Goal: Task Accomplishment & Management: Manage account settings

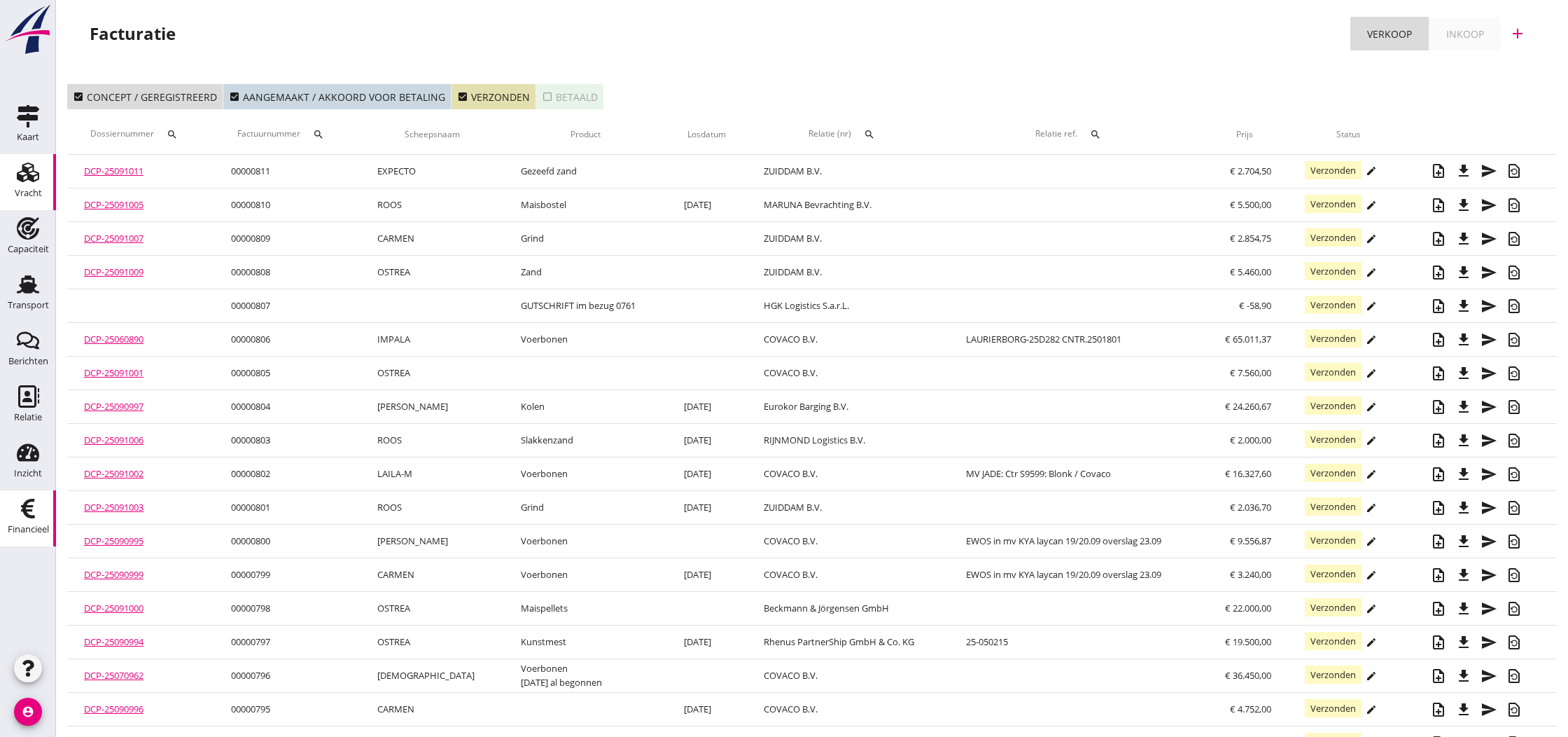
click at [34, 176] on use at bounding box center [28, 172] width 22 height 20
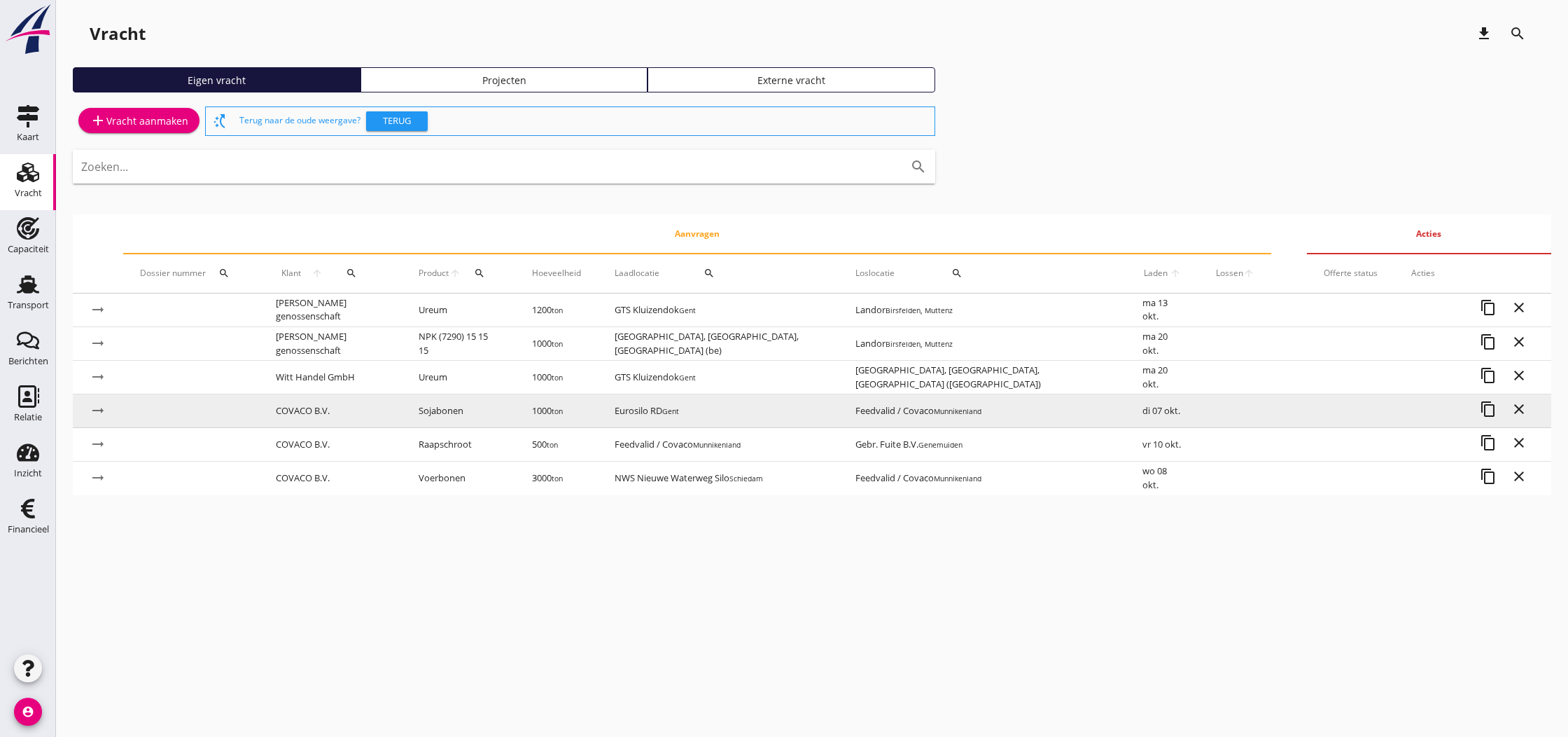
click at [330, 412] on td "COVACO B.V." at bounding box center [330, 411] width 143 height 34
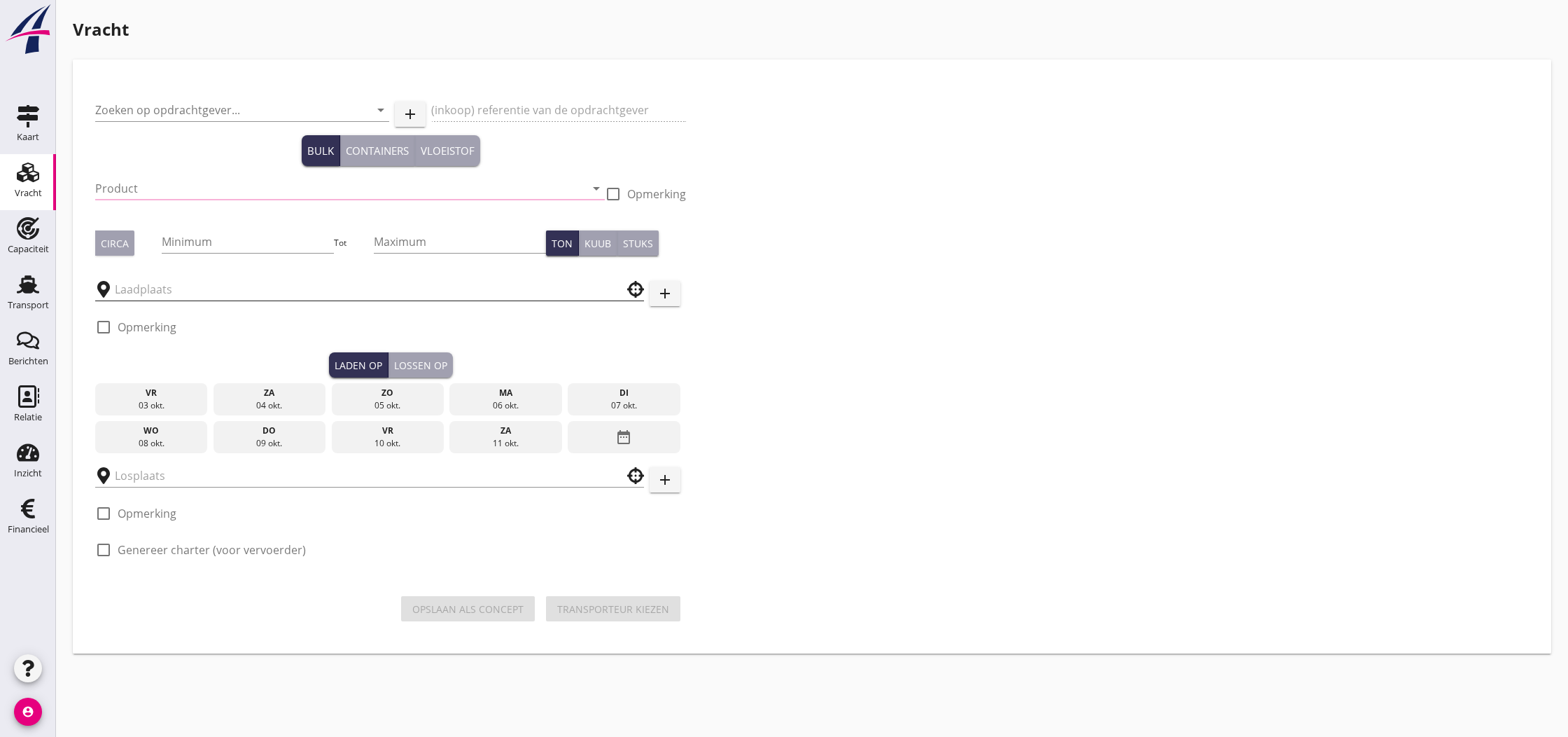
type input "COVACO B.V."
type input "Eurosilo Gent ex P en H laden [DATE]"
type input "Sojabonen (1811)"
type input "1000"
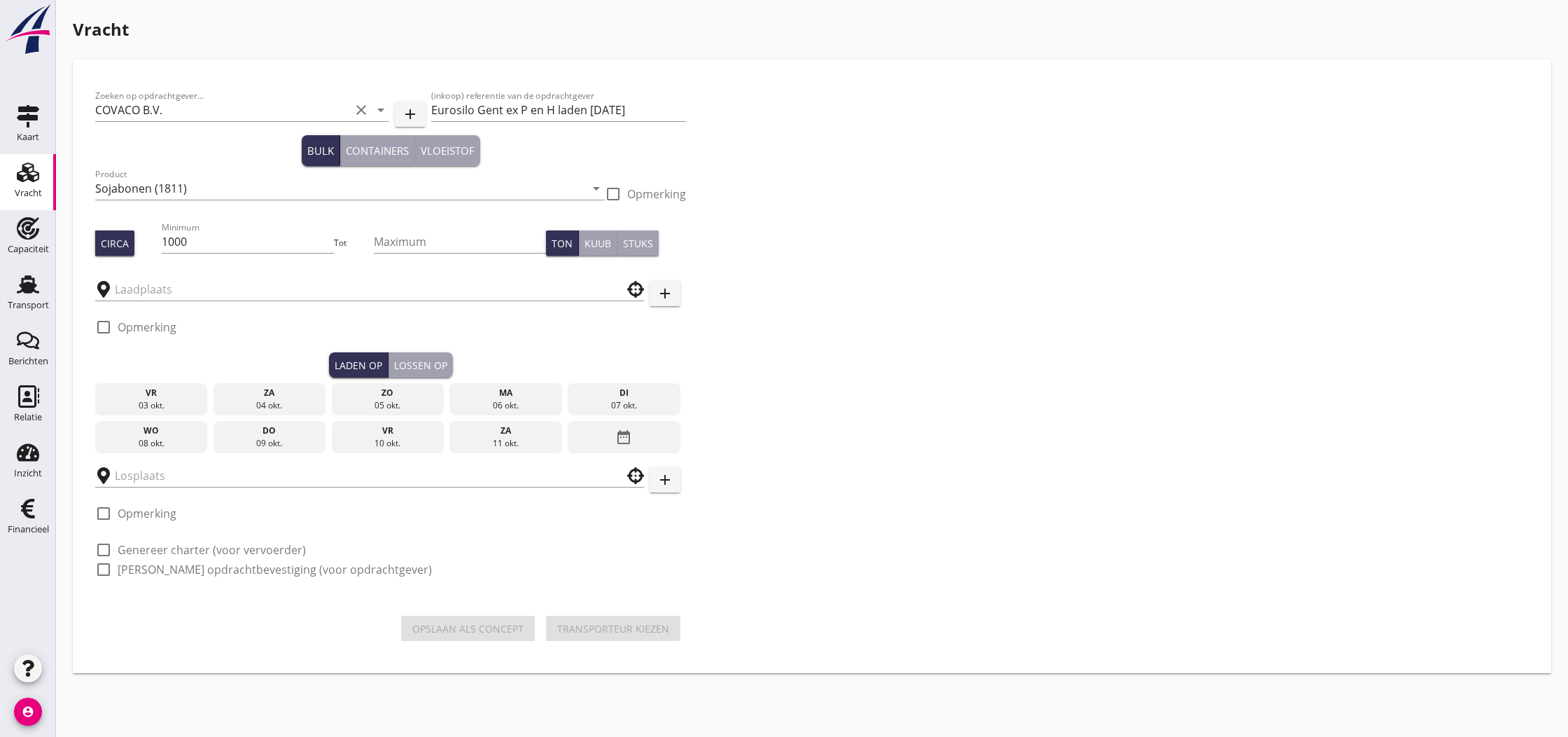
type input "Feedvalid / Covaco"
type input "Eurosilo RD"
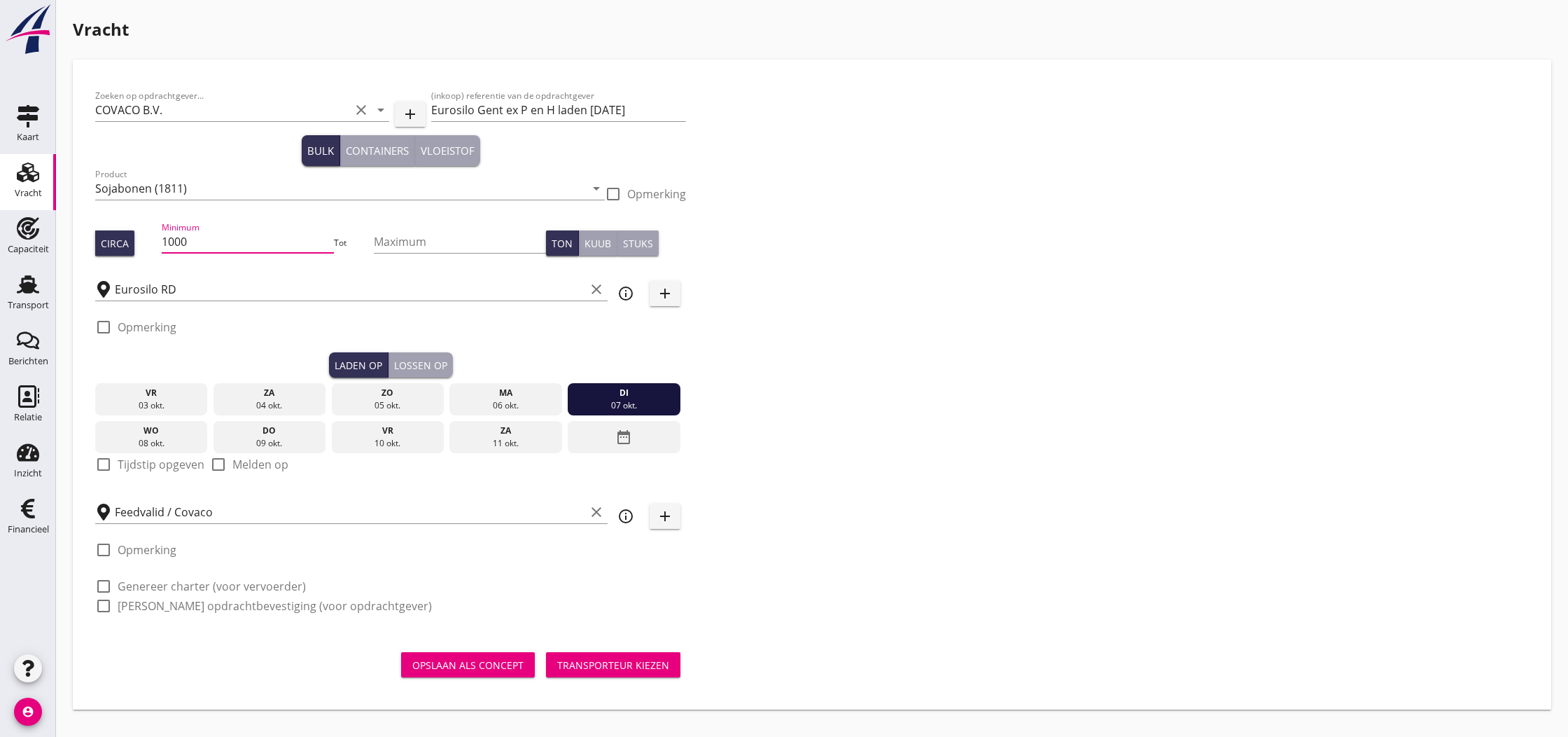
click at [189, 243] on input "1000" at bounding box center [248, 242] width 173 height 22
type input "1009"
click at [102, 466] on div at bounding box center [103, 464] width 24 height 24
checkbox input "true"
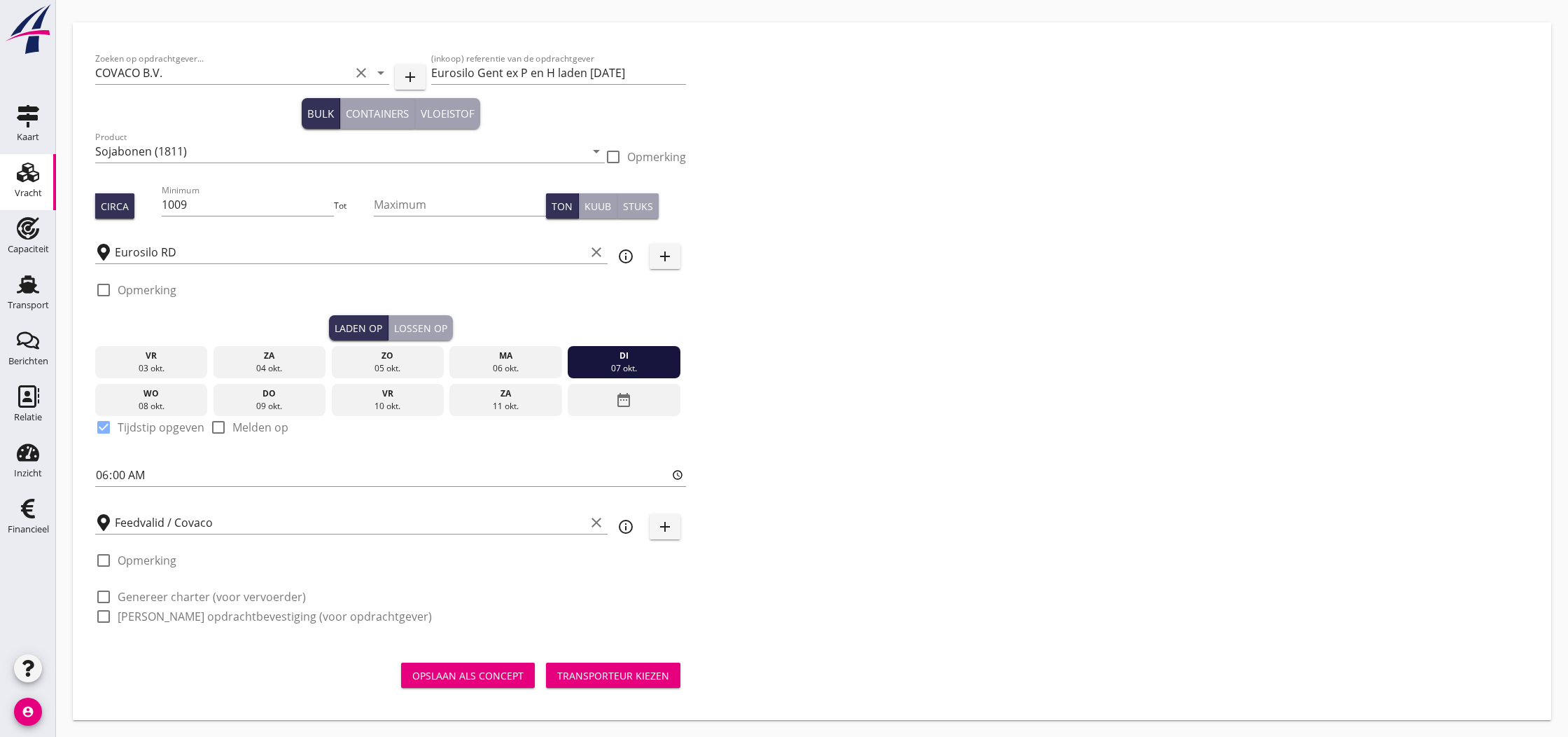
scroll to position [37, 0]
click at [151, 617] on label "[PERSON_NAME] opdrachtbevestiging (voor opdrachtgever)" at bounding box center [275, 616] width 314 height 14
checkbox input "true"
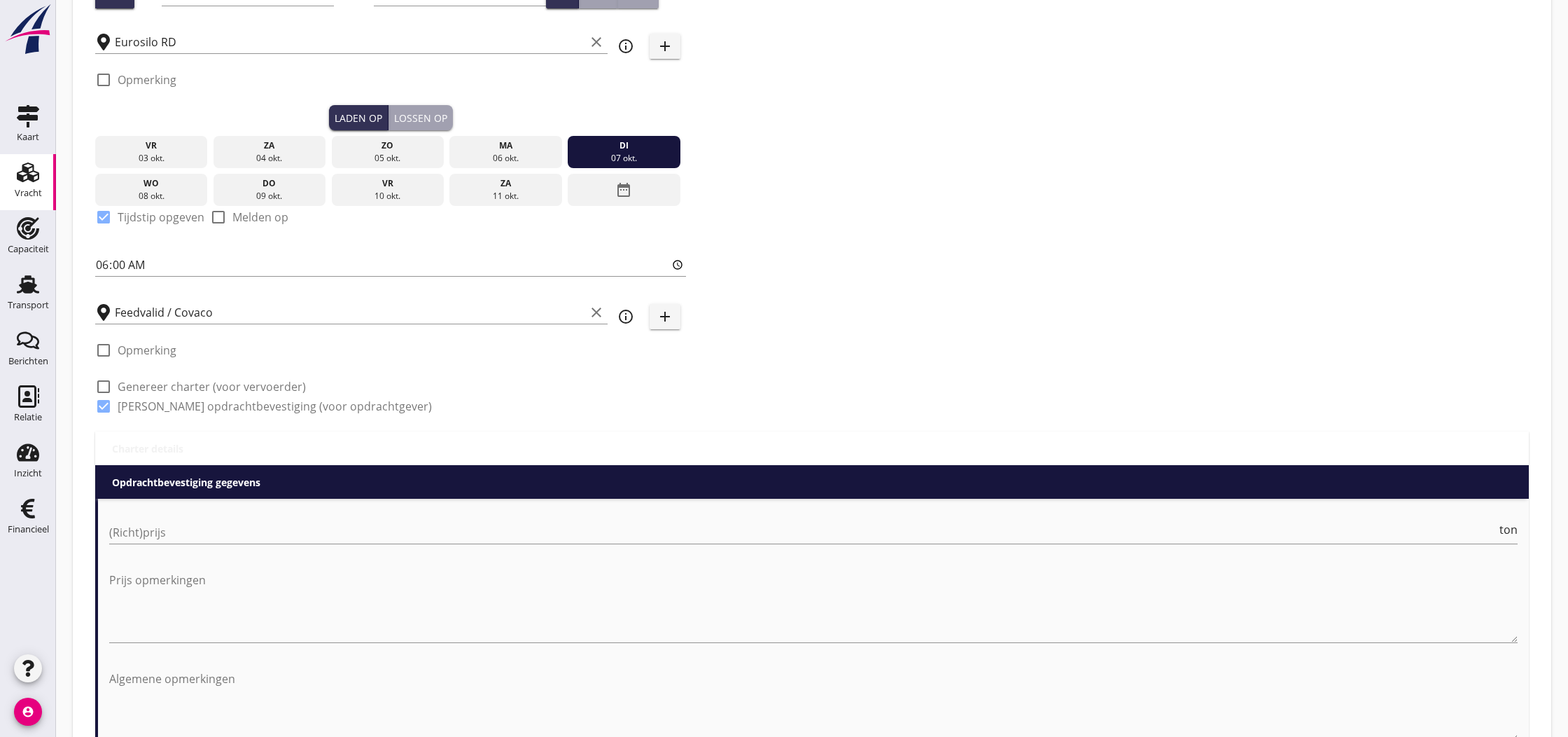
scroll to position [245, 0]
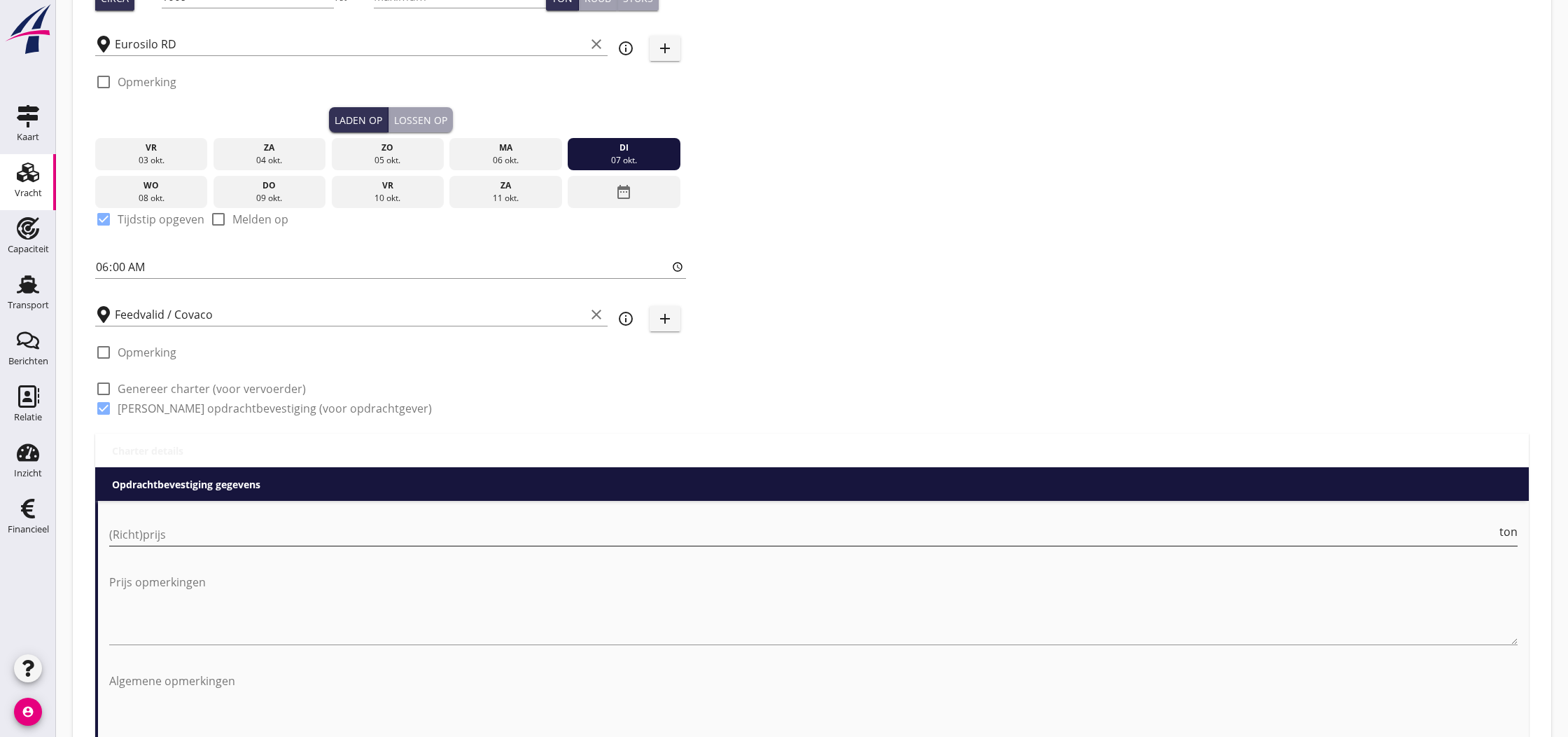
click at [141, 532] on input "(Richt)prijs" at bounding box center [802, 534] width 1387 height 22
drag, startPoint x: 1502, startPoint y: 532, endPoint x: 1510, endPoint y: 533, distance: 8.1
click at [1505, 533] on span "ton" at bounding box center [1508, 532] width 18 height 11
click at [1506, 535] on span "TEU" at bounding box center [1507, 532] width 21 height 11
click at [1506, 535] on span "m3" at bounding box center [1509, 532] width 17 height 11
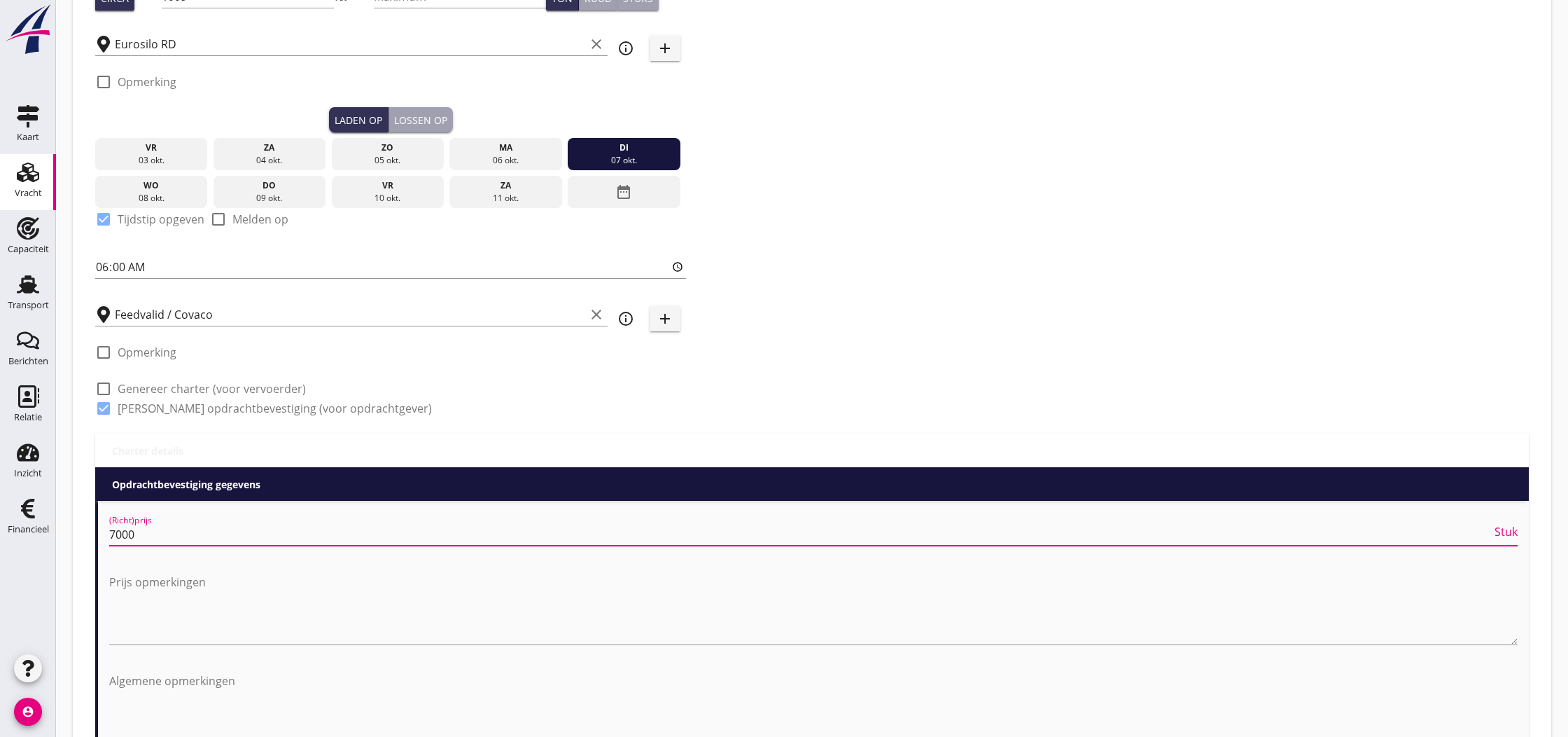
click at [1507, 535] on span "Stuk" at bounding box center [1506, 532] width 23 height 11
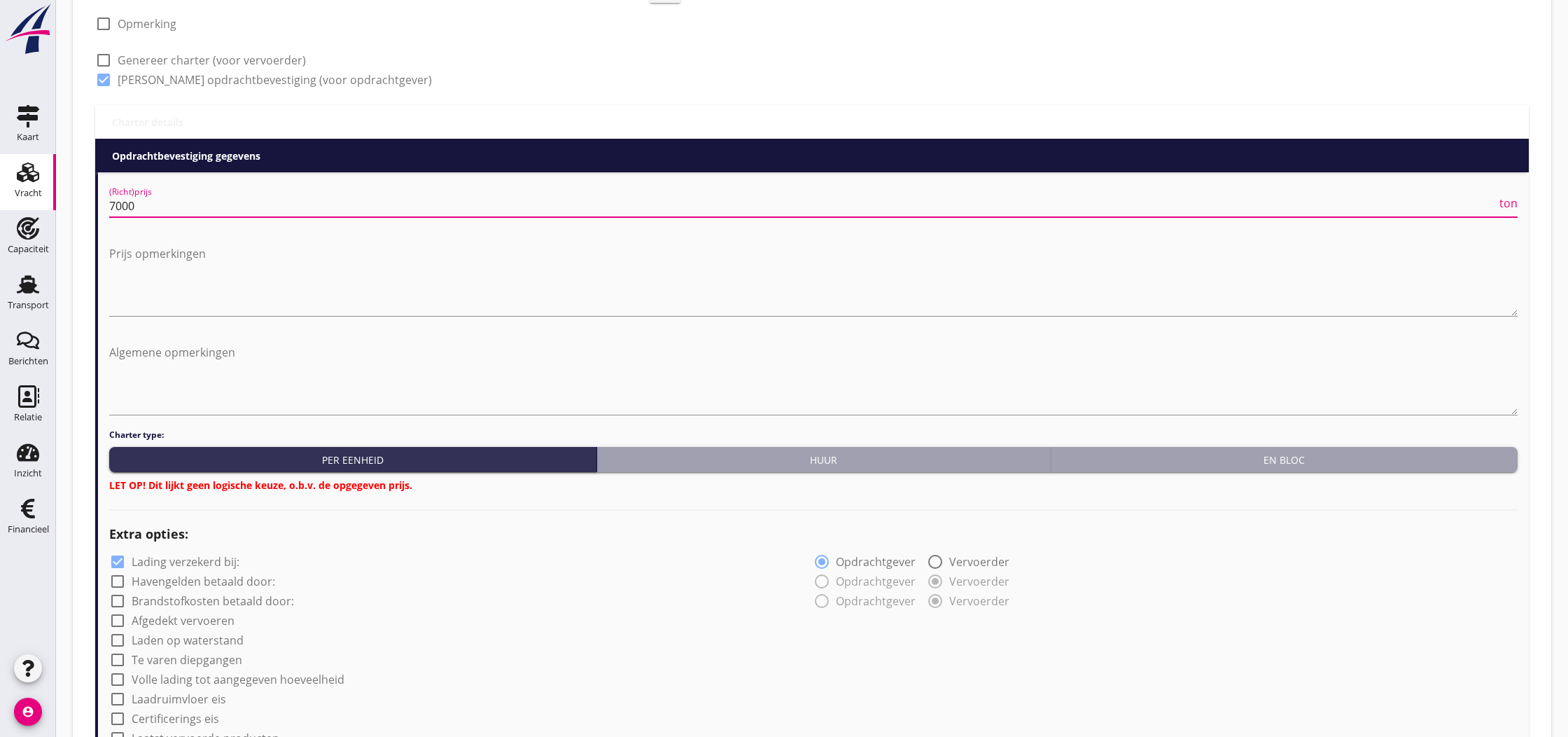
scroll to position [671, 0]
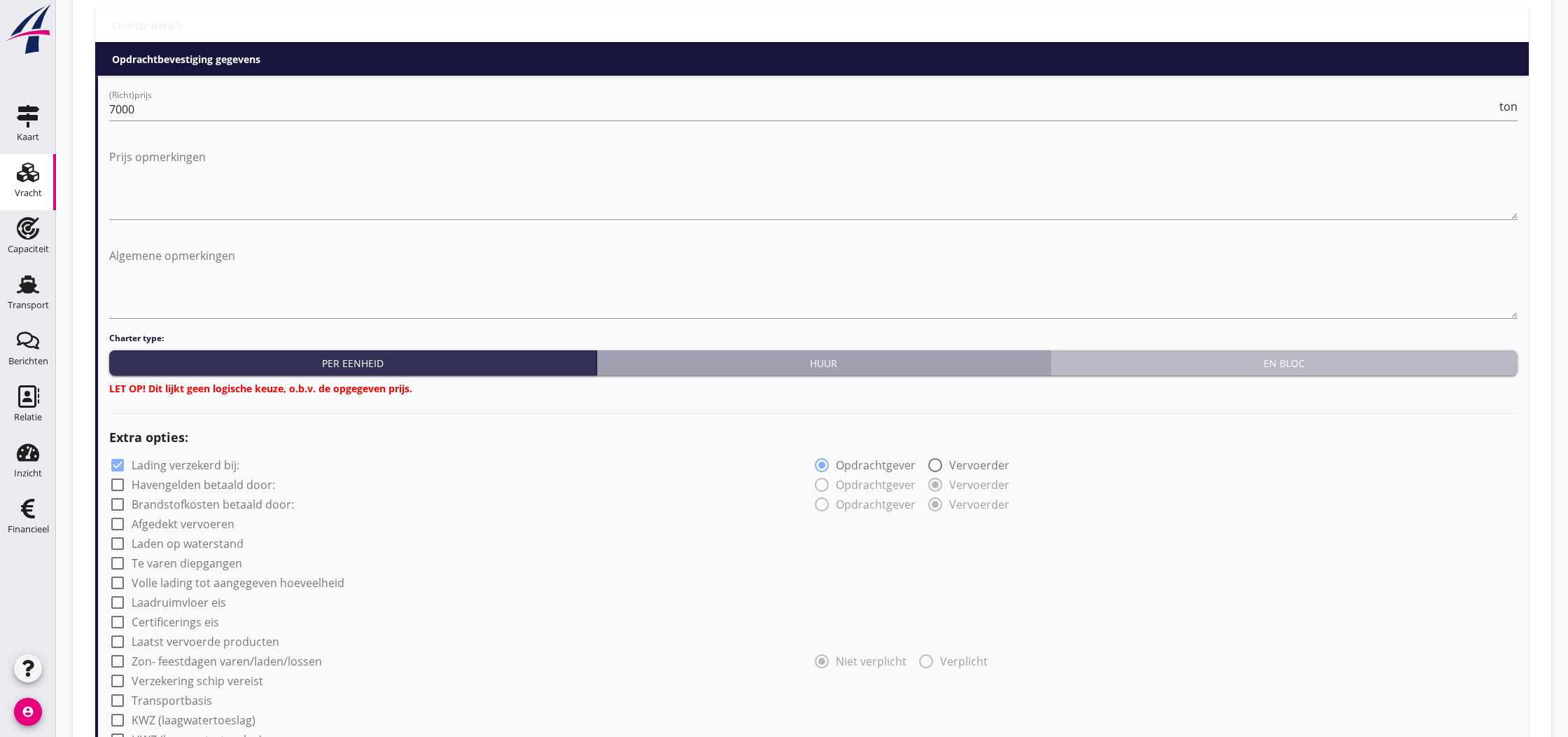
click at [1300, 363] on div "En bloc" at bounding box center [1284, 363] width 456 height 15
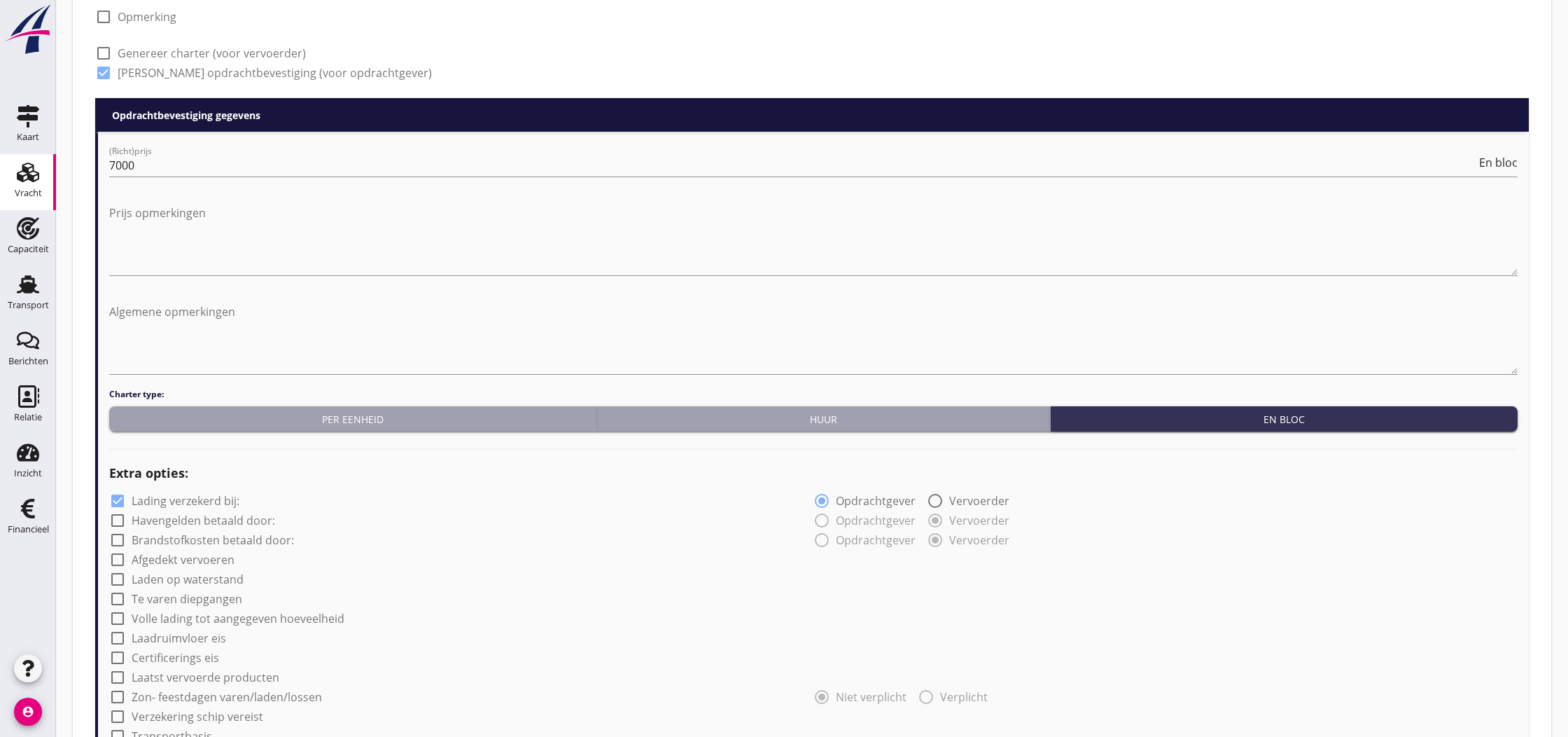
scroll to position [453, 0]
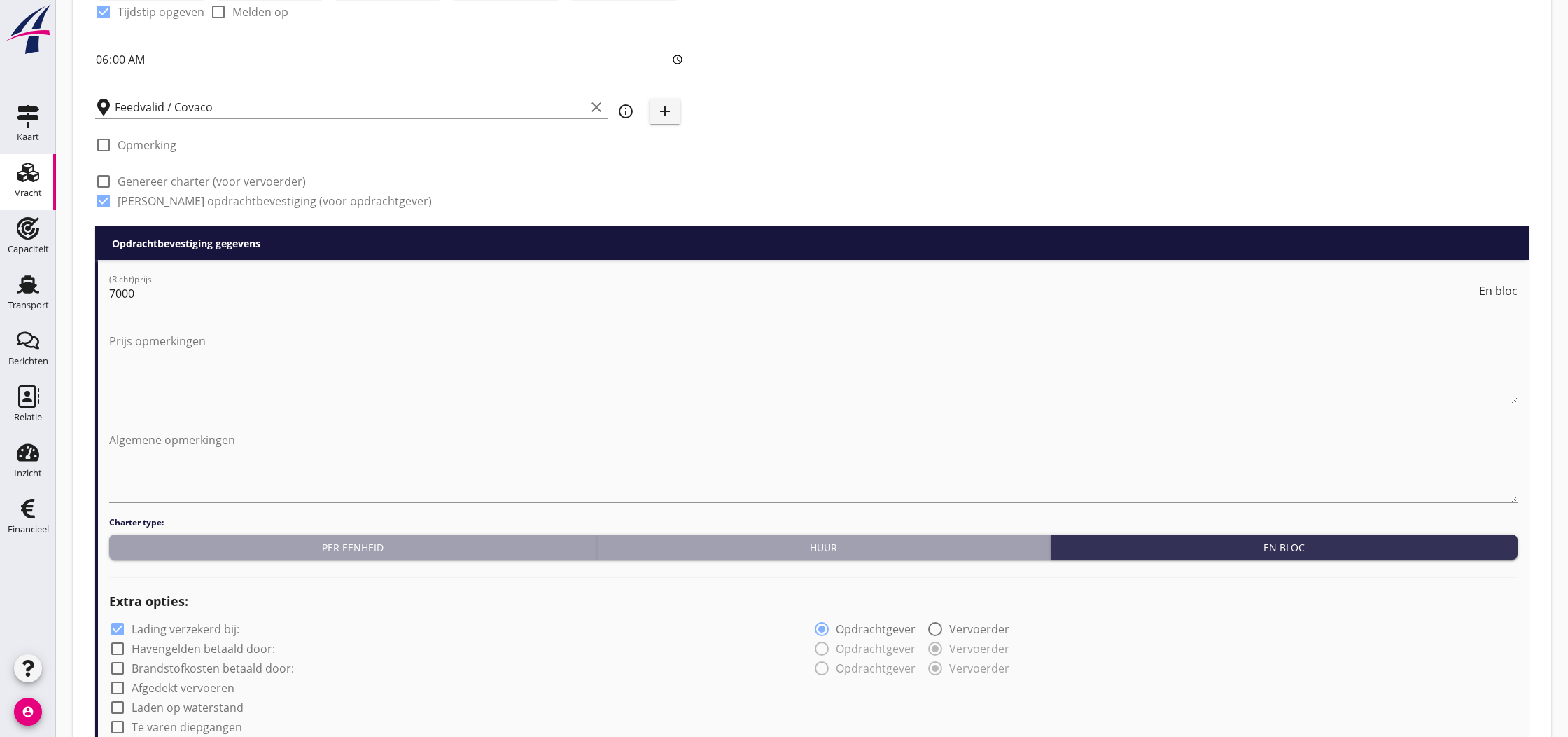
click at [171, 293] on input "7000" at bounding box center [793, 293] width 1367 height 22
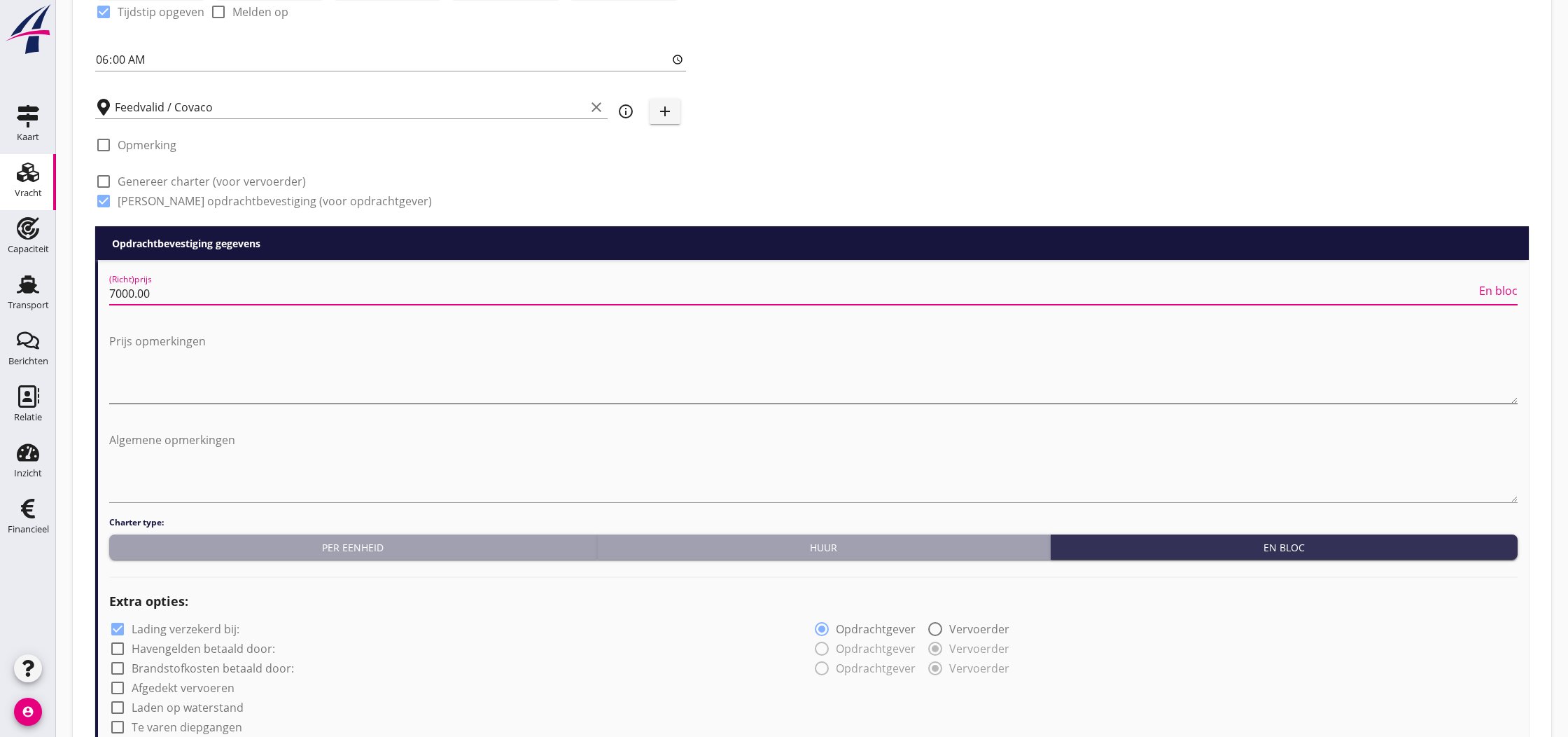
type input "7000.00"
click at [136, 362] on textarea "Prijs opmerkingen" at bounding box center [813, 367] width 1409 height 73
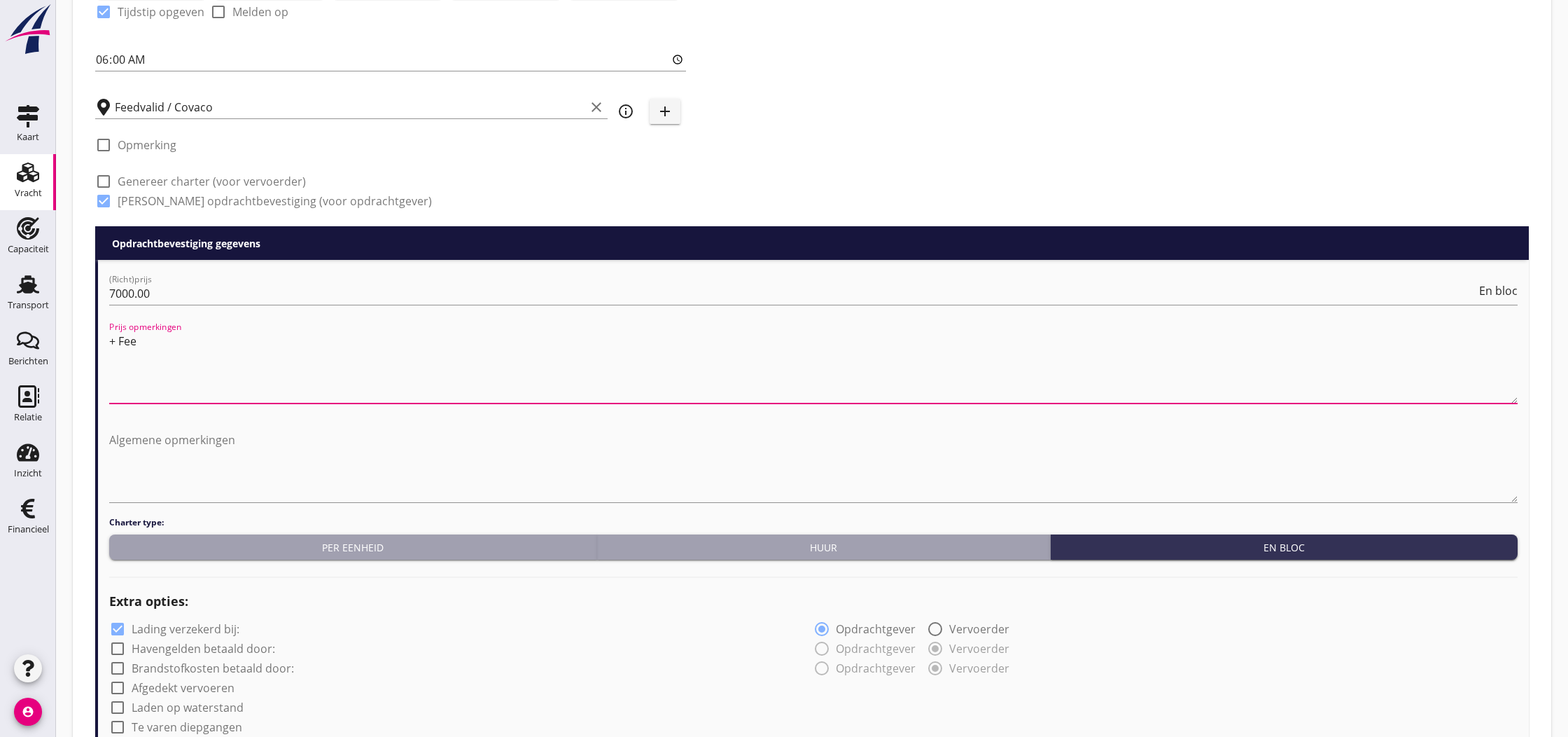
type textarea "+ Fee"
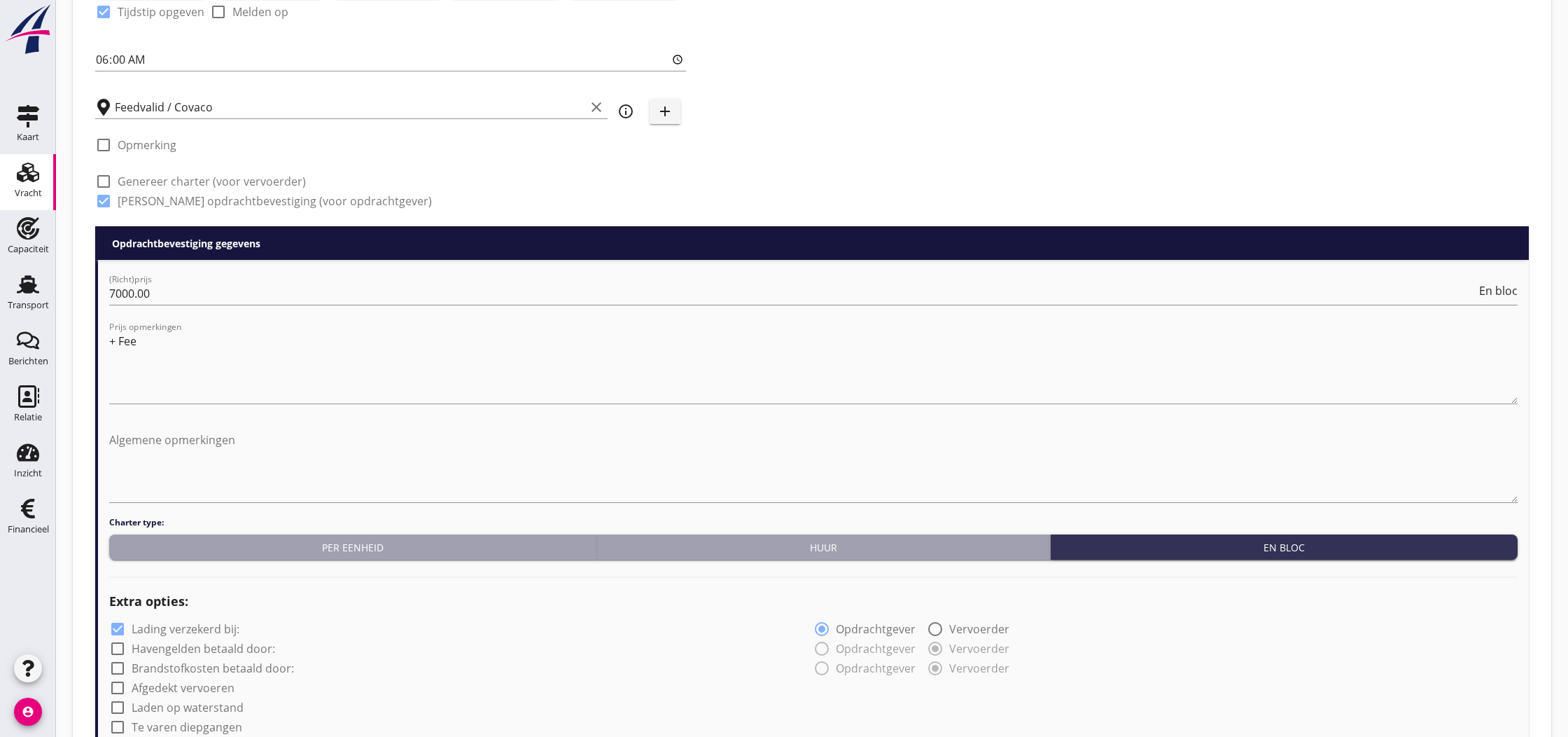
drag, startPoint x: 137, startPoint y: 647, endPoint x: 146, endPoint y: 654, distance: 11.4
click at [138, 647] on label "Havengelden betaald door:" at bounding box center [204, 649] width 144 height 14
checkbox input "true"
click at [146, 667] on label "Brandstofkosten betaald door:" at bounding box center [213, 668] width 163 height 14
checkbox input "true"
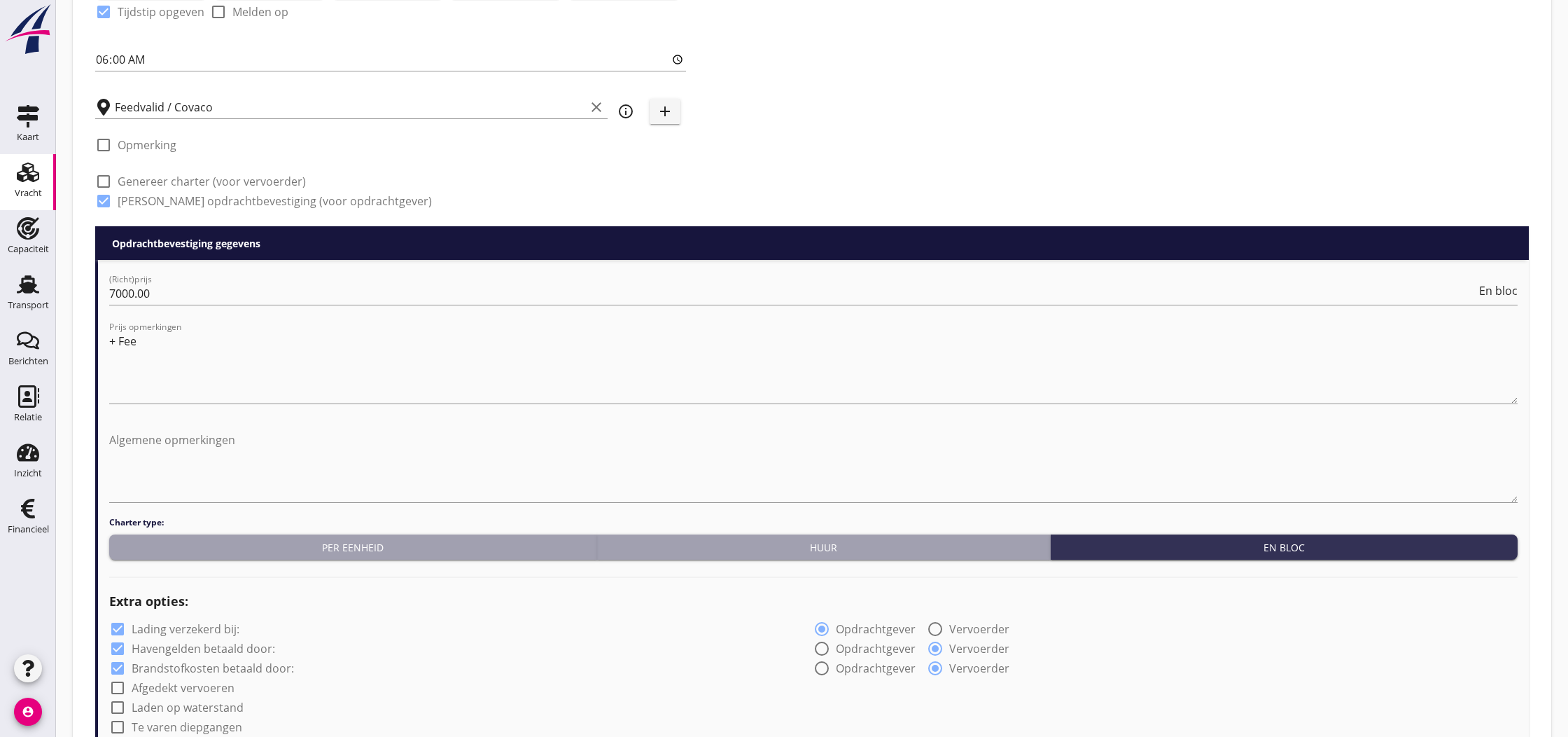
click at [157, 686] on label "Afgedekt vervoeren" at bounding box center [183, 688] width 103 height 14
checkbox input "true"
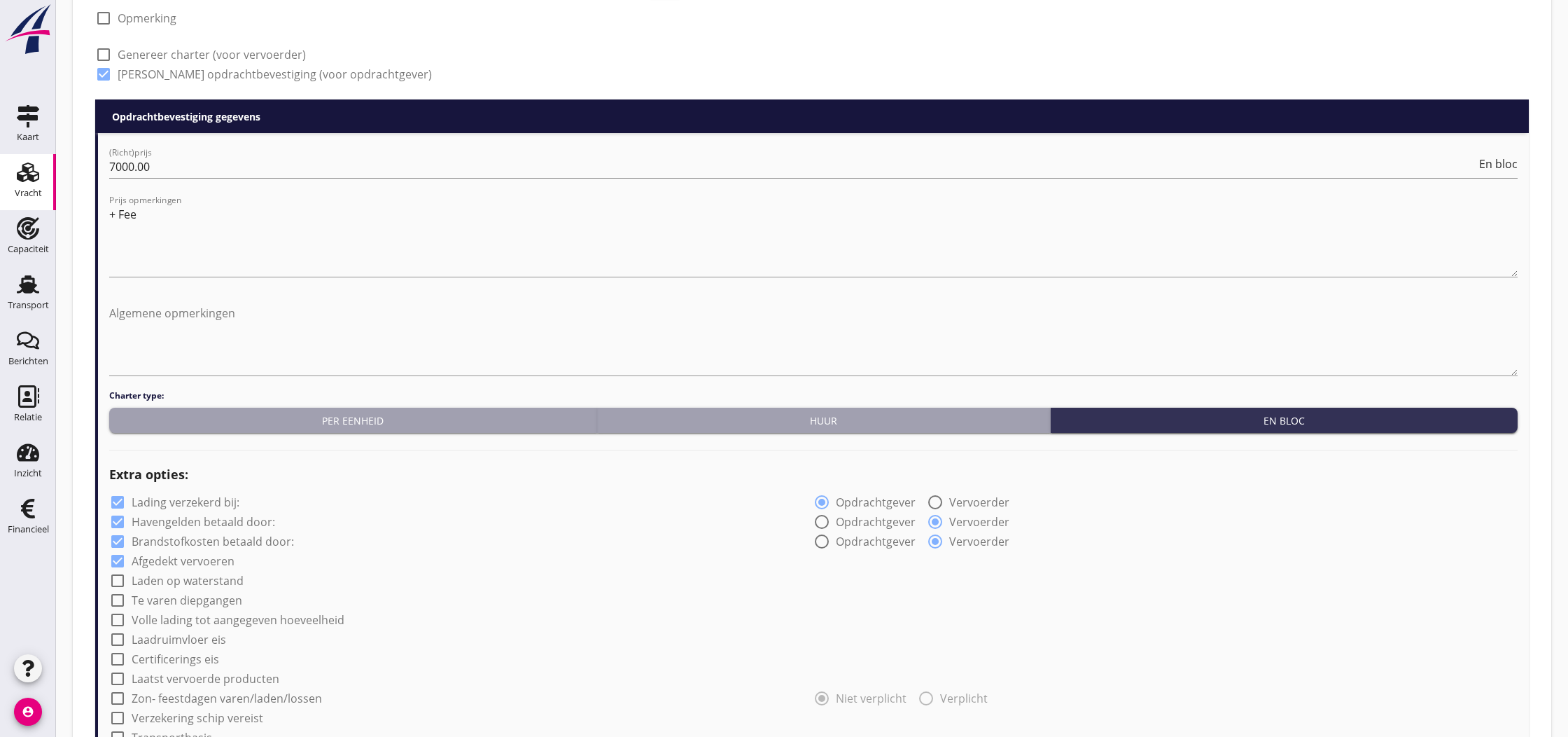
scroll to position [589, 0]
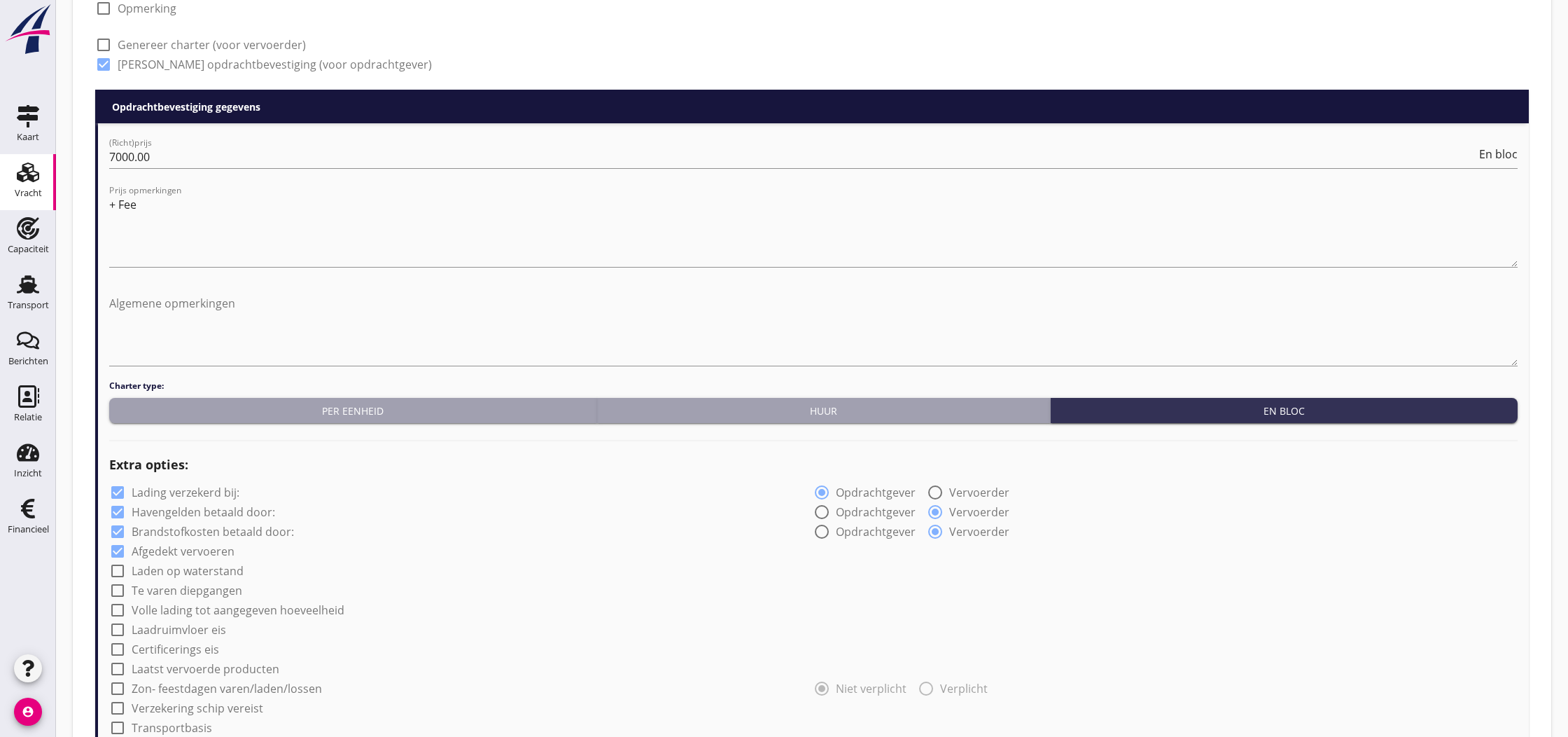
click at [141, 649] on label "Certificerings eis" at bounding box center [175, 649] width 88 height 14
checkbox input "true"
click at [161, 686] on label "GMP/ Ovocom" at bounding box center [178, 689] width 77 height 14
checkbox input "true"
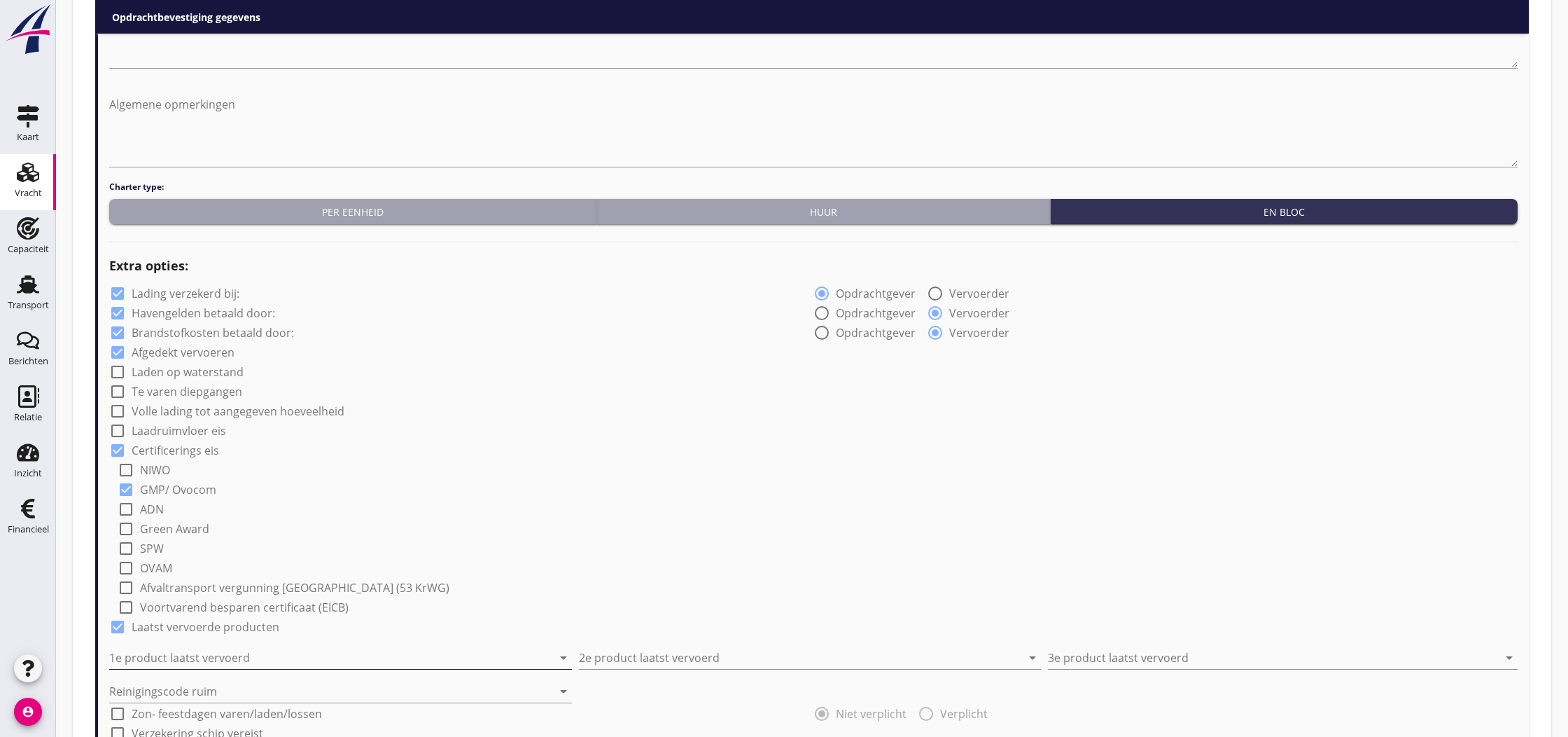
scroll to position [829, 0]
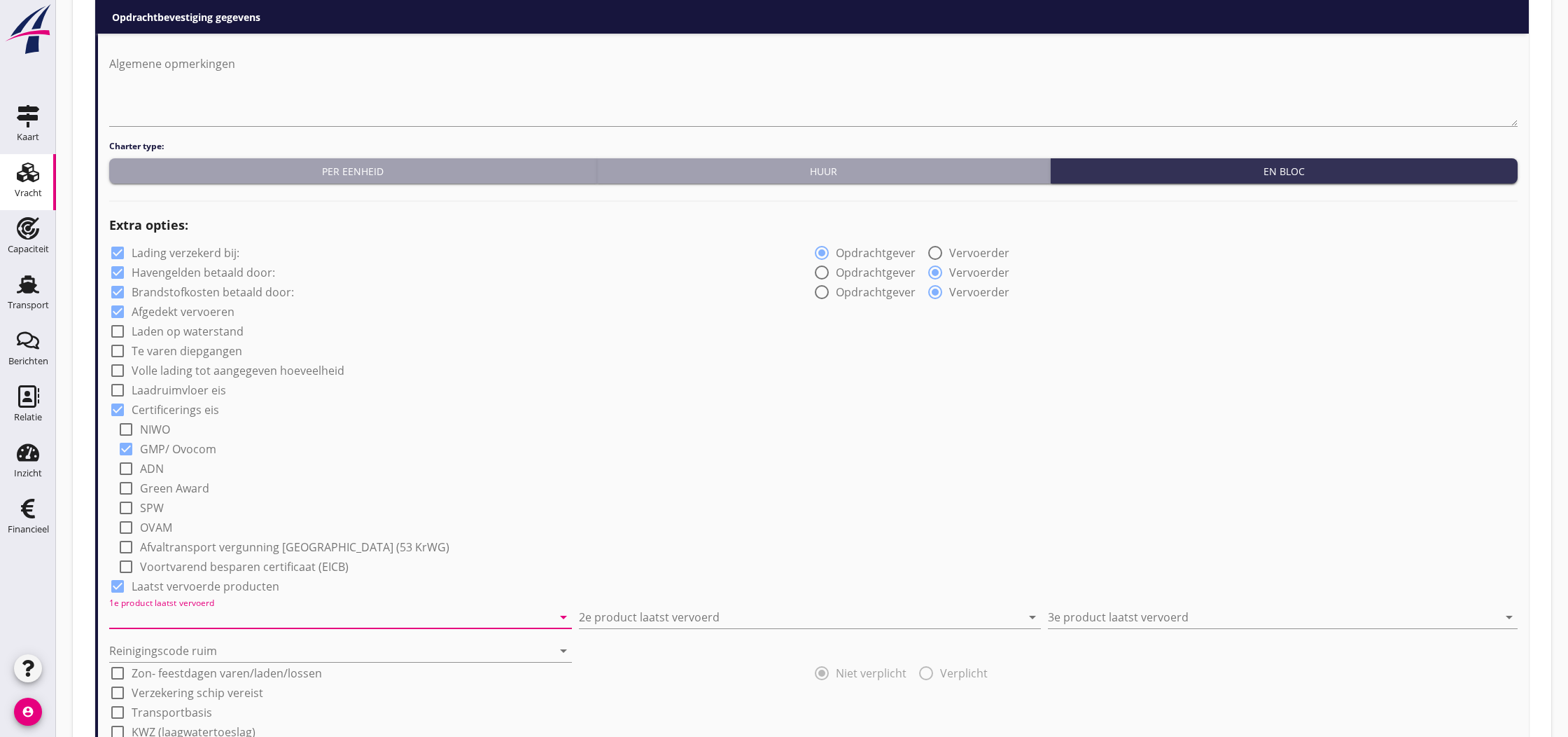
click at [227, 618] on input "1e product laatst vervoerd" at bounding box center [330, 617] width 443 height 22
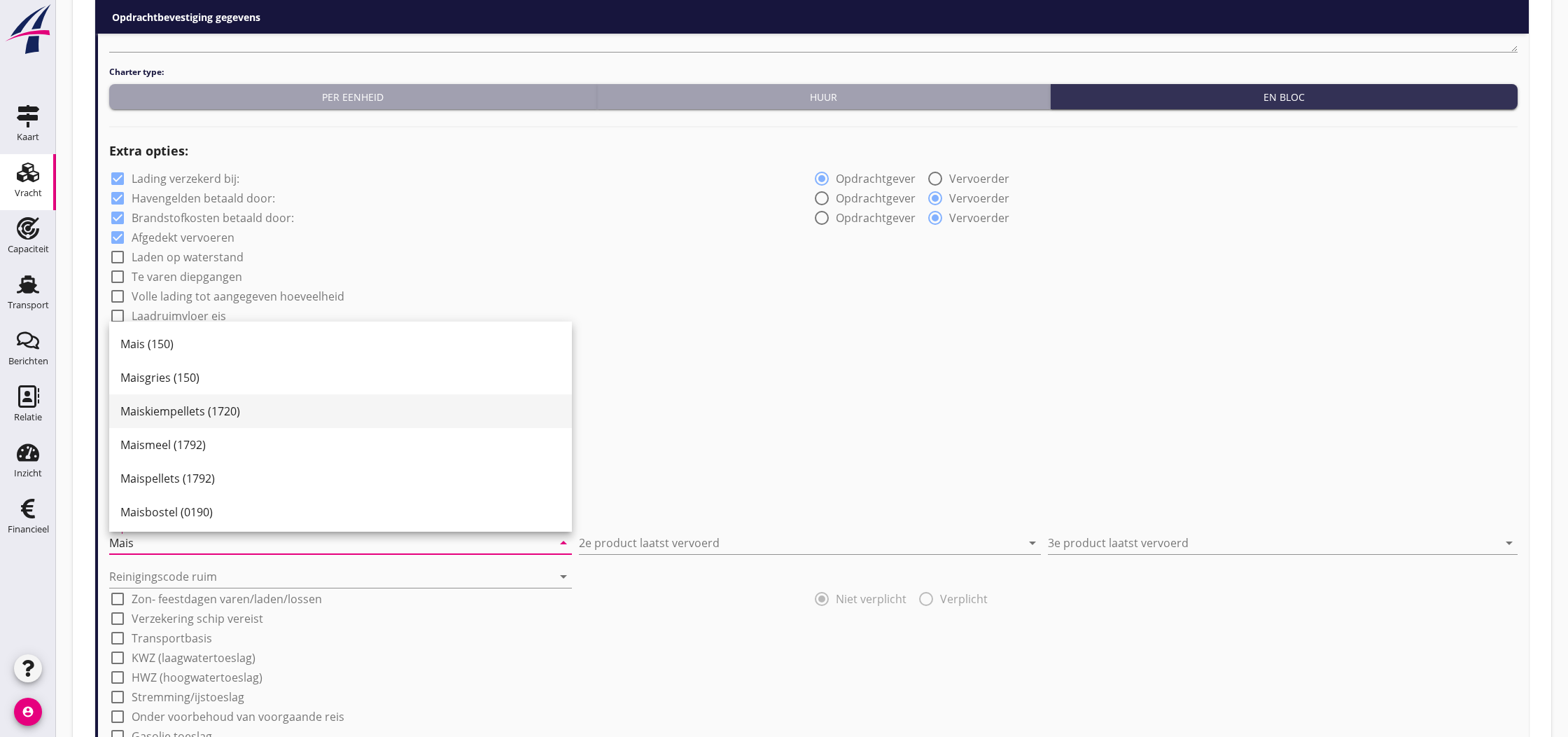
scroll to position [0, 0]
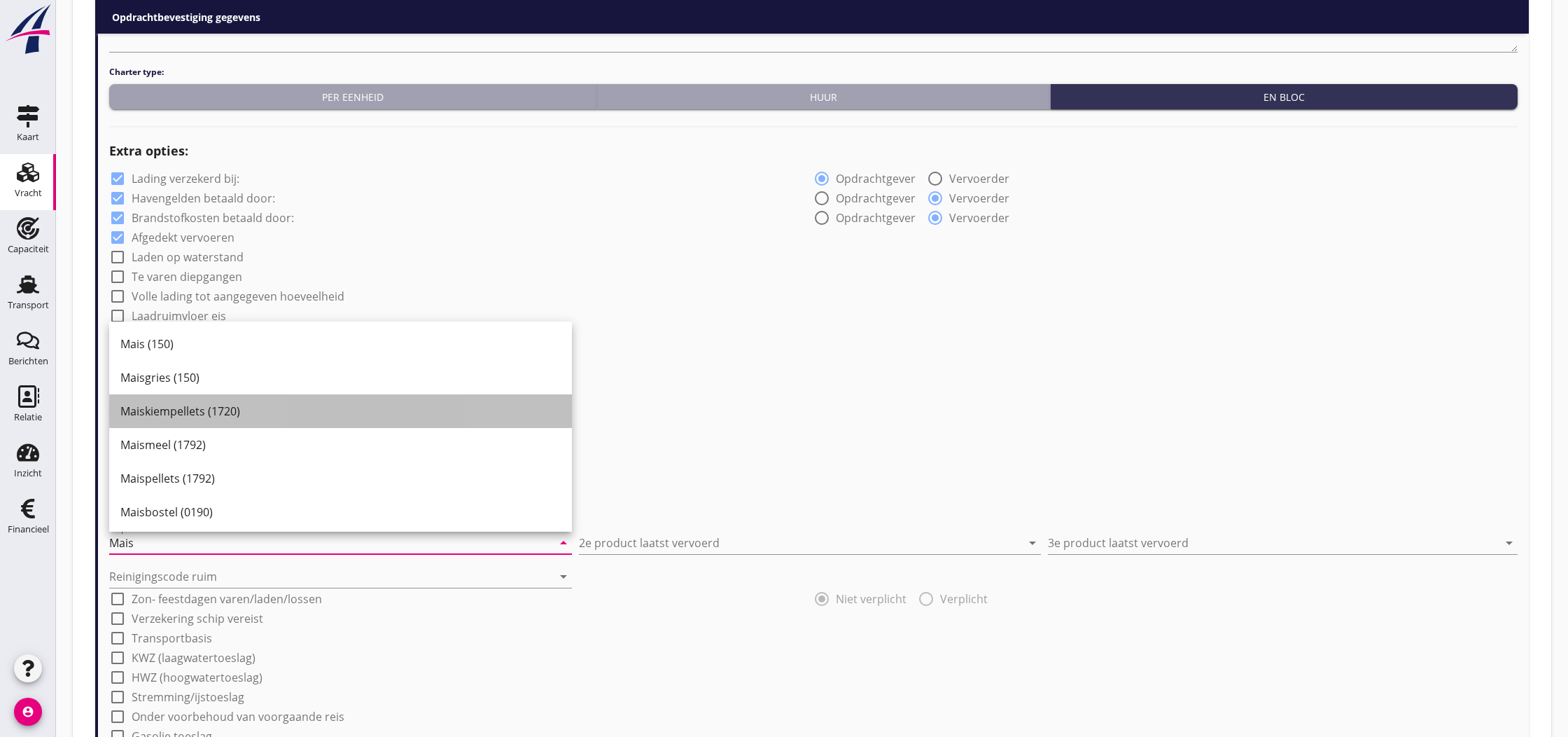
click at [186, 413] on div "Maiskiempellets (1720)" at bounding box center [341, 411] width 441 height 17
type input "Maiskiempellets (1720)"
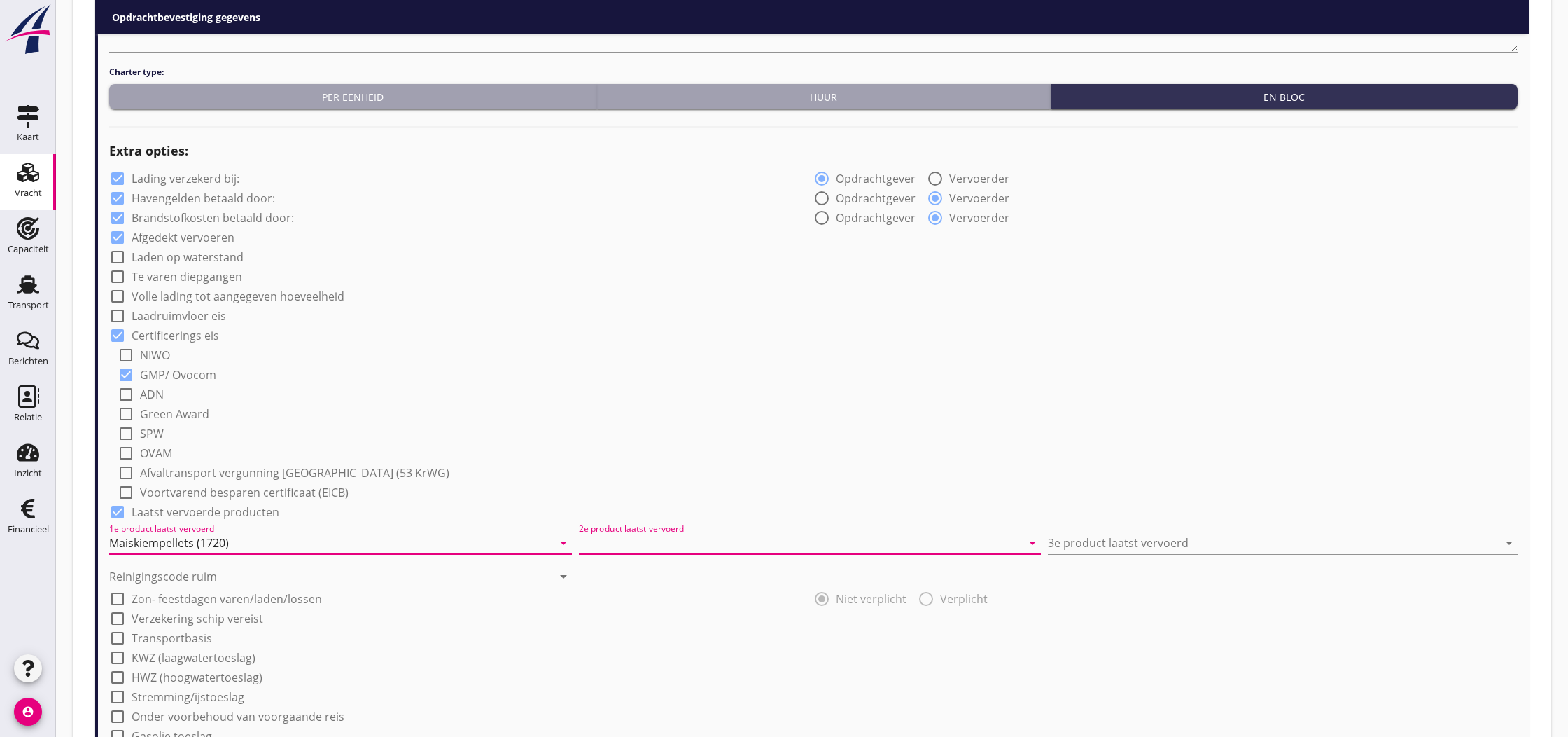
click at [629, 544] on input "2e product laatst vervoerd" at bounding box center [800, 543] width 443 height 22
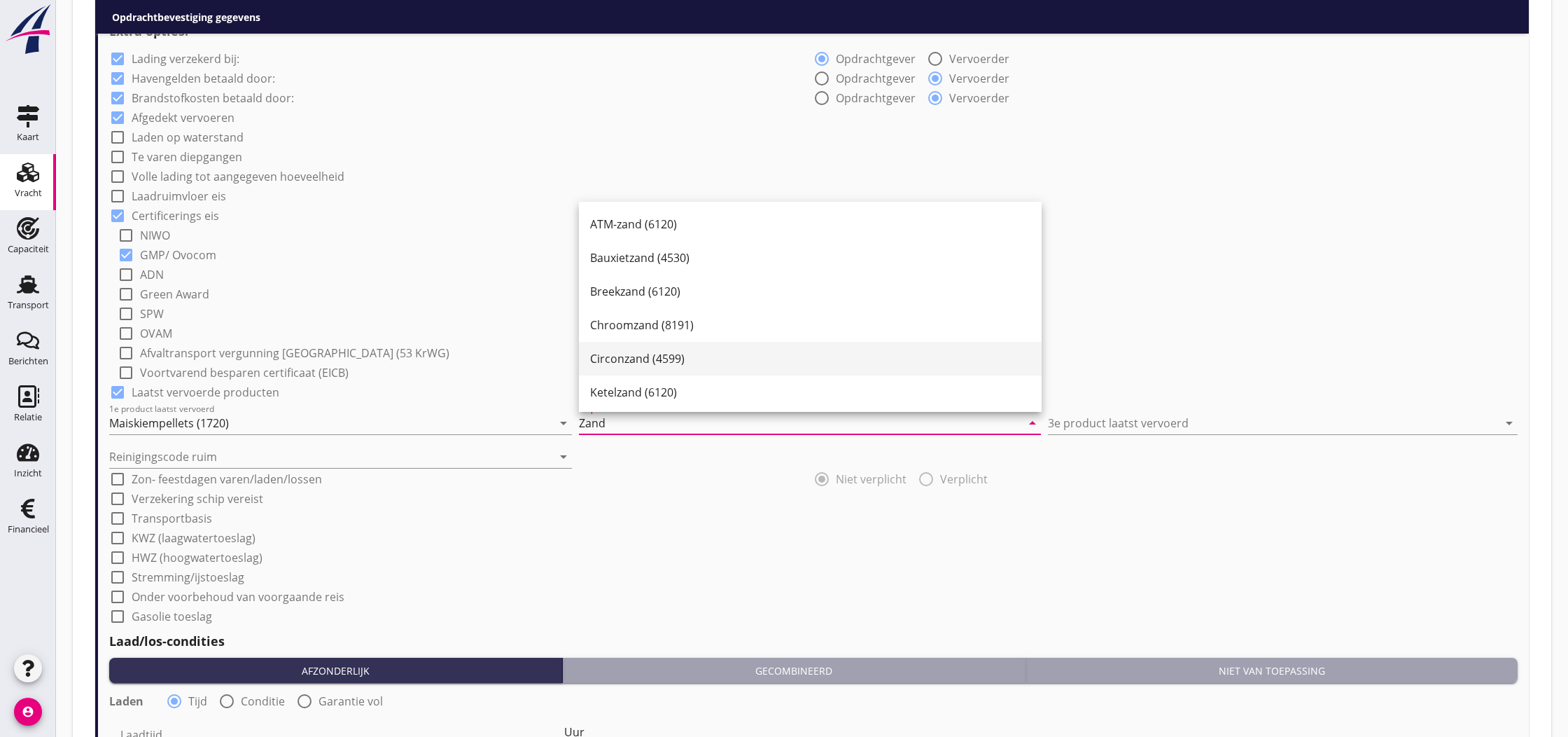
scroll to position [1028, 0]
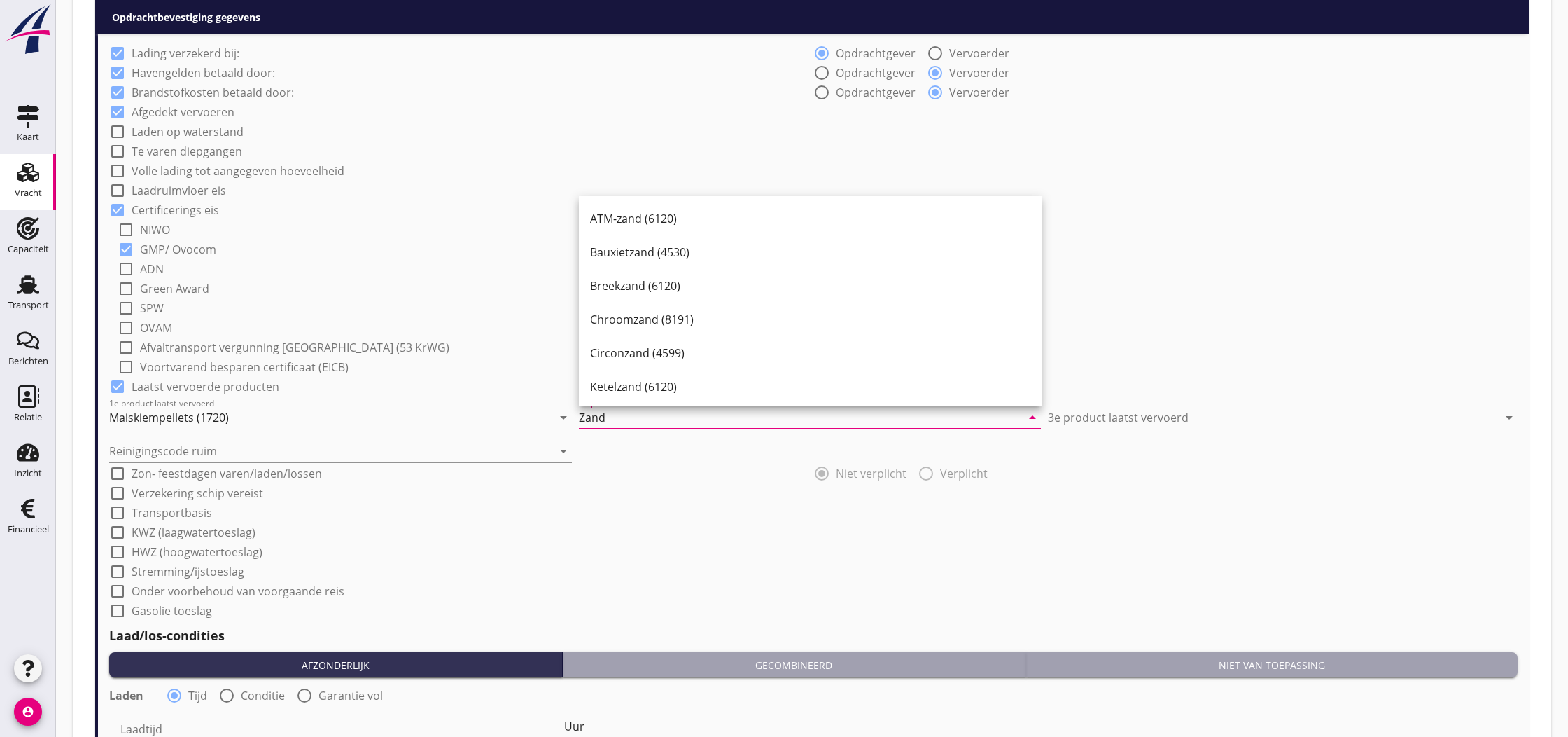
drag, startPoint x: 645, startPoint y: 444, endPoint x: 635, endPoint y: 447, distance: 10.4
click at [645, 445] on div "Reinigingscode ruim arrow_drop_down" at bounding box center [813, 446] width 1409 height 34
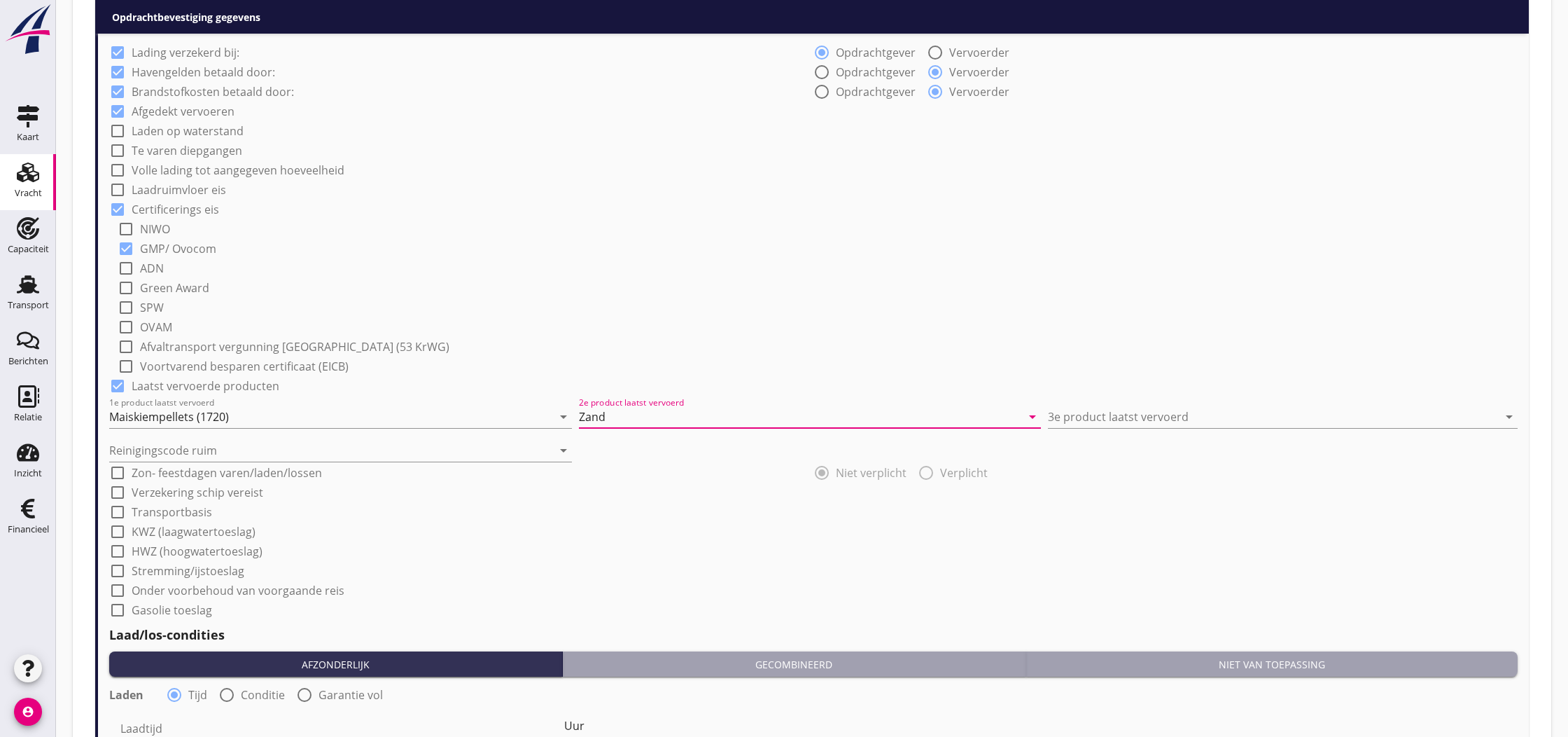
click at [645, 417] on input "Zand" at bounding box center [800, 416] width 443 height 22
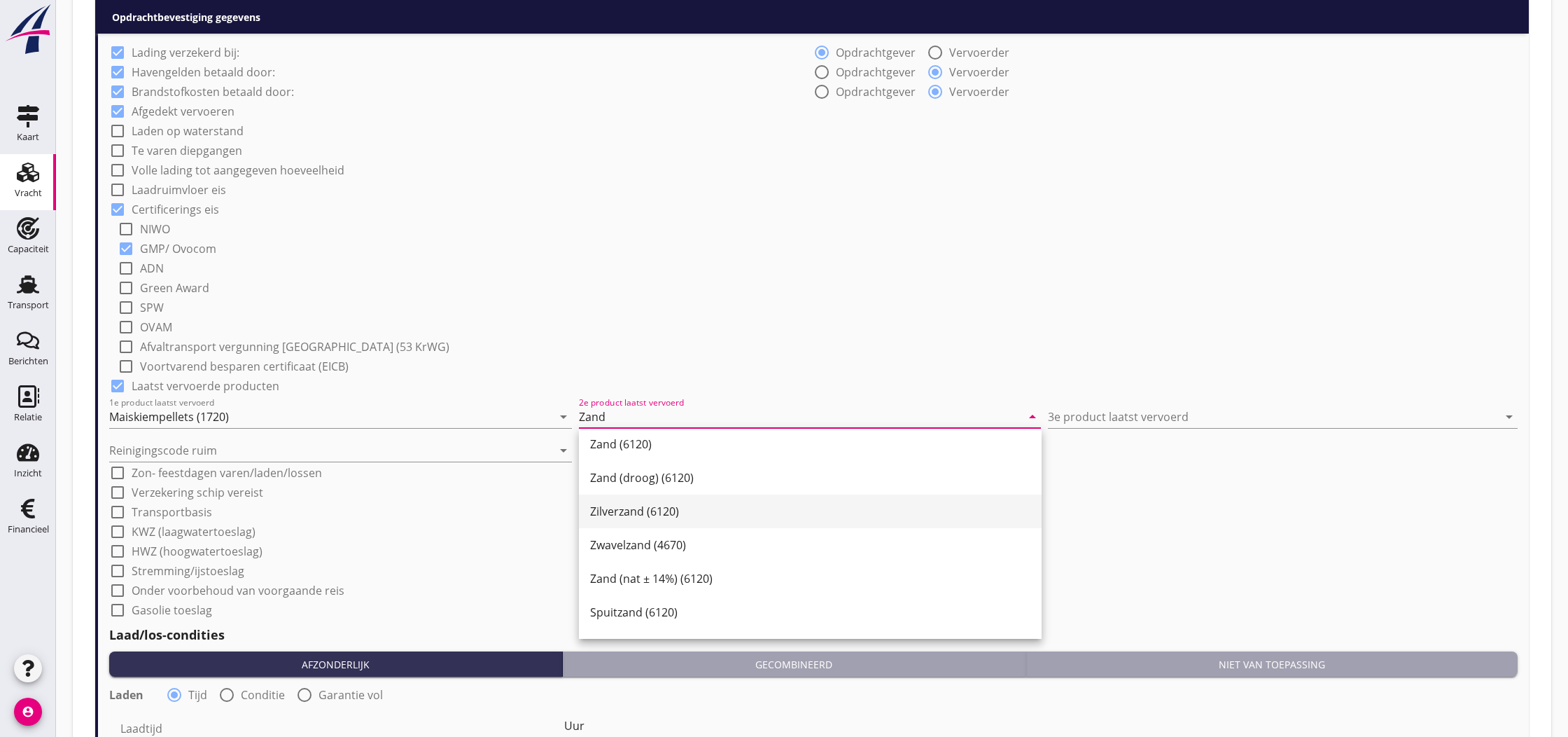
scroll to position [380, 0]
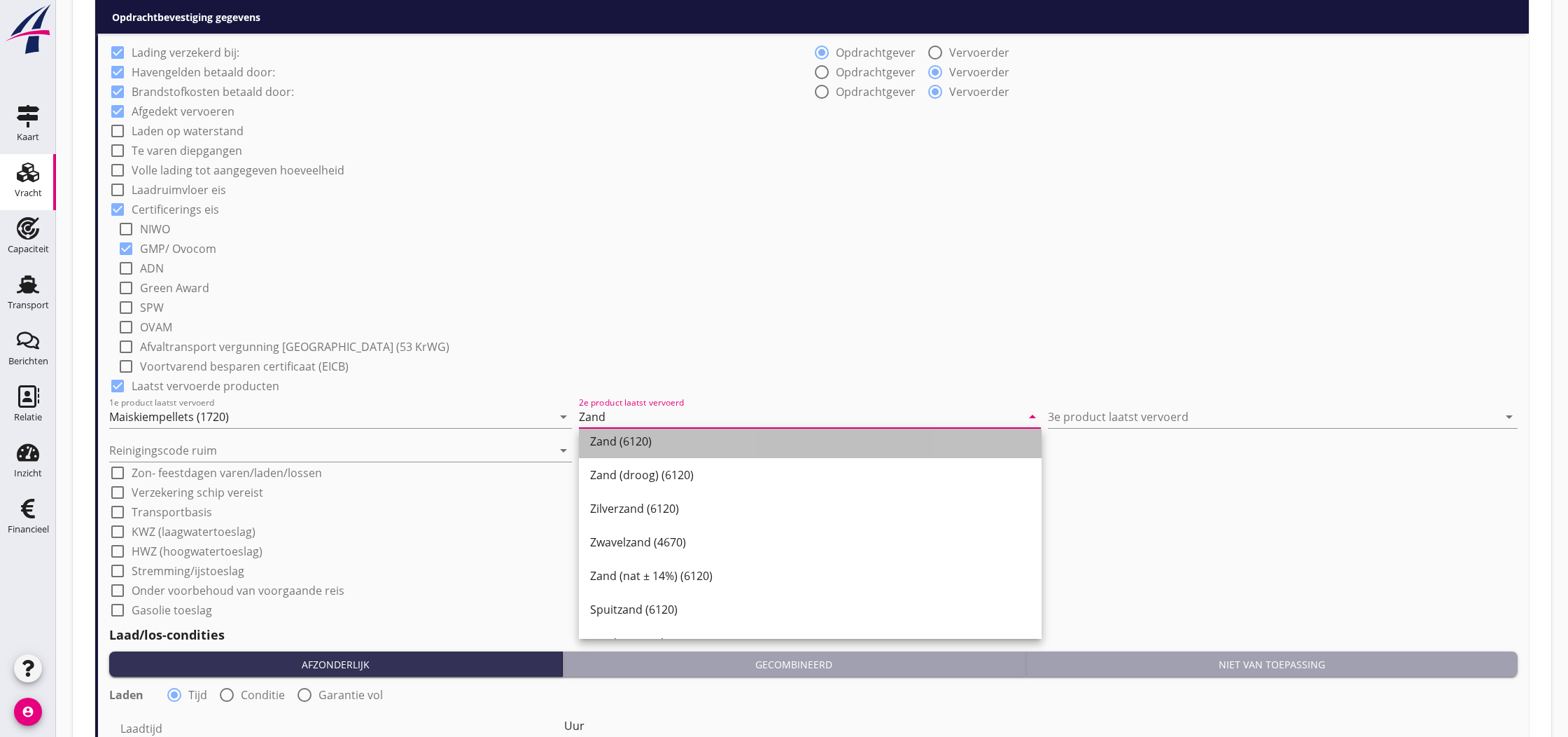
click at [648, 446] on div "Zand (6120)" at bounding box center [810, 441] width 441 height 17
type input "Zand (6120)"
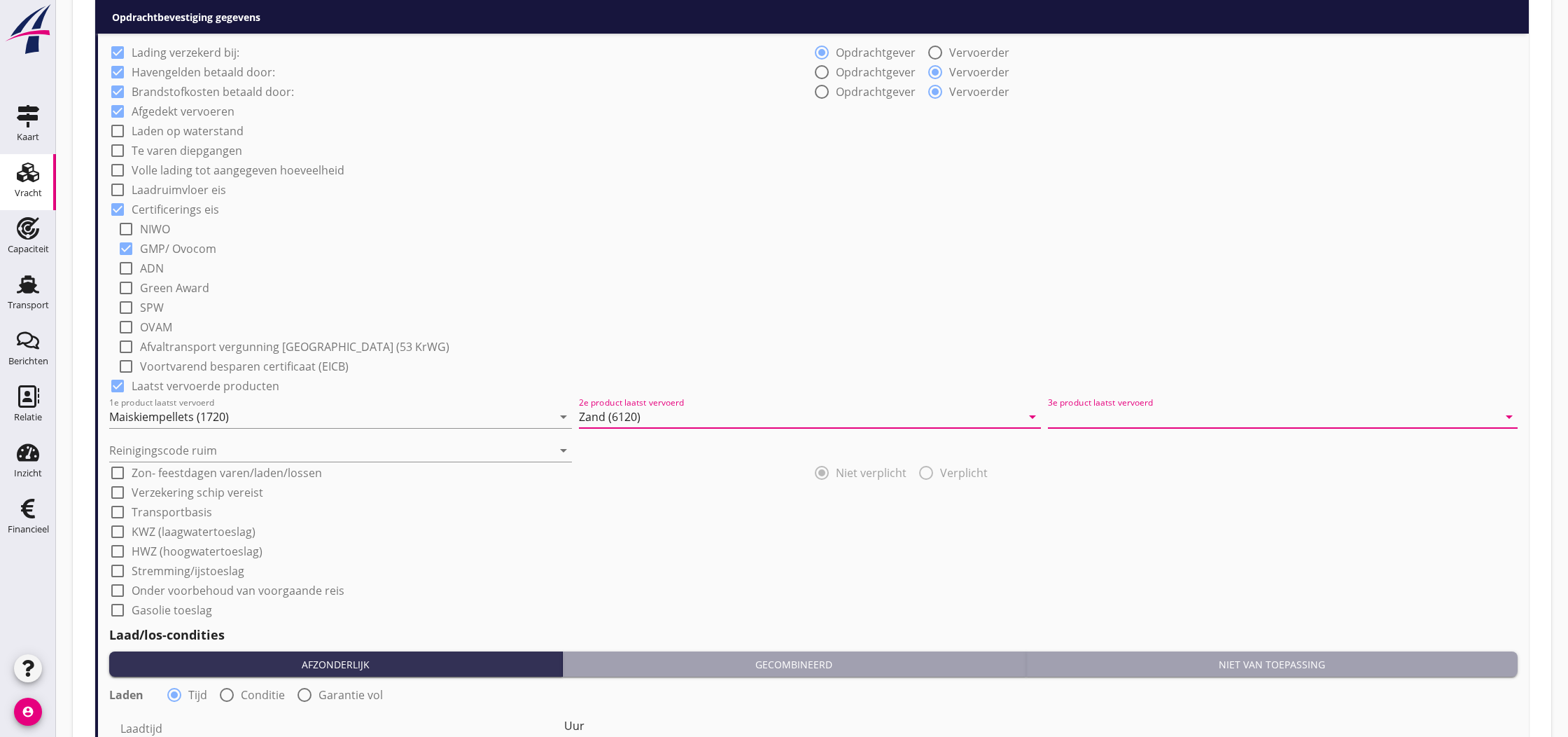
click at [1092, 423] on input "3e product laatst vervoerd" at bounding box center [1273, 416] width 450 height 22
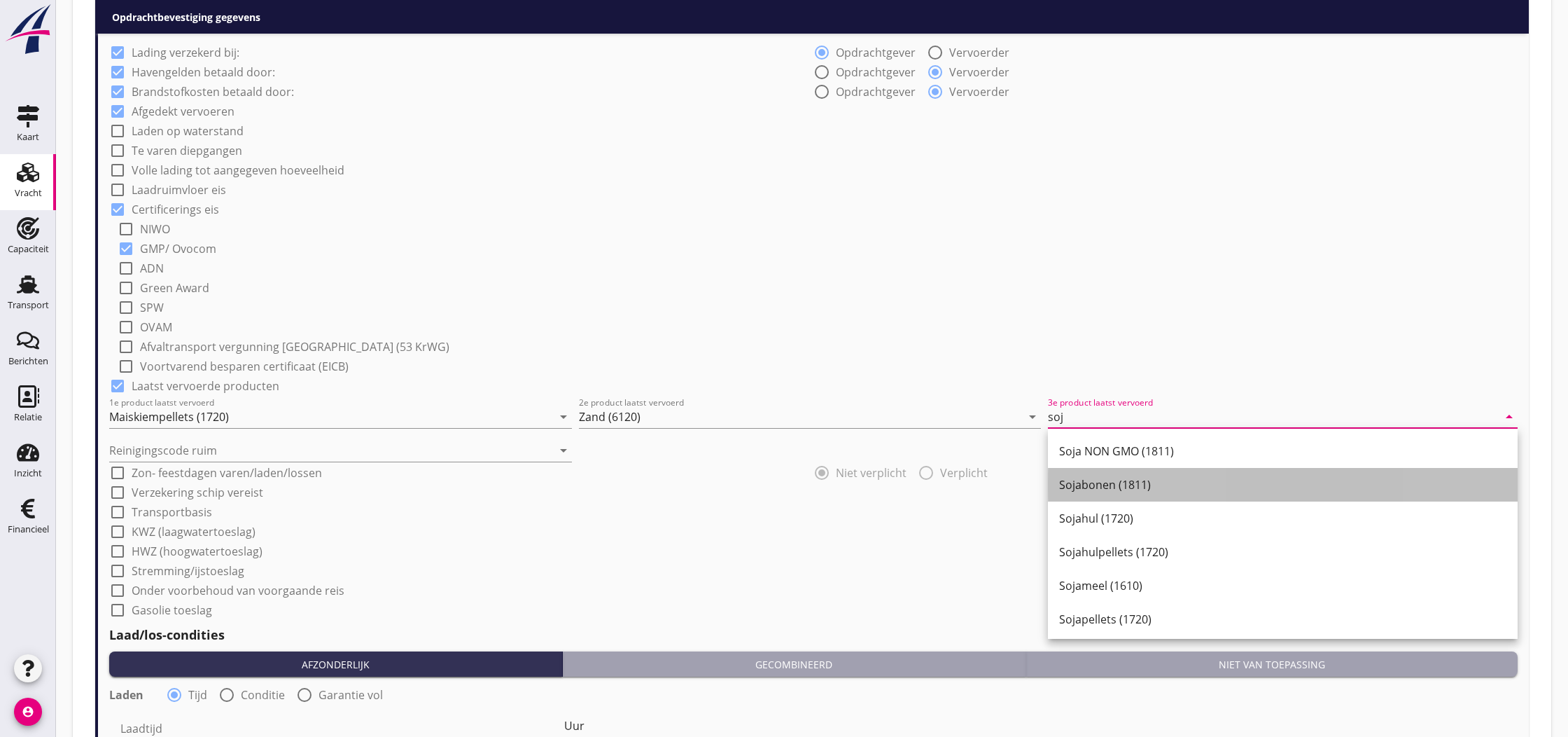
click at [1102, 486] on div "Sojabonen (1811)" at bounding box center [1282, 484] width 448 height 17
type input "Sojabonen (1811)"
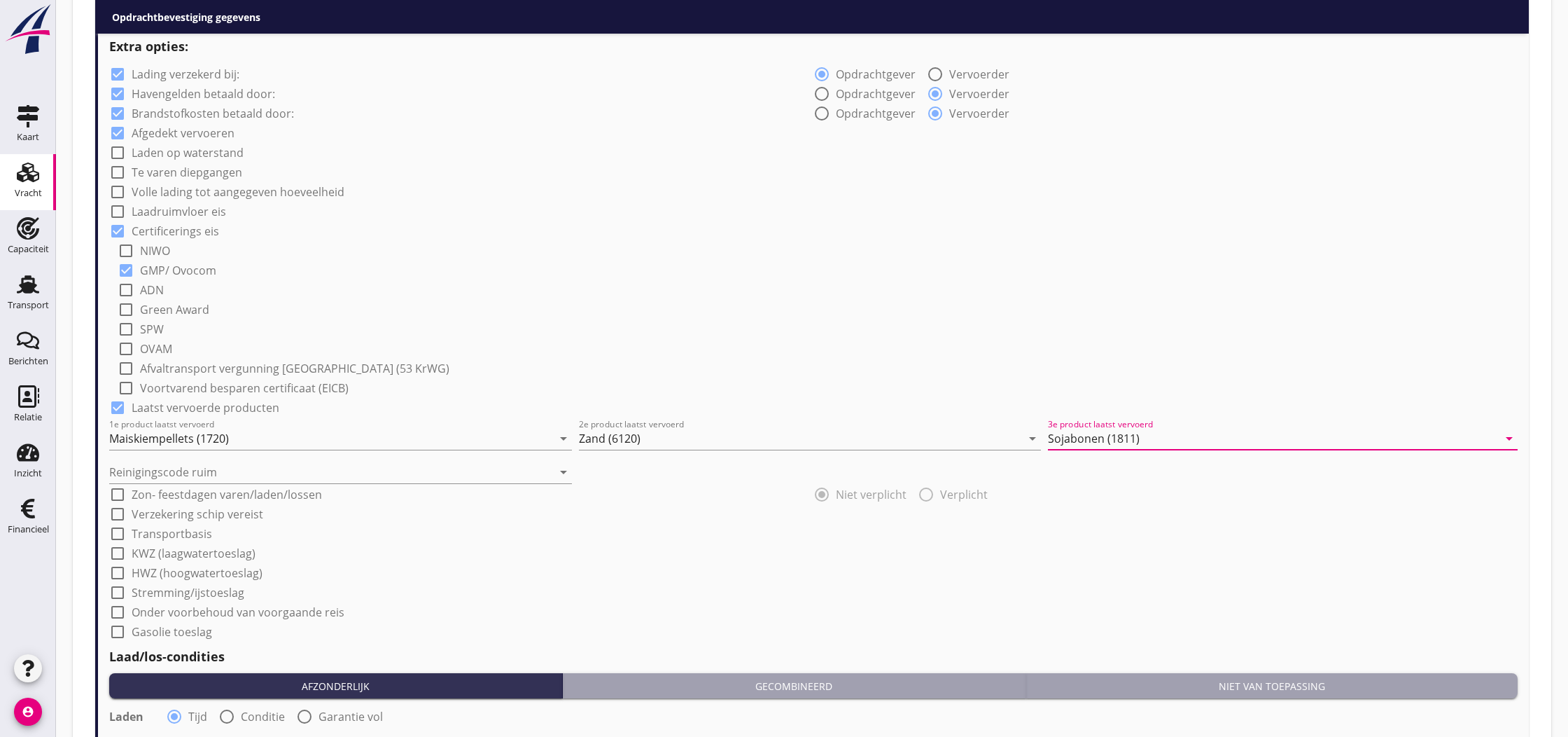
scroll to position [1066, 0]
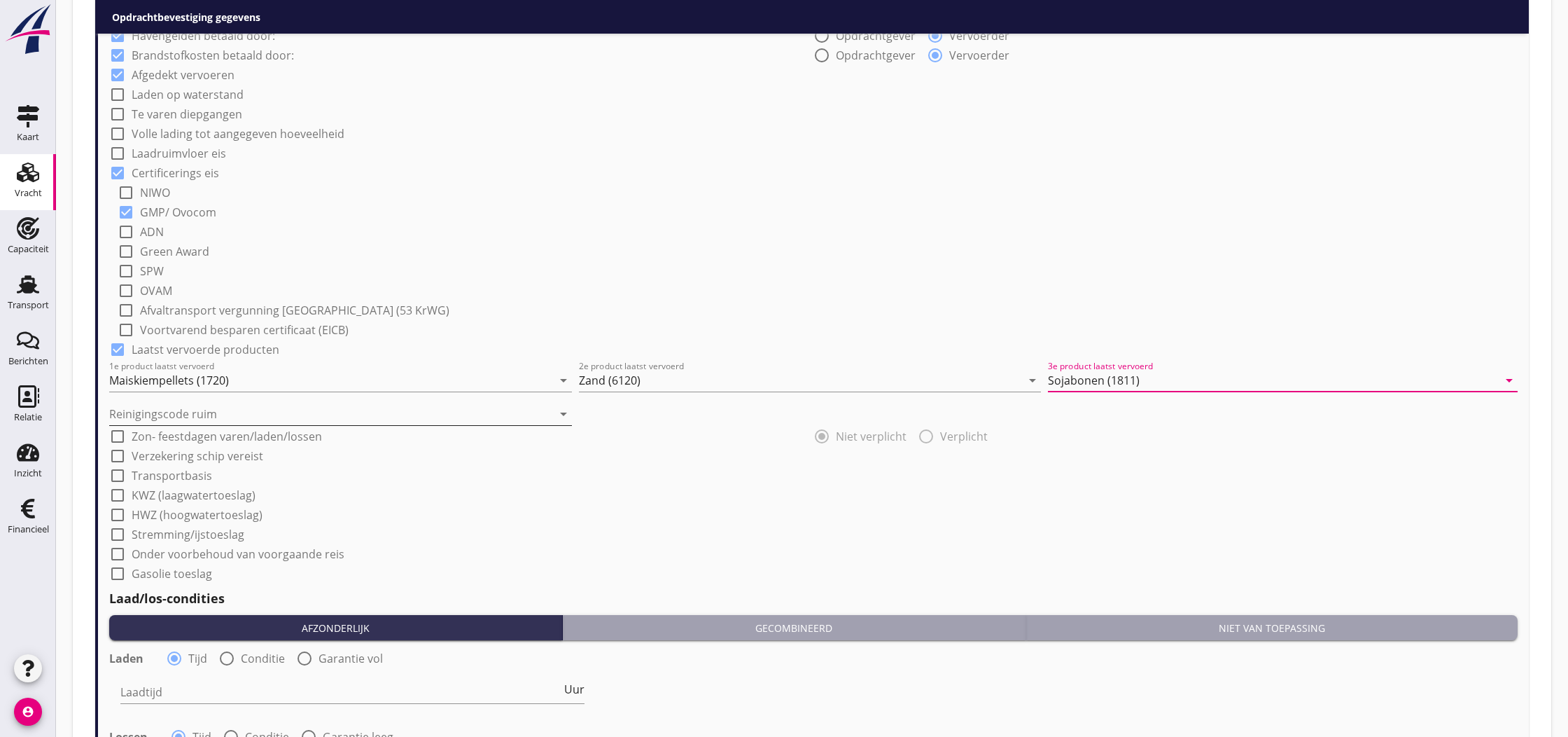
click at [193, 417] on input "Reinigingscode ruim" at bounding box center [330, 414] width 443 height 22
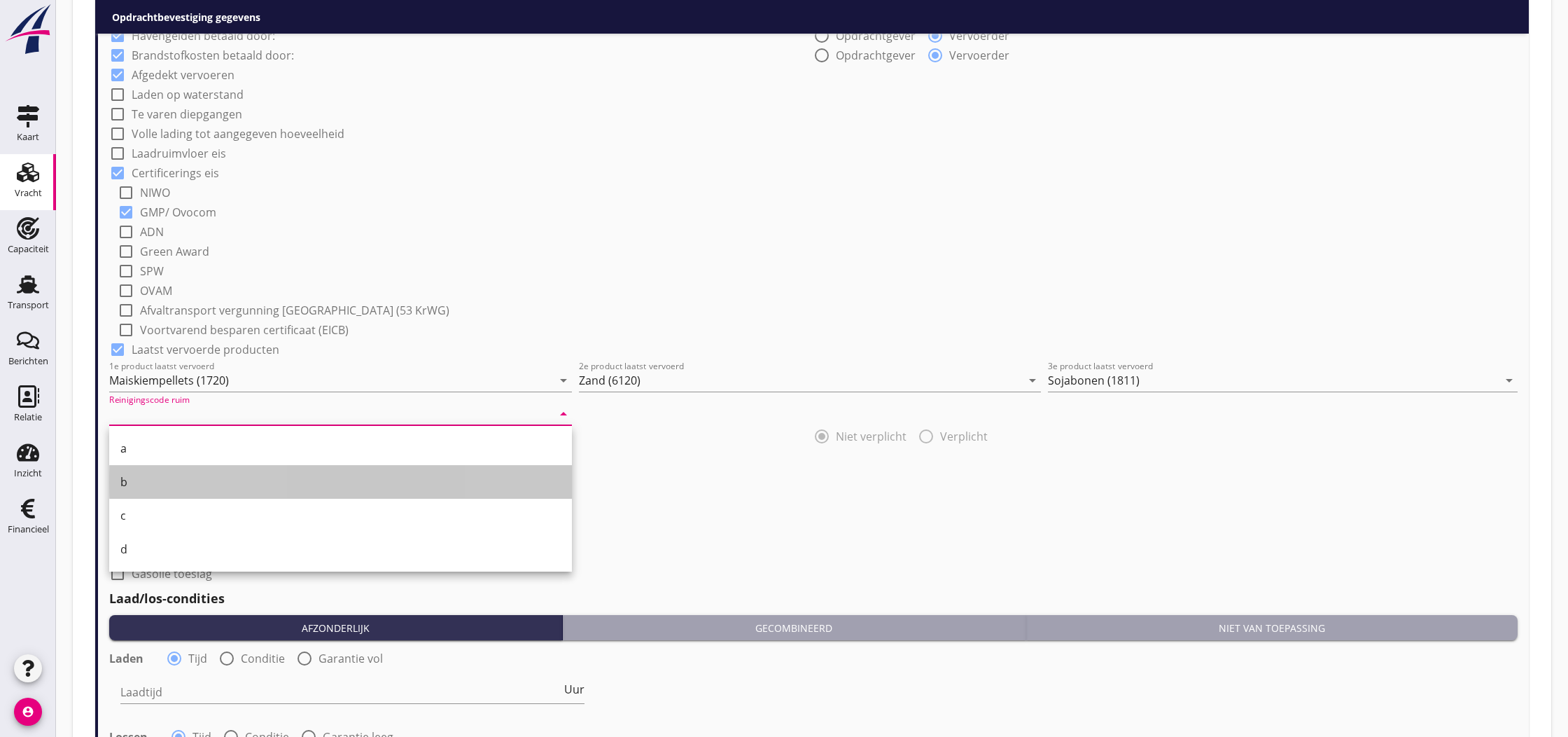
click at [176, 480] on div "b" at bounding box center [341, 481] width 441 height 17
type input "b"
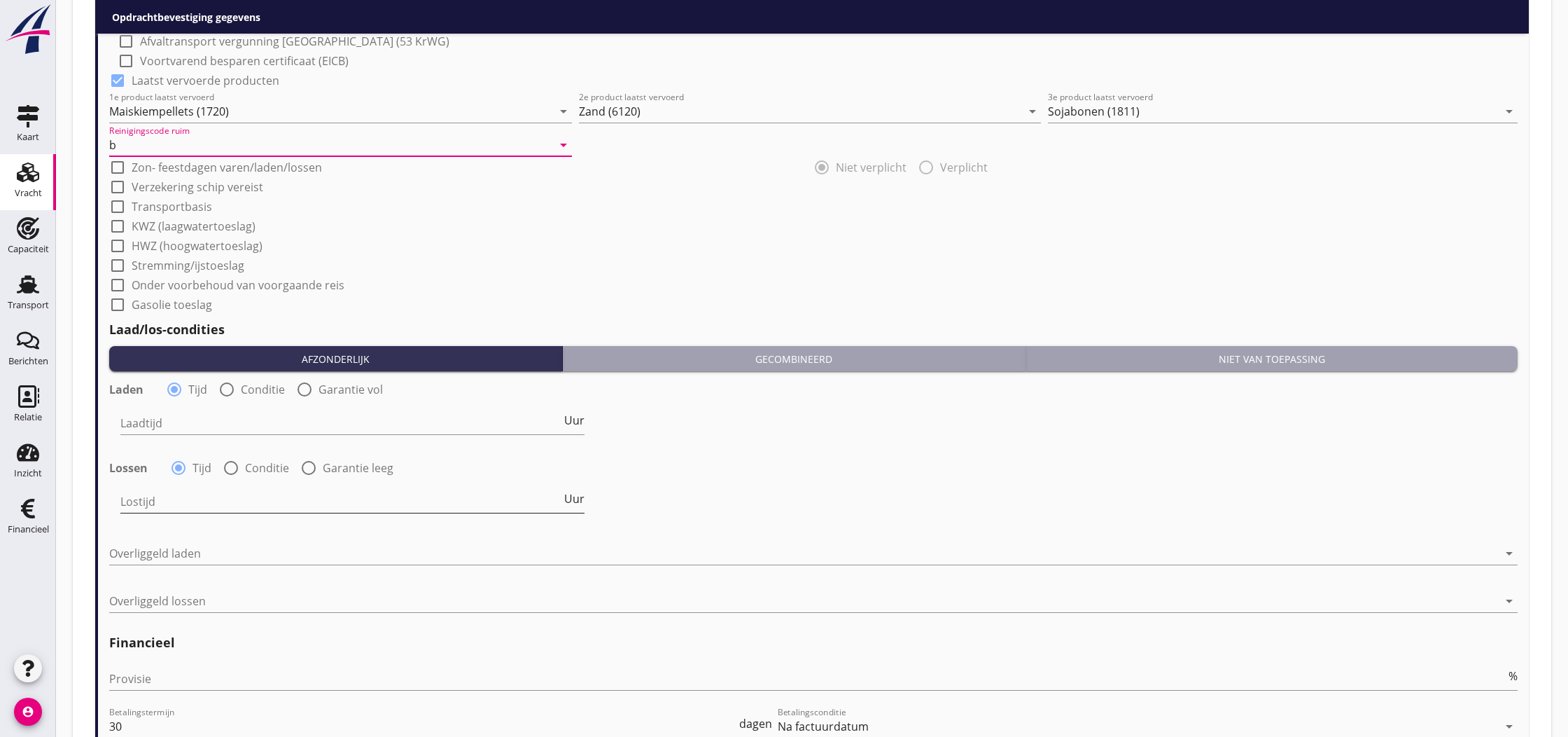
scroll to position [1371, 0]
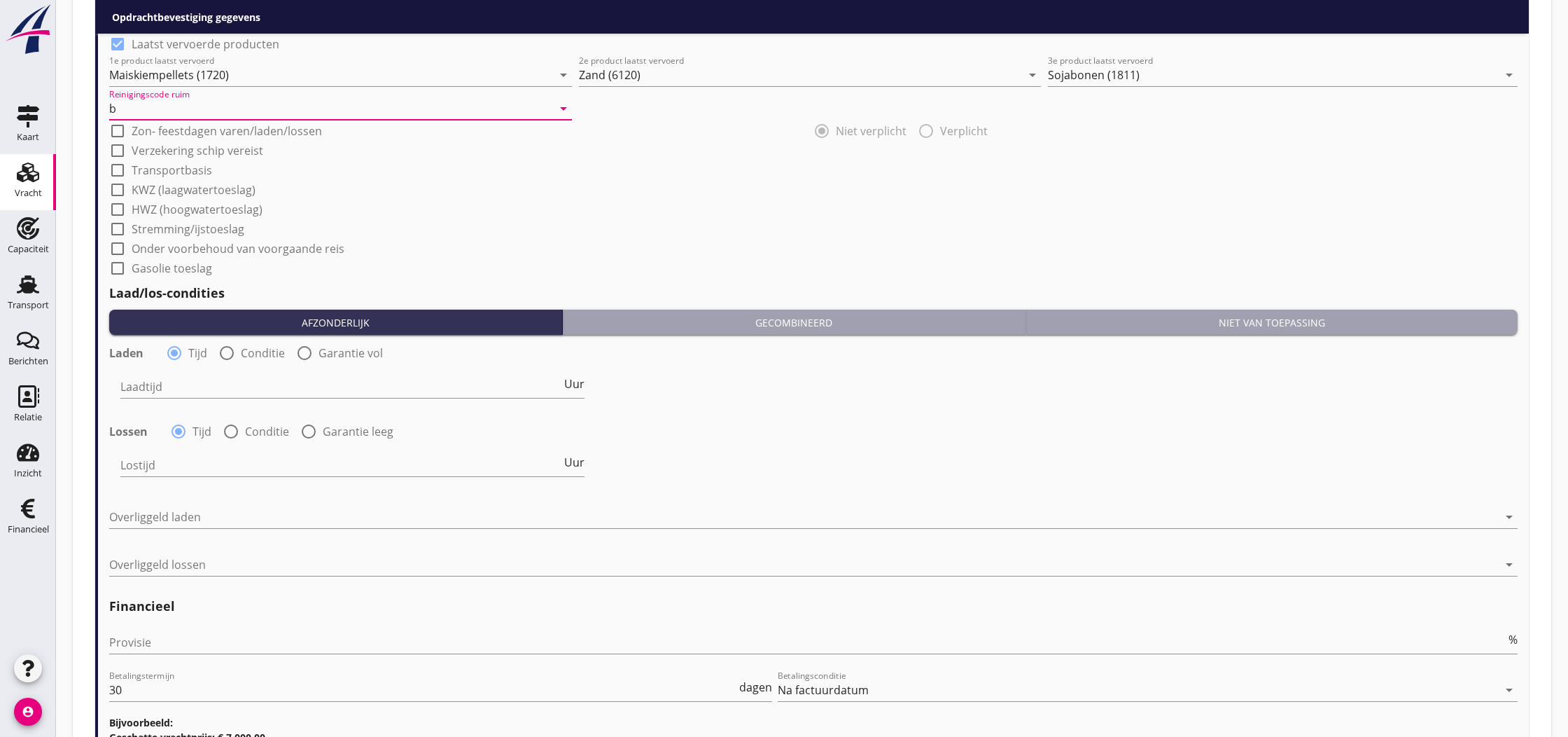
click at [224, 352] on div at bounding box center [227, 353] width 24 height 24
radio input "false"
radio input "true"
click at [233, 382] on div at bounding box center [460, 386] width 677 height 22
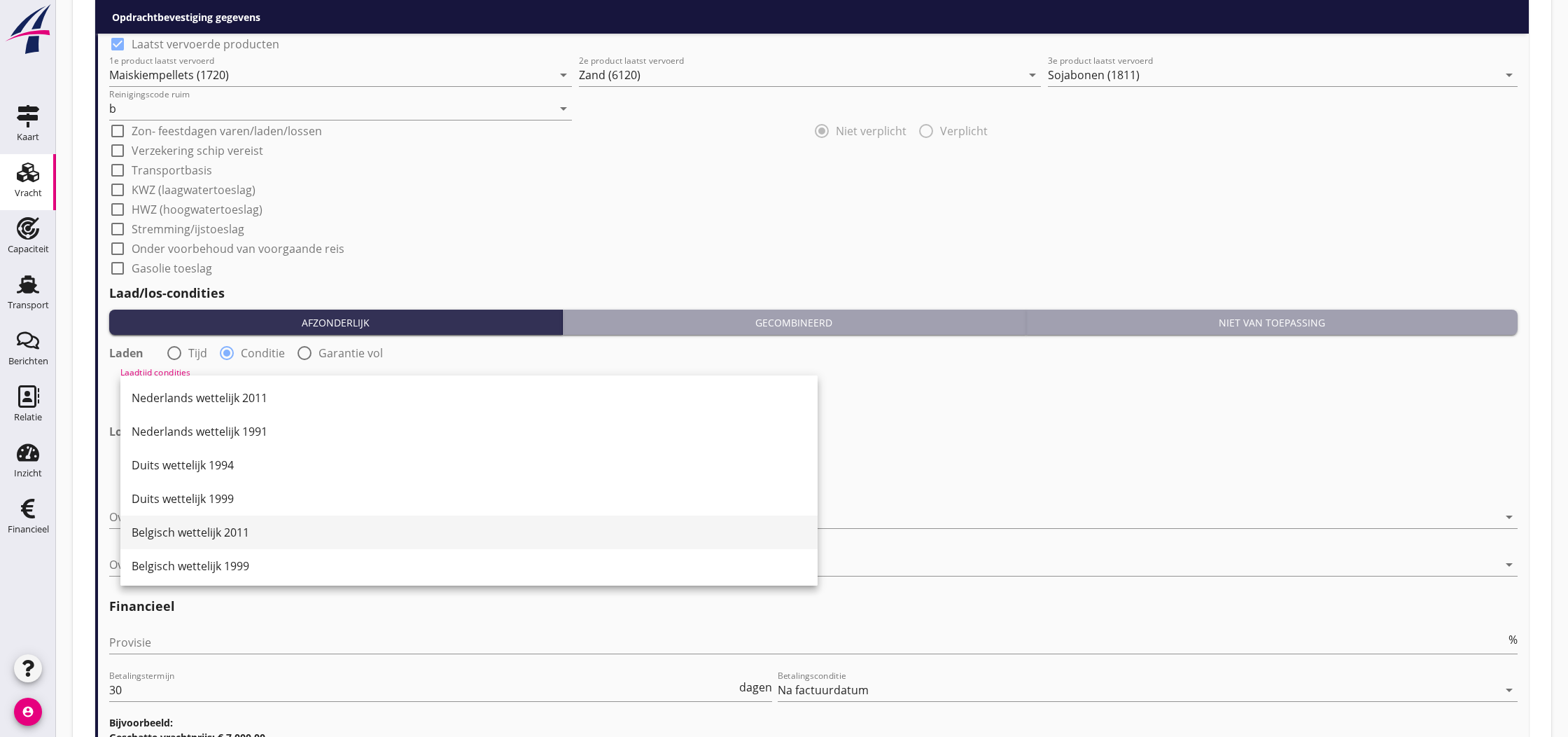
scroll to position [1, 0]
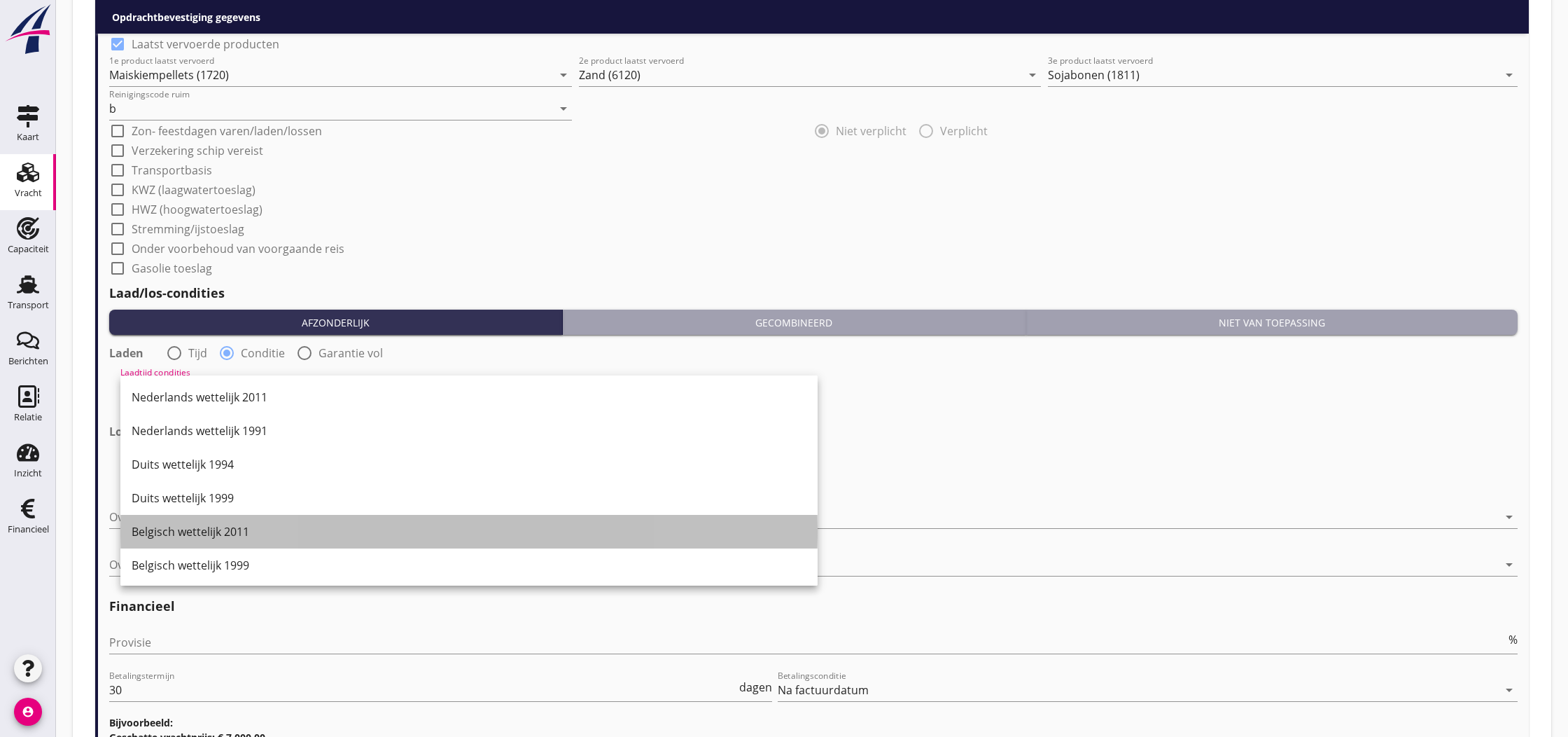
click at [217, 535] on div "Belgisch wettelijk 2011" at bounding box center [469, 531] width 675 height 17
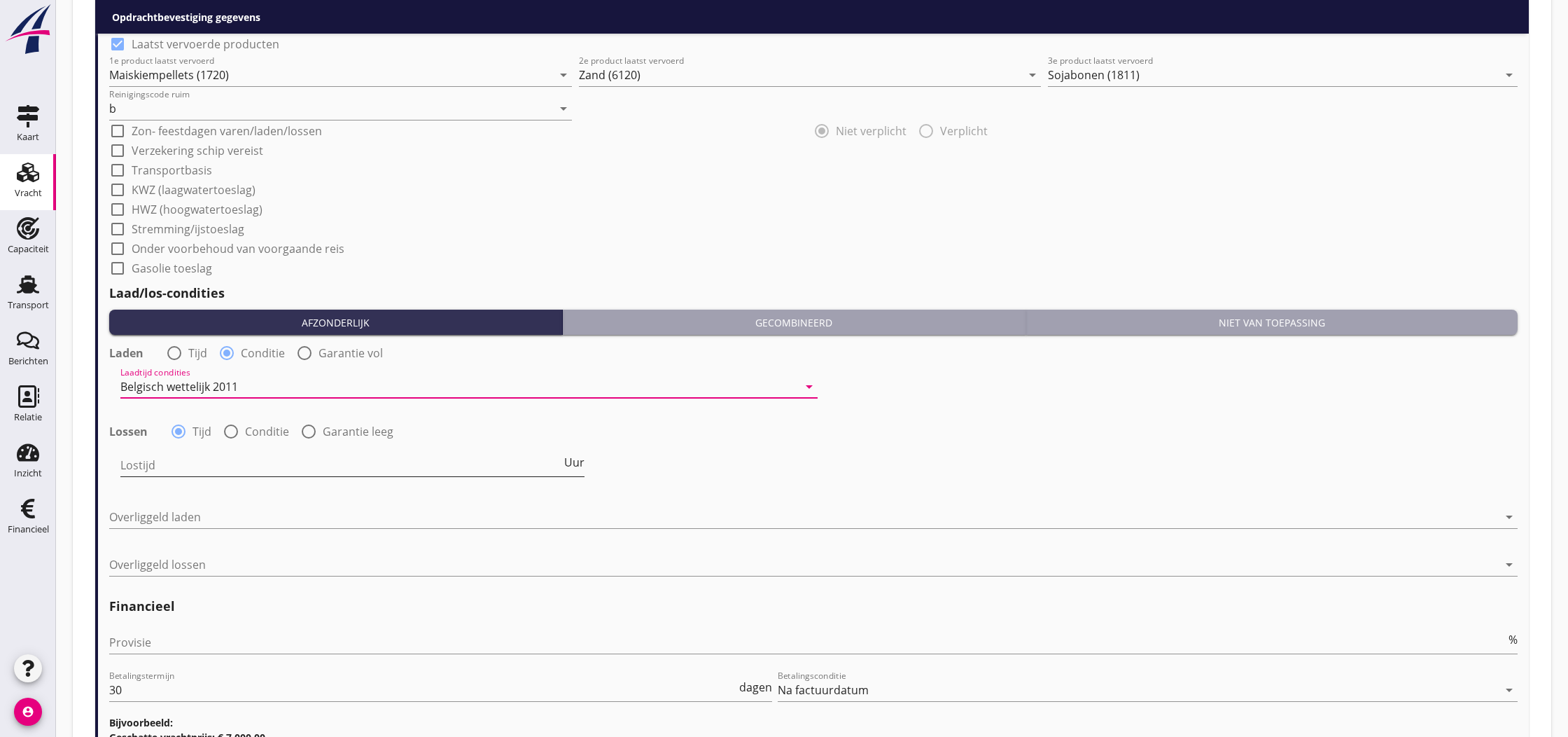
click at [210, 465] on input "Lostijd" at bounding box center [341, 465] width 441 height 22
click at [231, 432] on div at bounding box center [231, 431] width 24 height 24
radio input "false"
radio input "true"
click at [228, 461] on div at bounding box center [460, 465] width 677 height 22
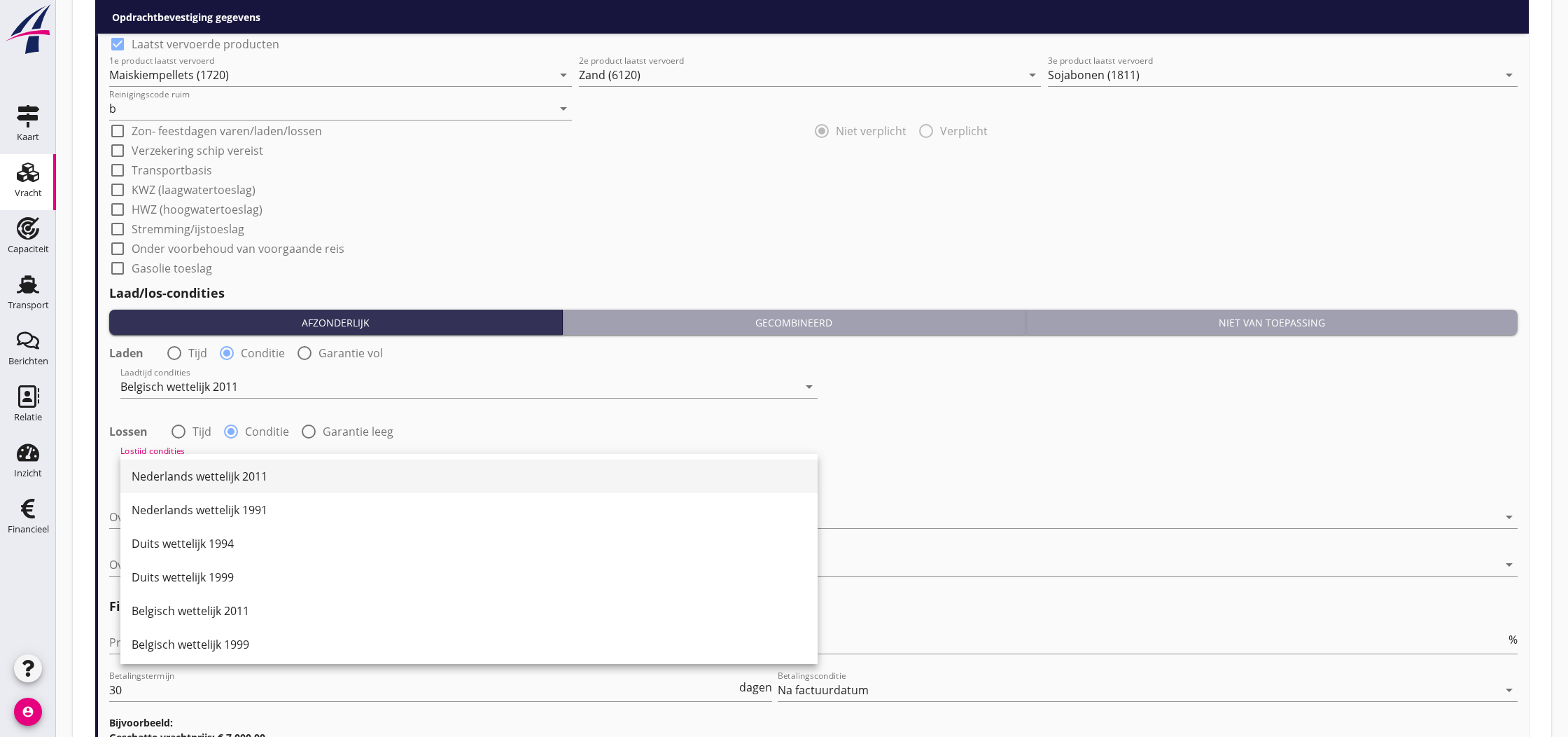
click at [230, 477] on div "Nederlands wettelijk 2011" at bounding box center [469, 476] width 675 height 17
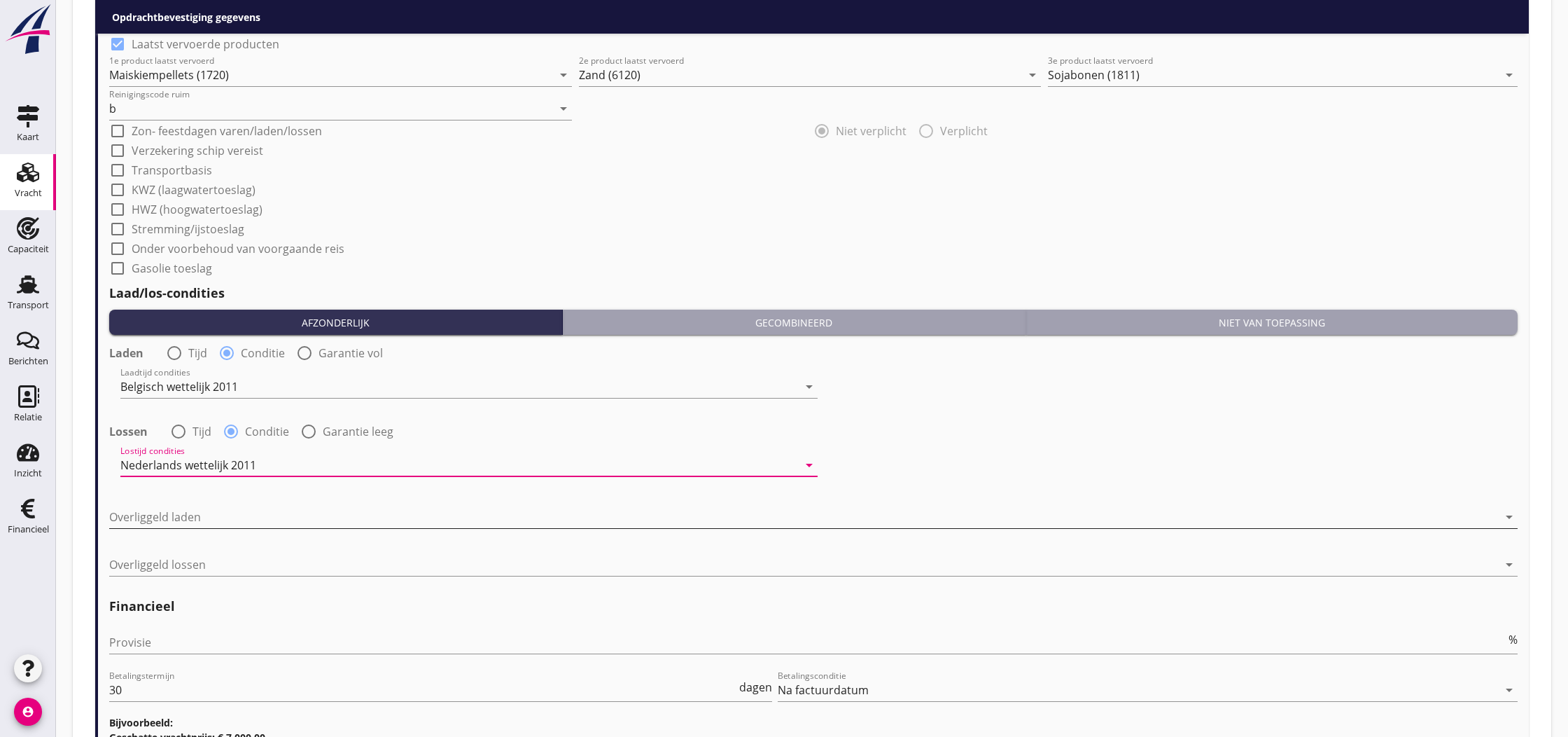
click at [257, 520] on div at bounding box center [803, 517] width 1389 height 22
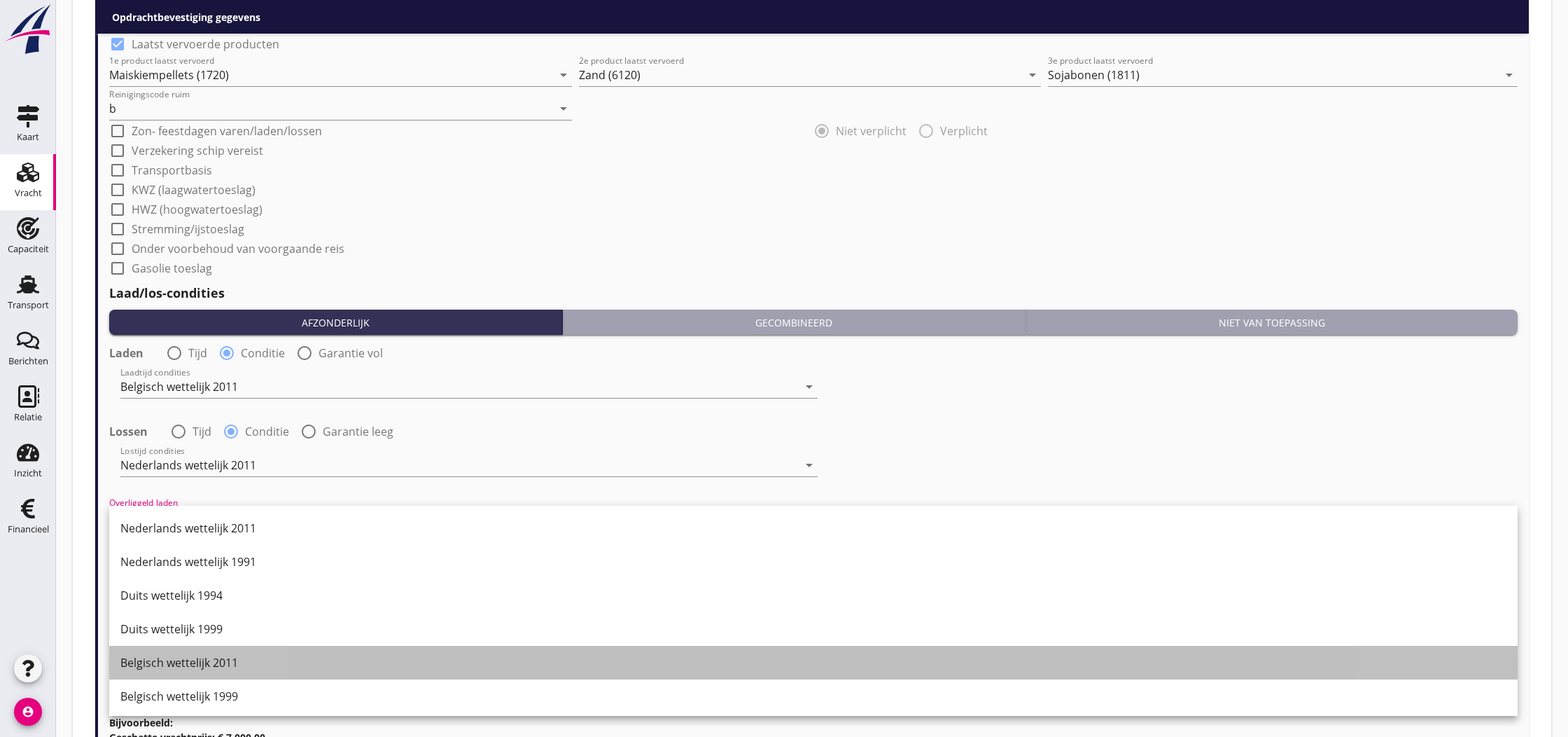
click at [234, 663] on div "Belgisch wettelijk 2011" at bounding box center [814, 662] width 1386 height 17
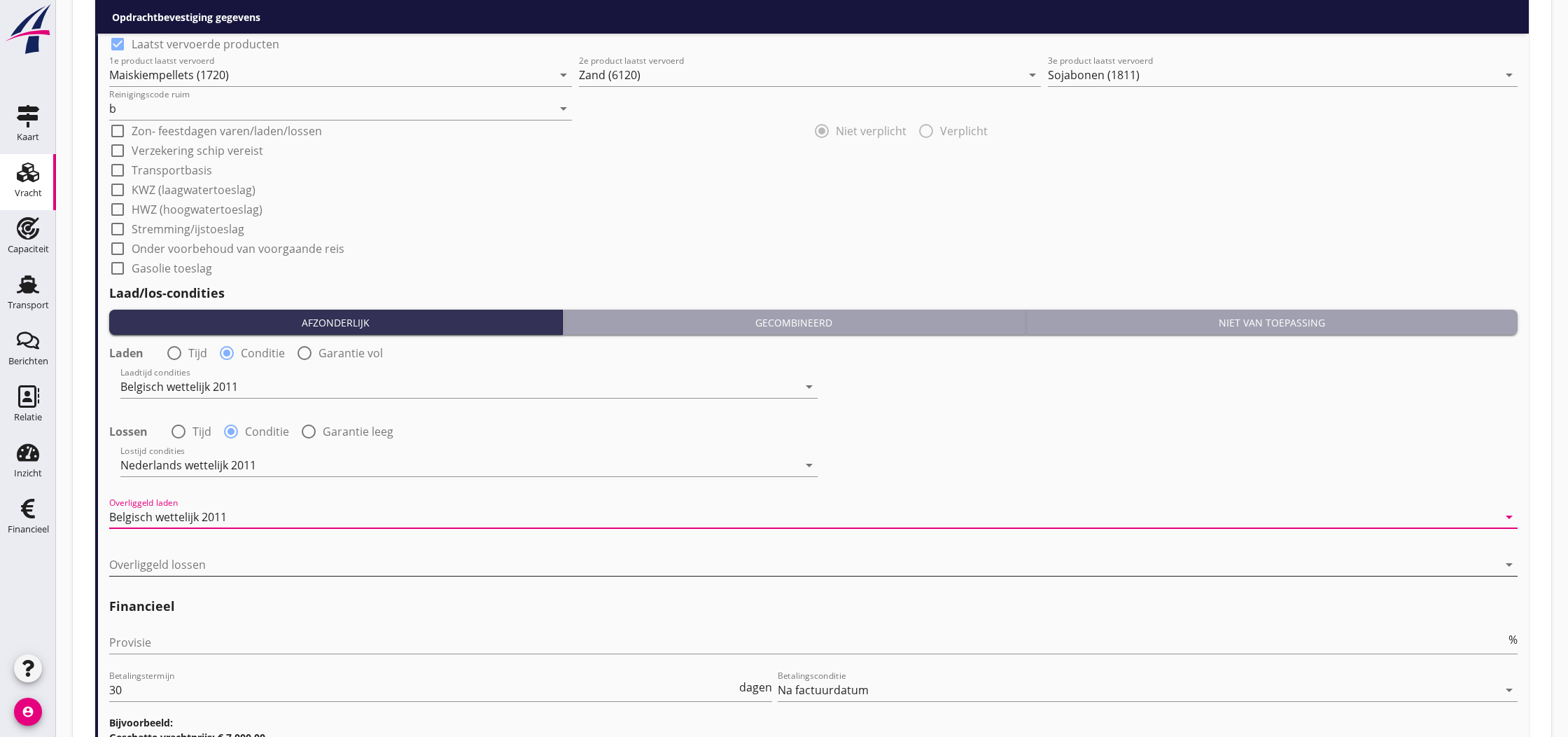
click at [213, 565] on div at bounding box center [803, 564] width 1389 height 22
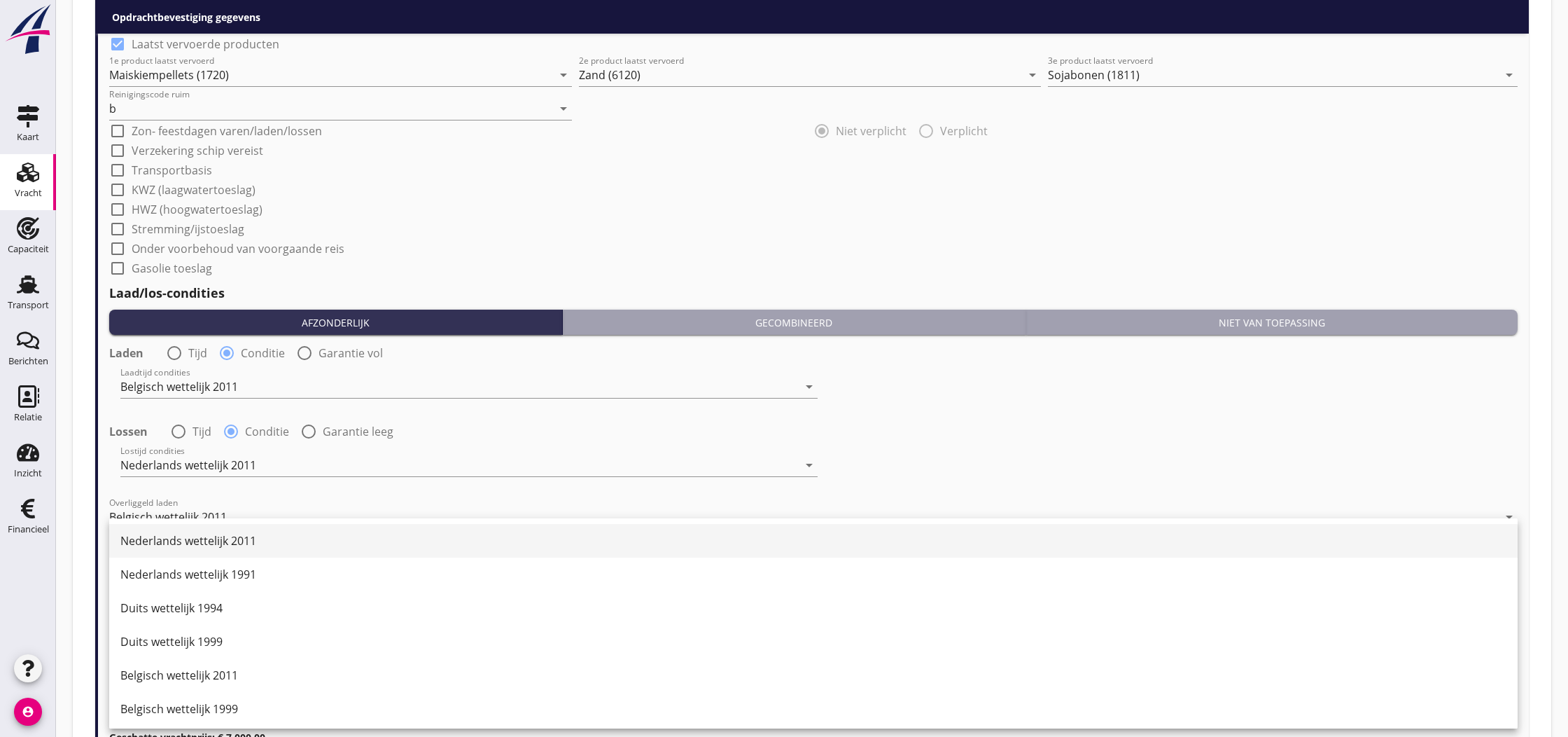
click at [237, 540] on div "Nederlands wettelijk 2011" at bounding box center [814, 540] width 1386 height 17
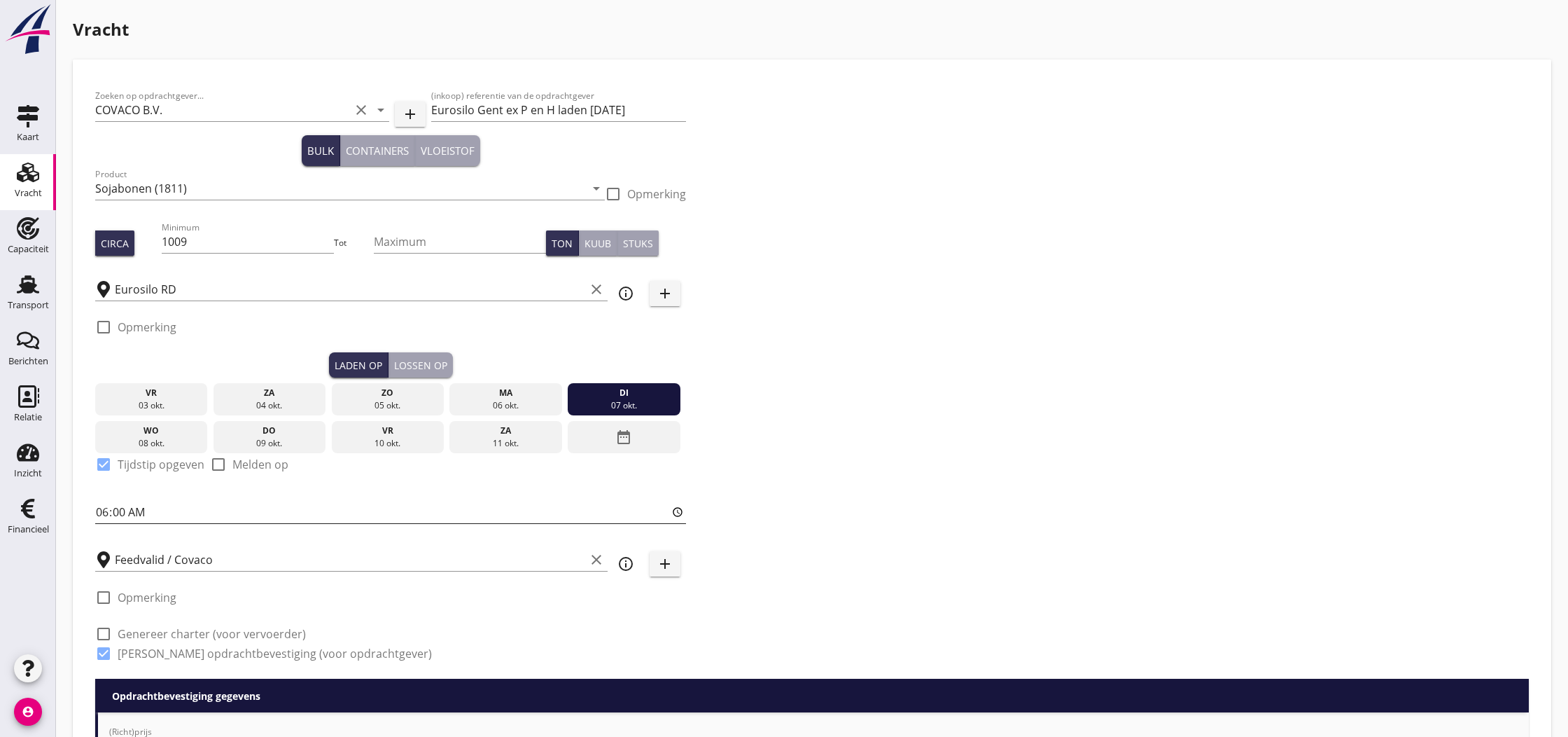
scroll to position [0, 0]
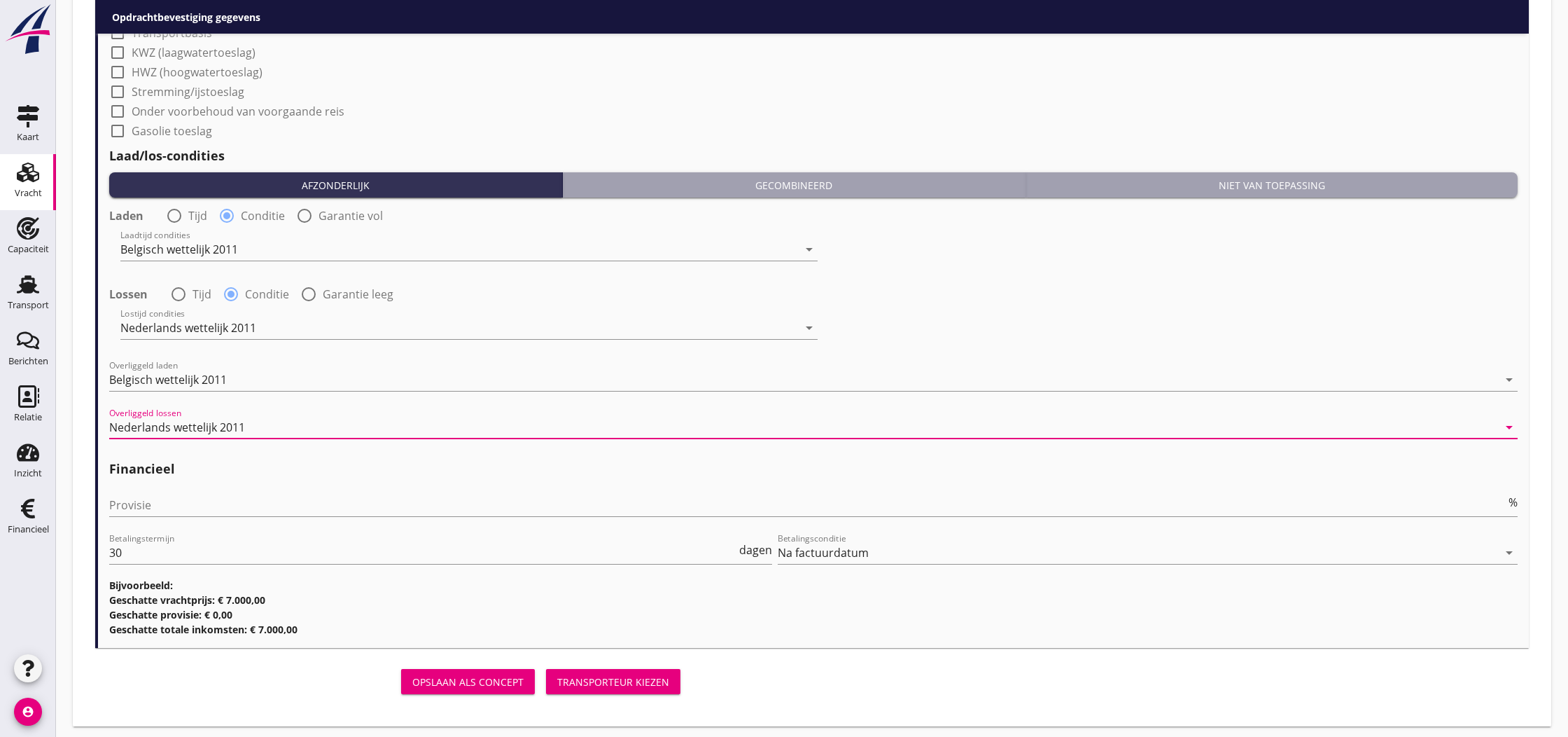
click at [623, 676] on div "Transporteur kiezen" at bounding box center [613, 682] width 112 height 15
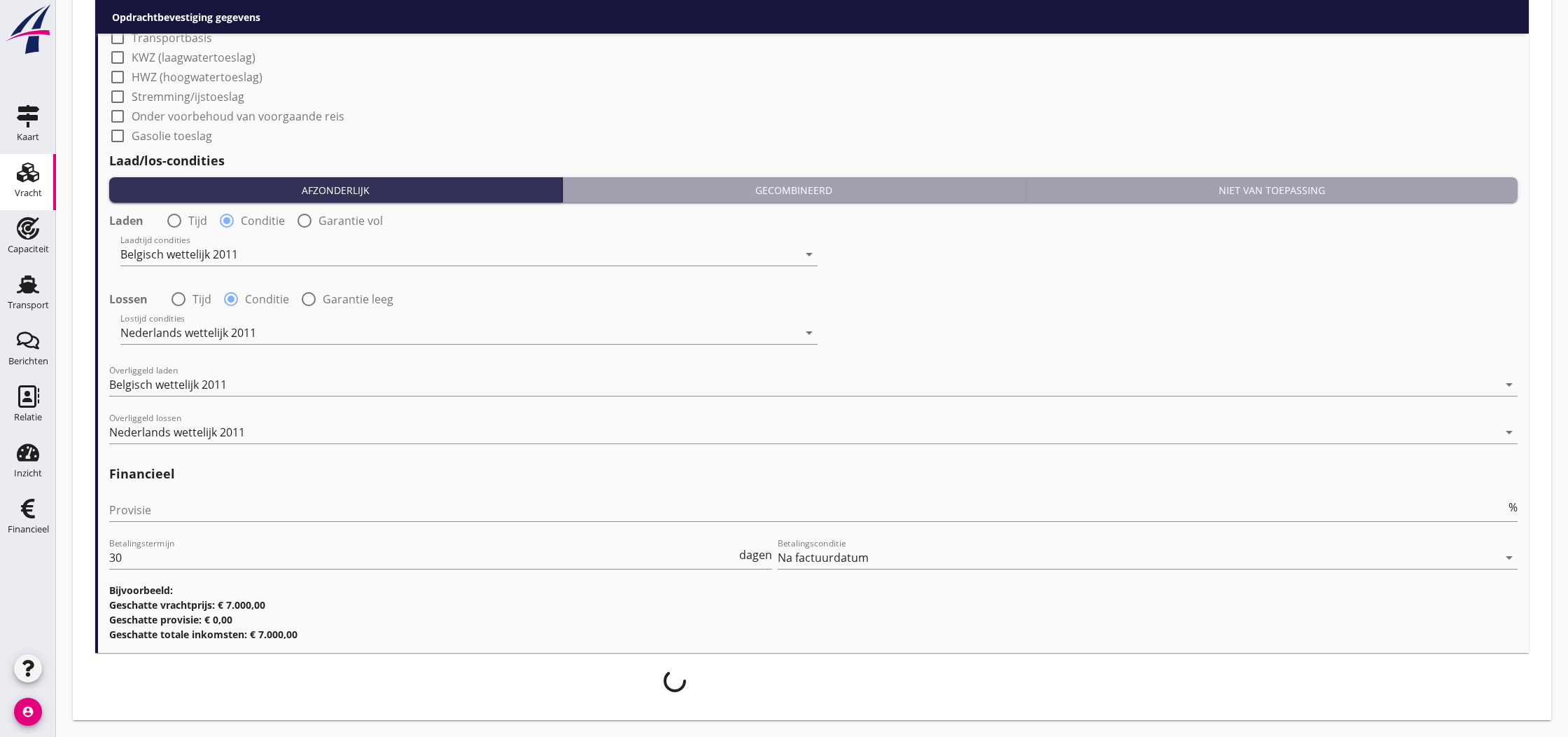
scroll to position [1503, 0]
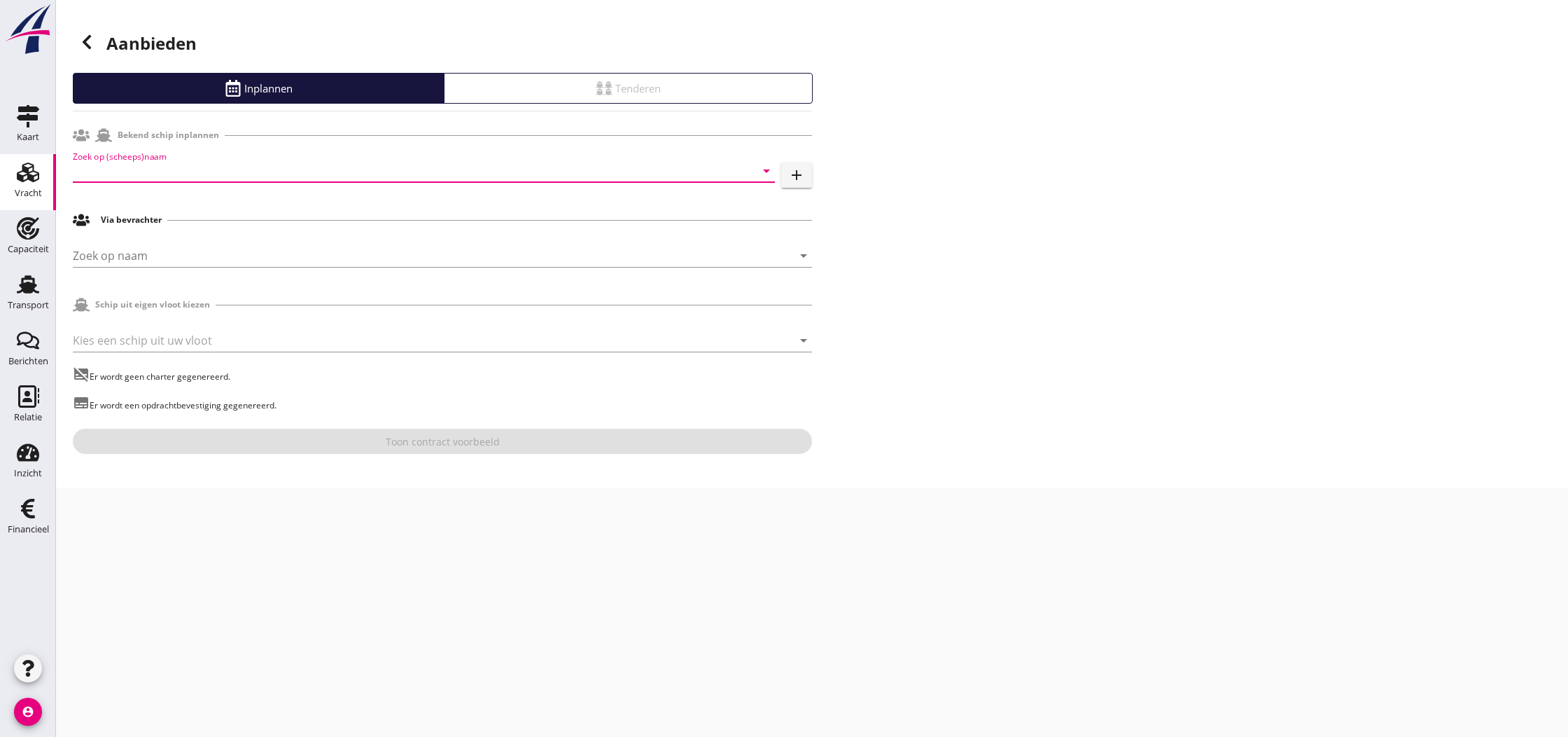
click at [176, 173] on input "Zoek op (scheeps)naam" at bounding box center [404, 171] width 663 height 22
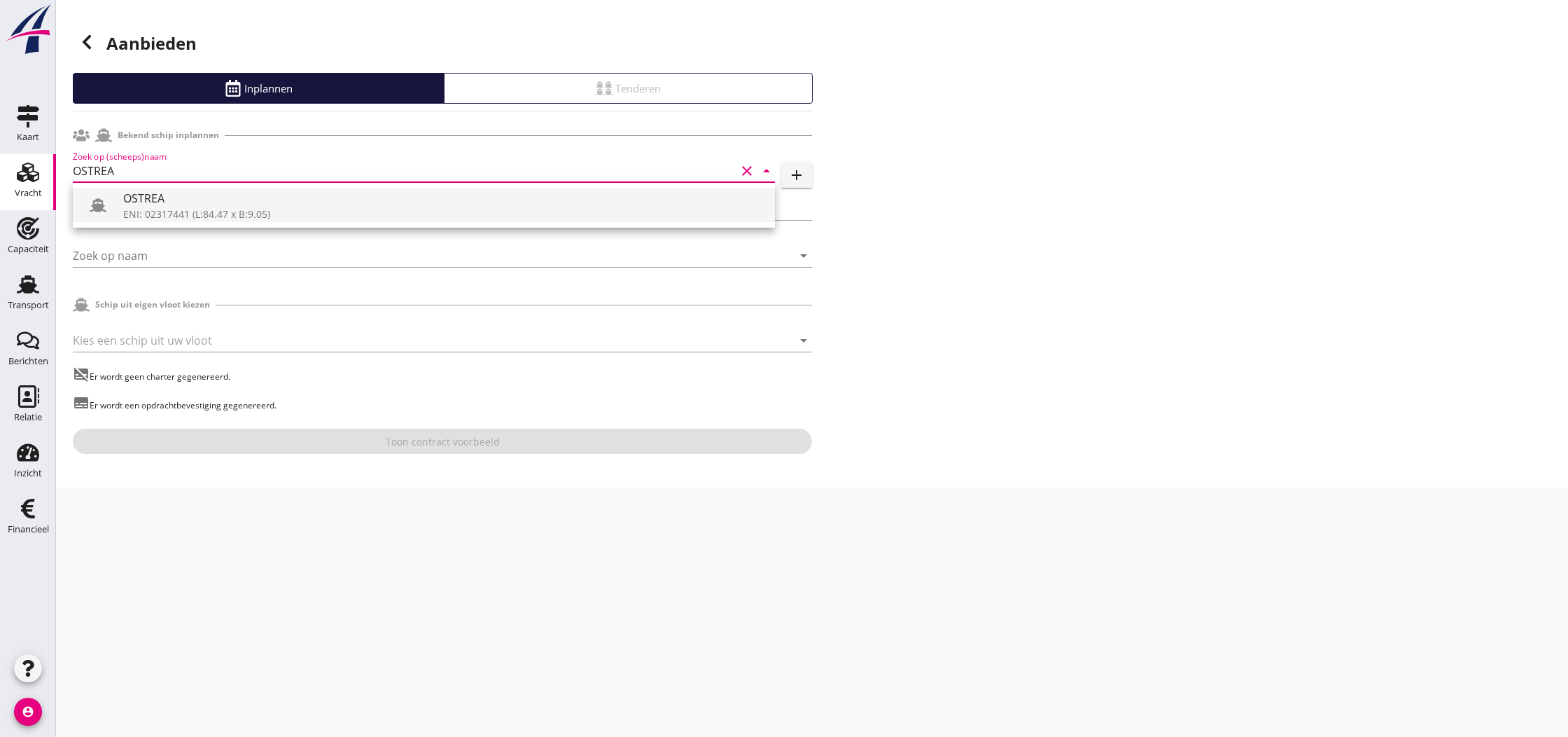
click at [157, 202] on div "OSTREA" at bounding box center [443, 197] width 640 height 17
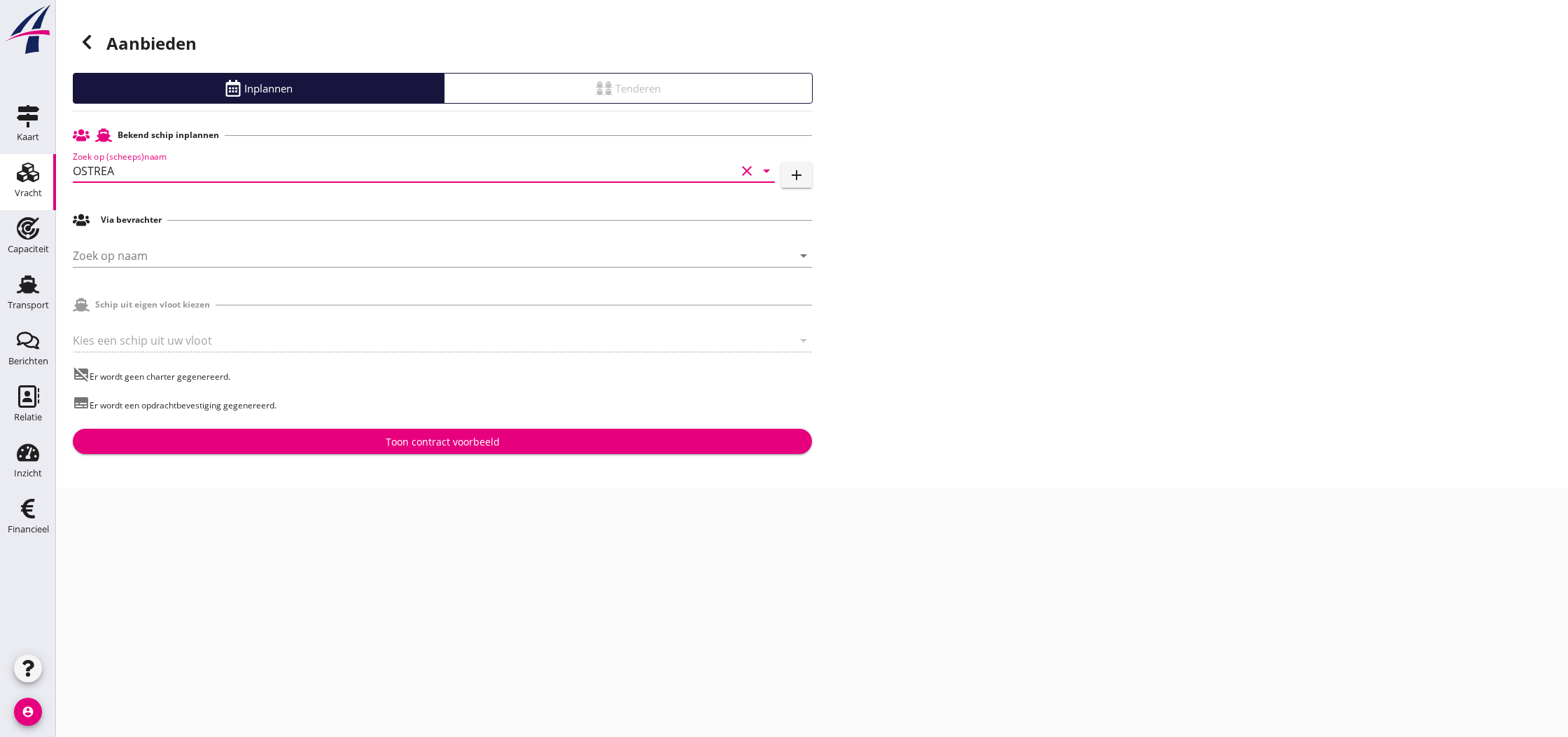
type input "OSTREA"
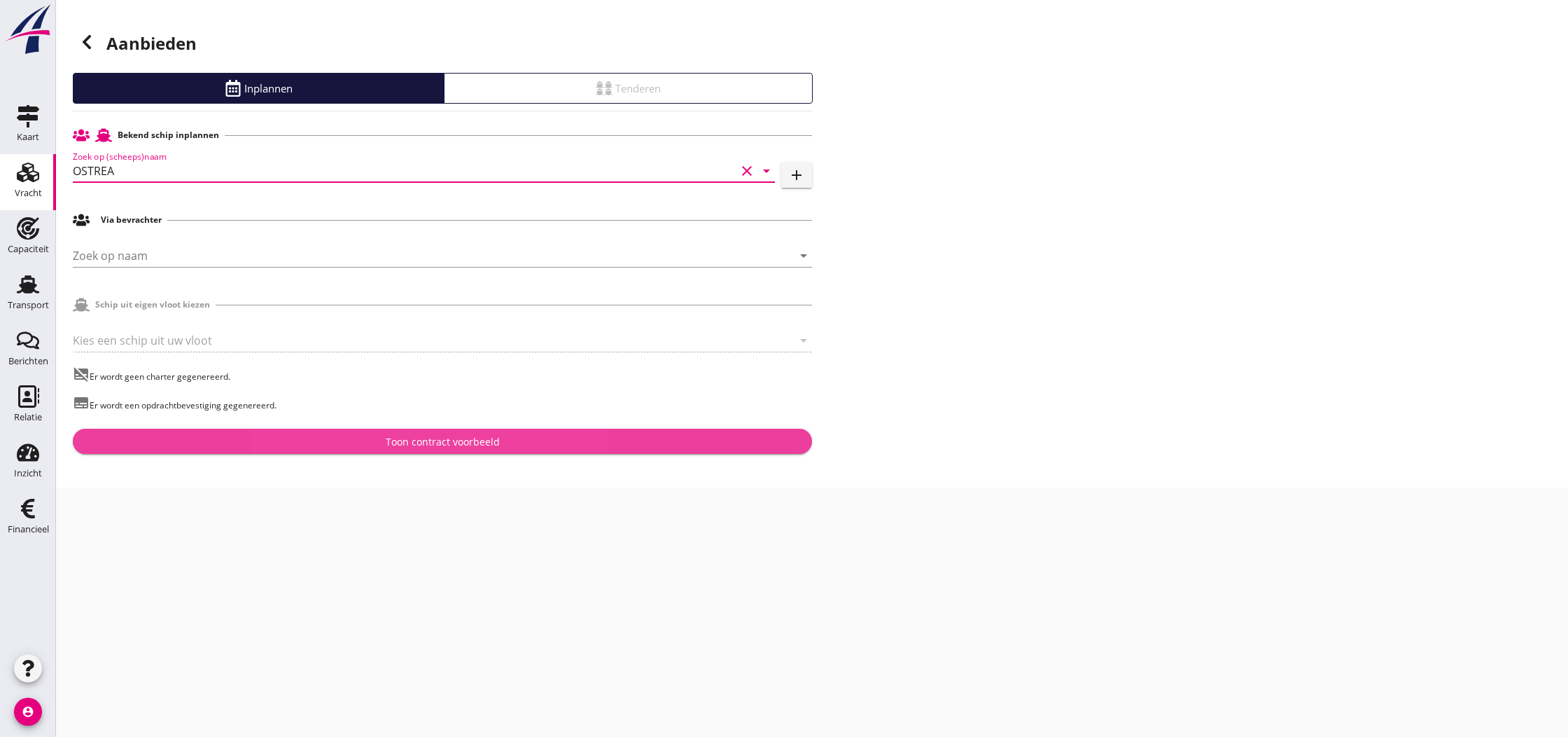
click at [435, 442] on div "Toon contract voorbeeld" at bounding box center [443, 442] width 114 height 15
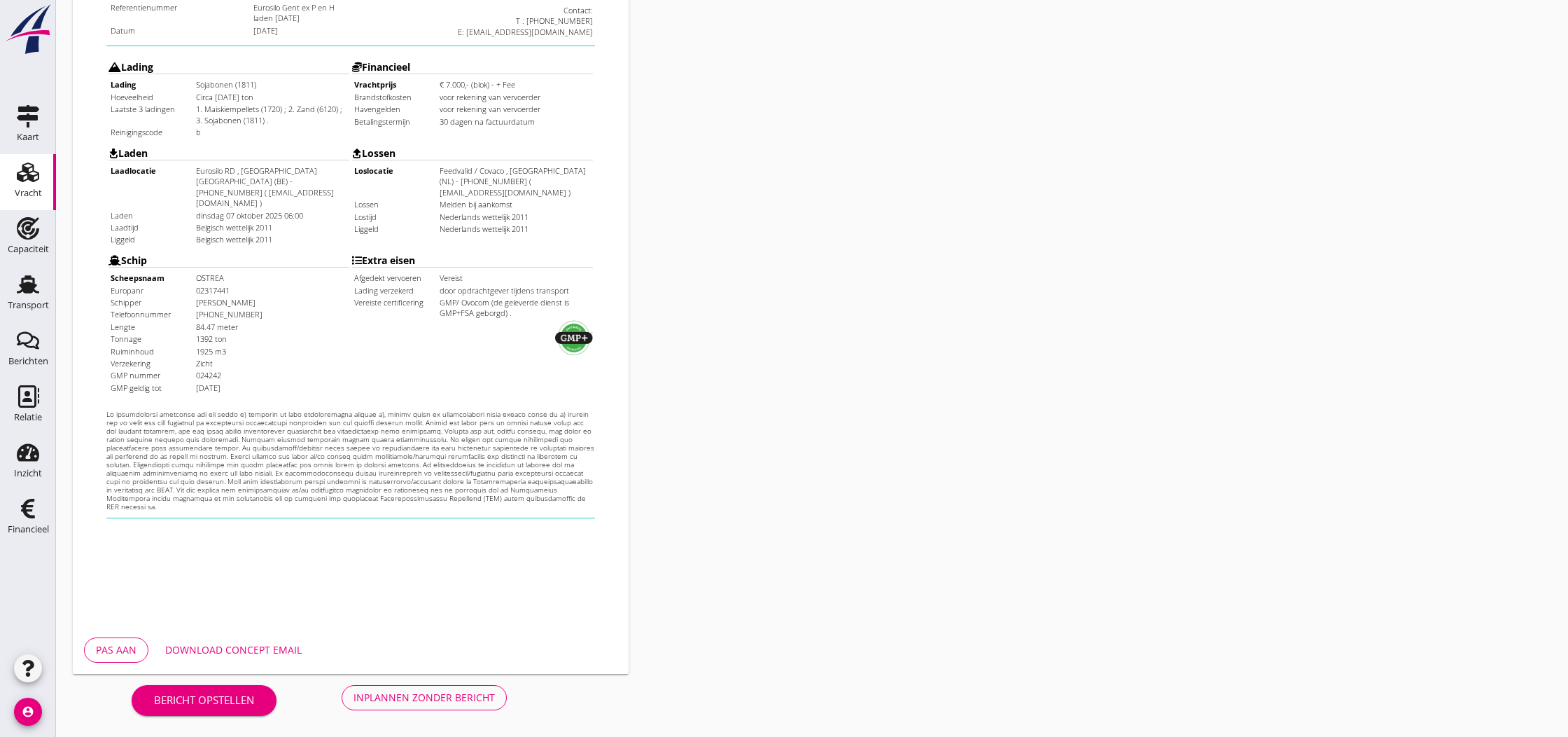
scroll to position [295, 0]
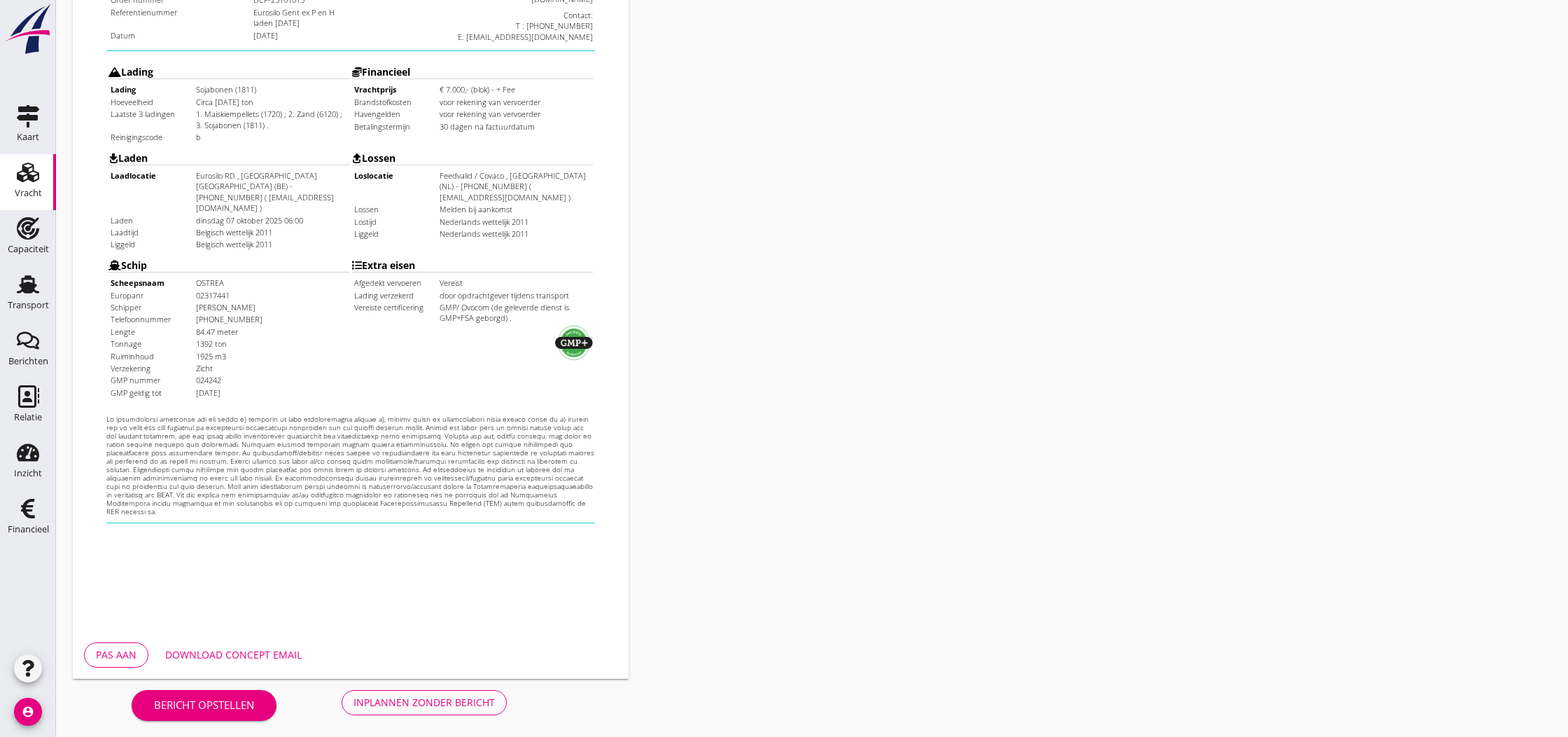
click at [428, 694] on button "Inplannen zonder bericht" at bounding box center [424, 702] width 165 height 25
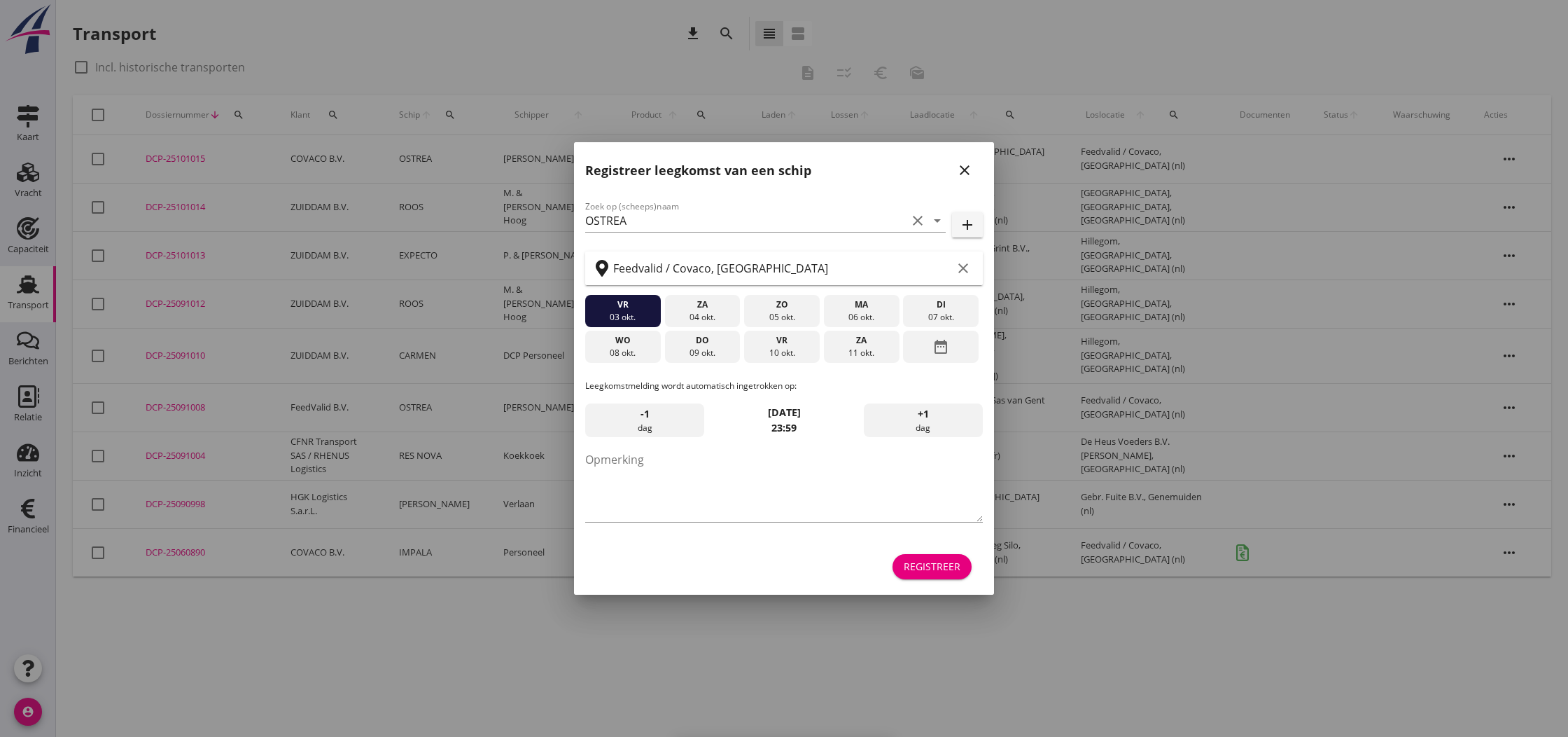
click at [968, 174] on icon "close" at bounding box center [964, 170] width 17 height 17
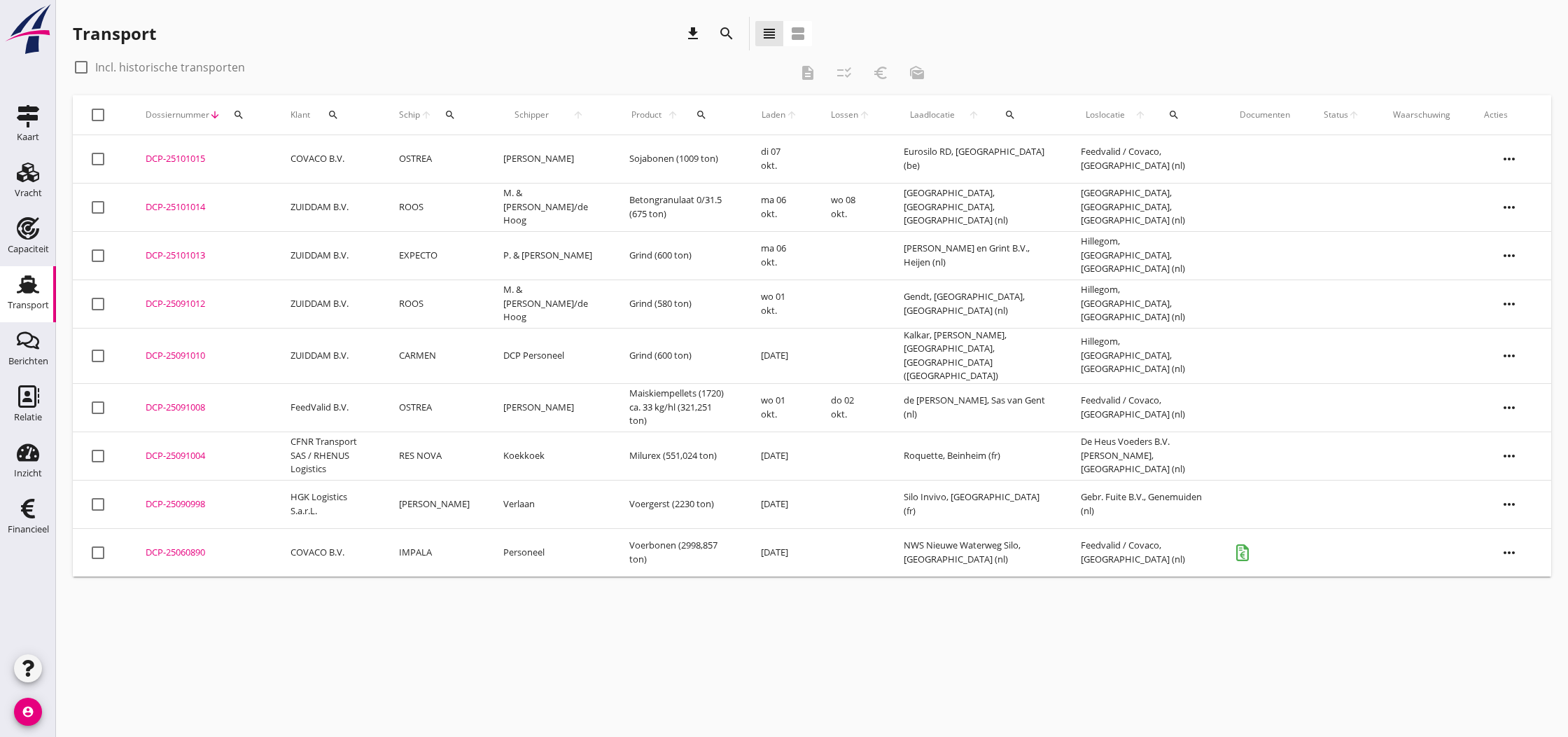
click at [339, 159] on td "COVACO B.V." at bounding box center [328, 159] width 108 height 48
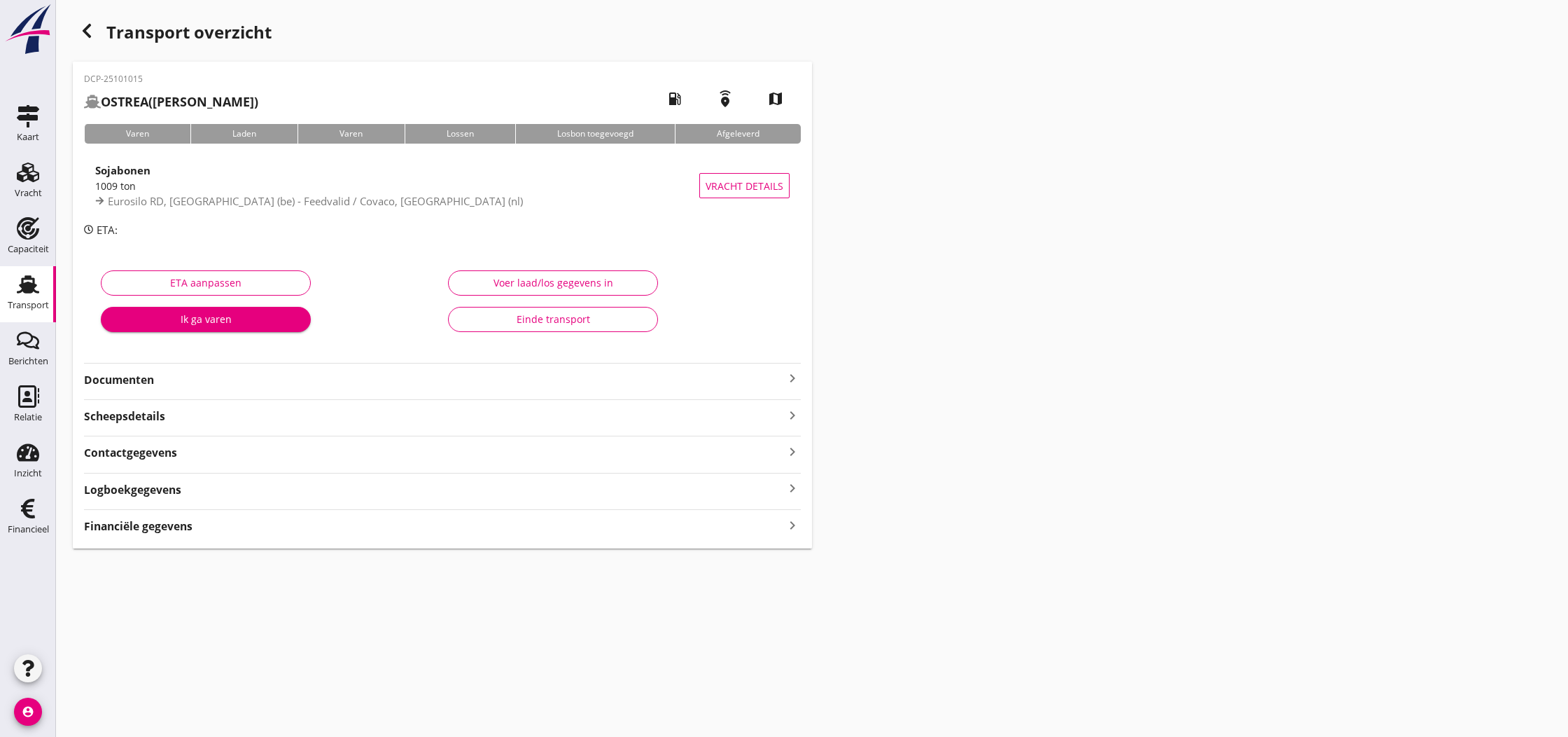
click at [790, 380] on icon "keyboard_arrow_right" at bounding box center [792, 378] width 17 height 17
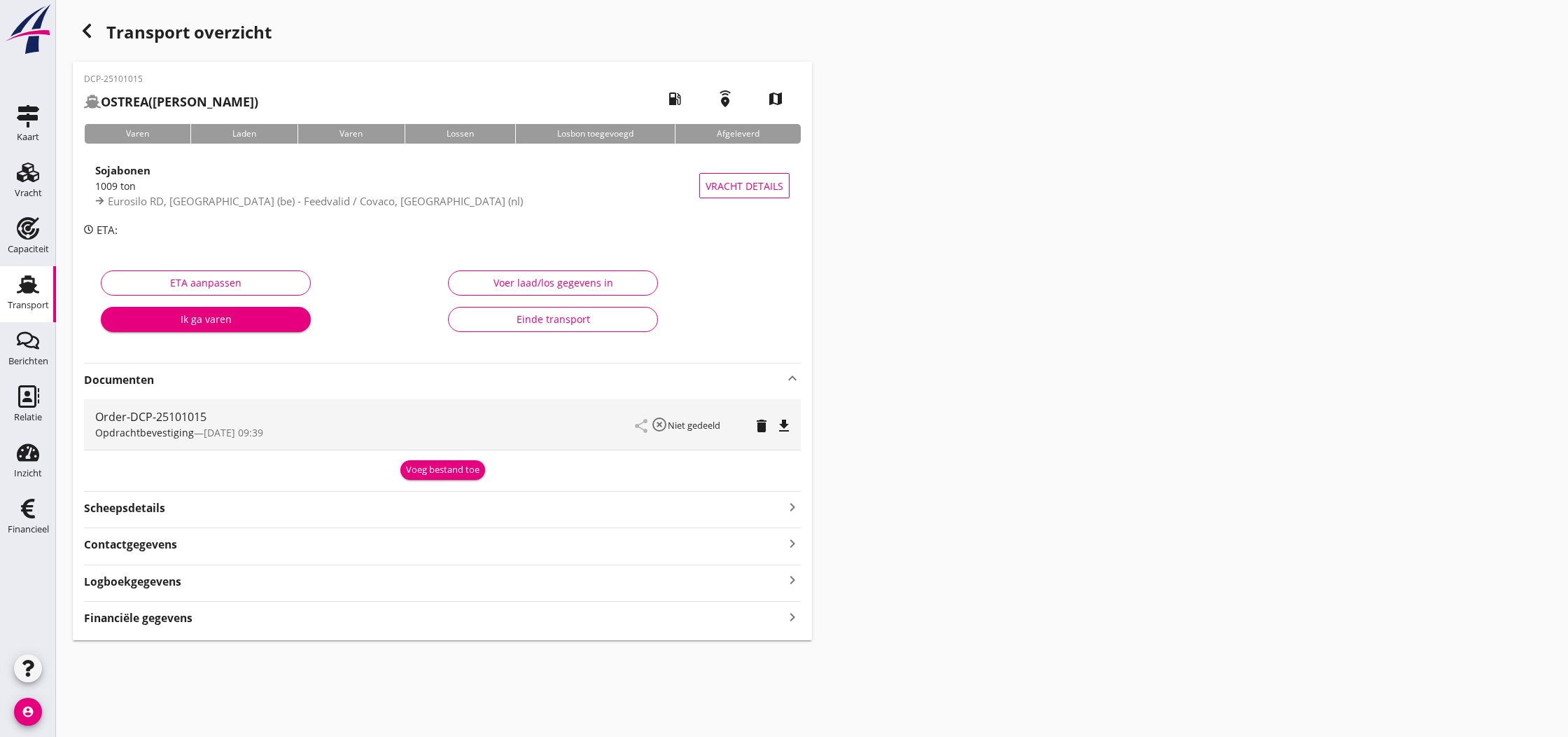
click at [787, 425] on icon "file_download" at bounding box center [783, 425] width 17 height 17
click at [429, 471] on div "Voeg bestand toe" at bounding box center [442, 470] width 73 height 14
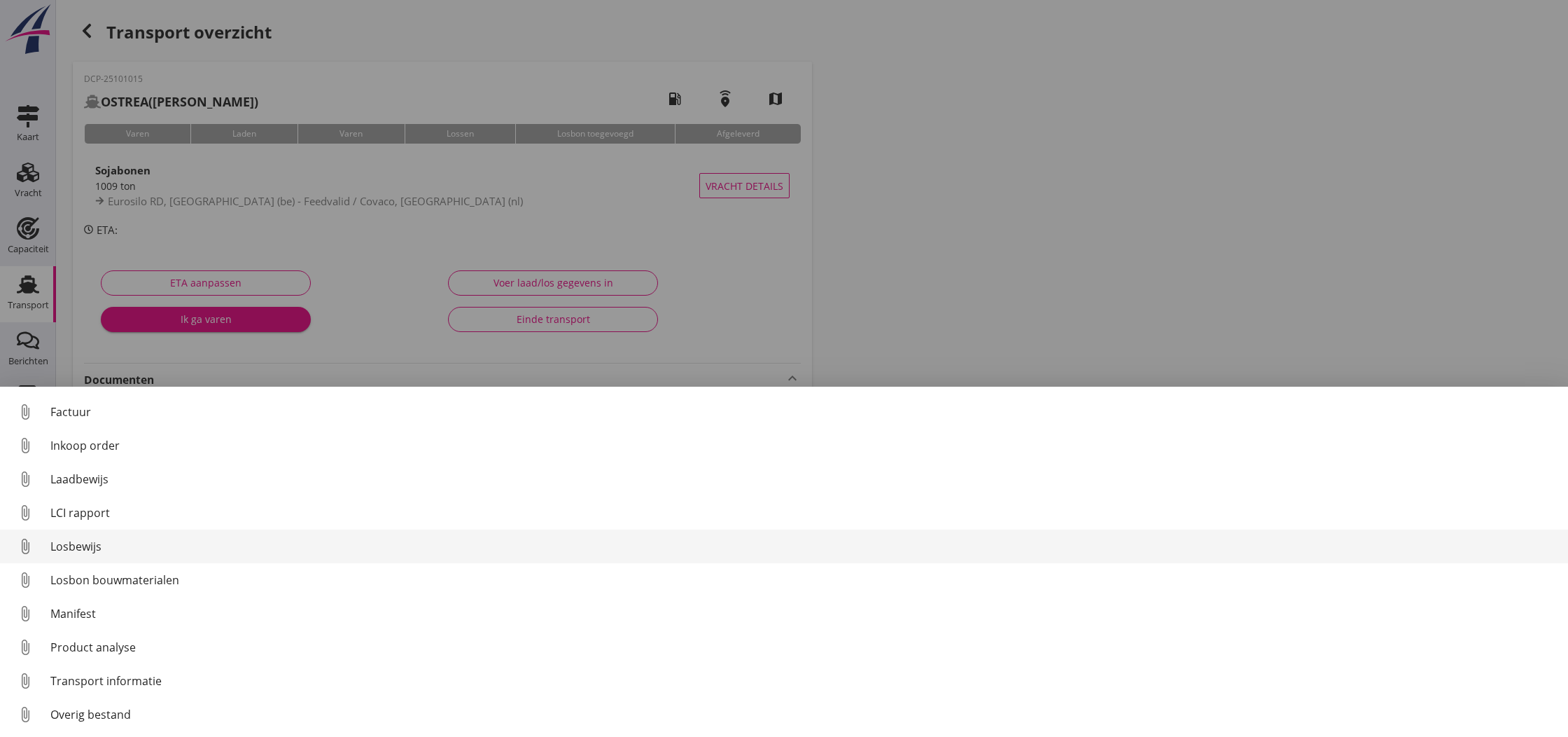
scroll to position [98, 0]
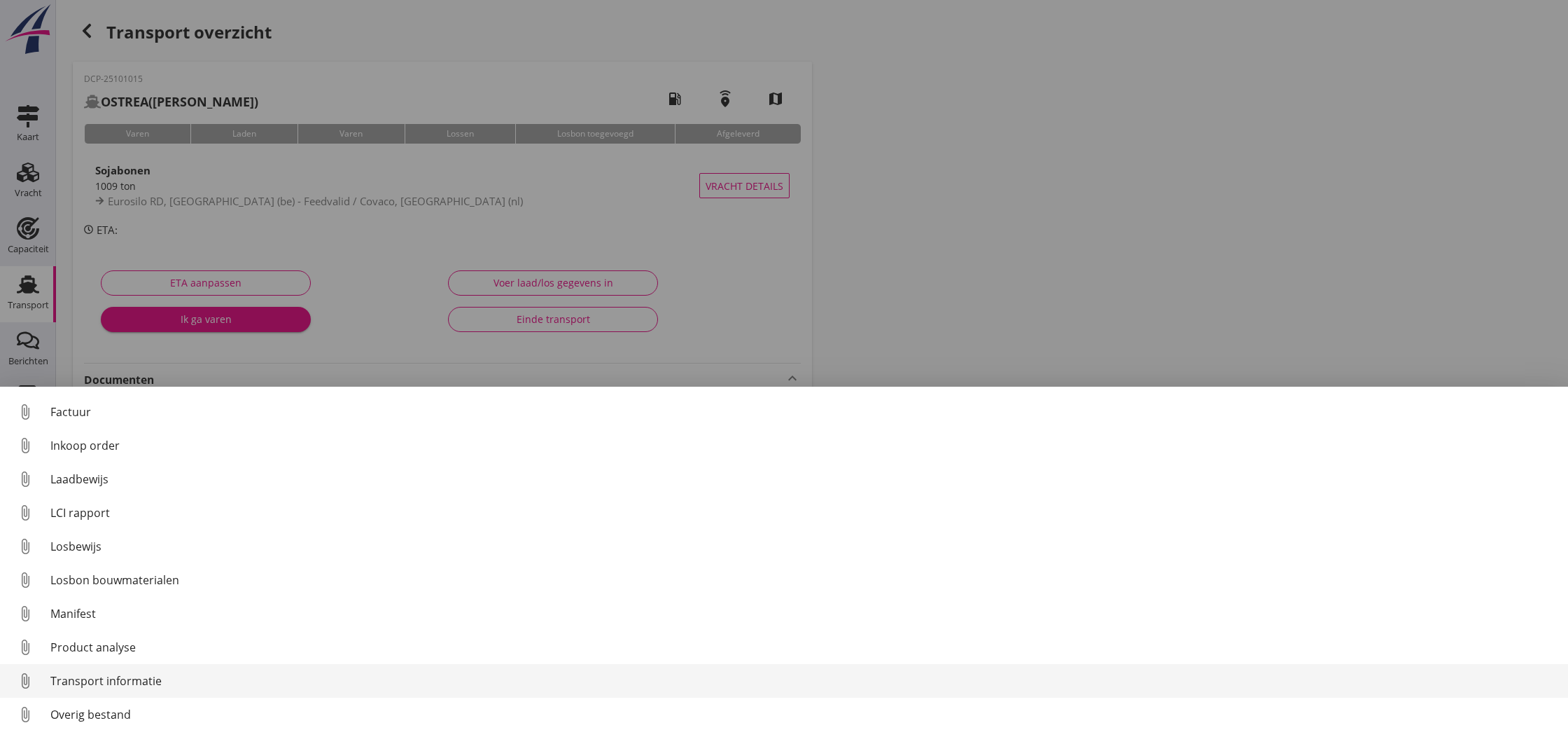
click at [102, 680] on div "Transport informatie" at bounding box center [804, 680] width 1506 height 17
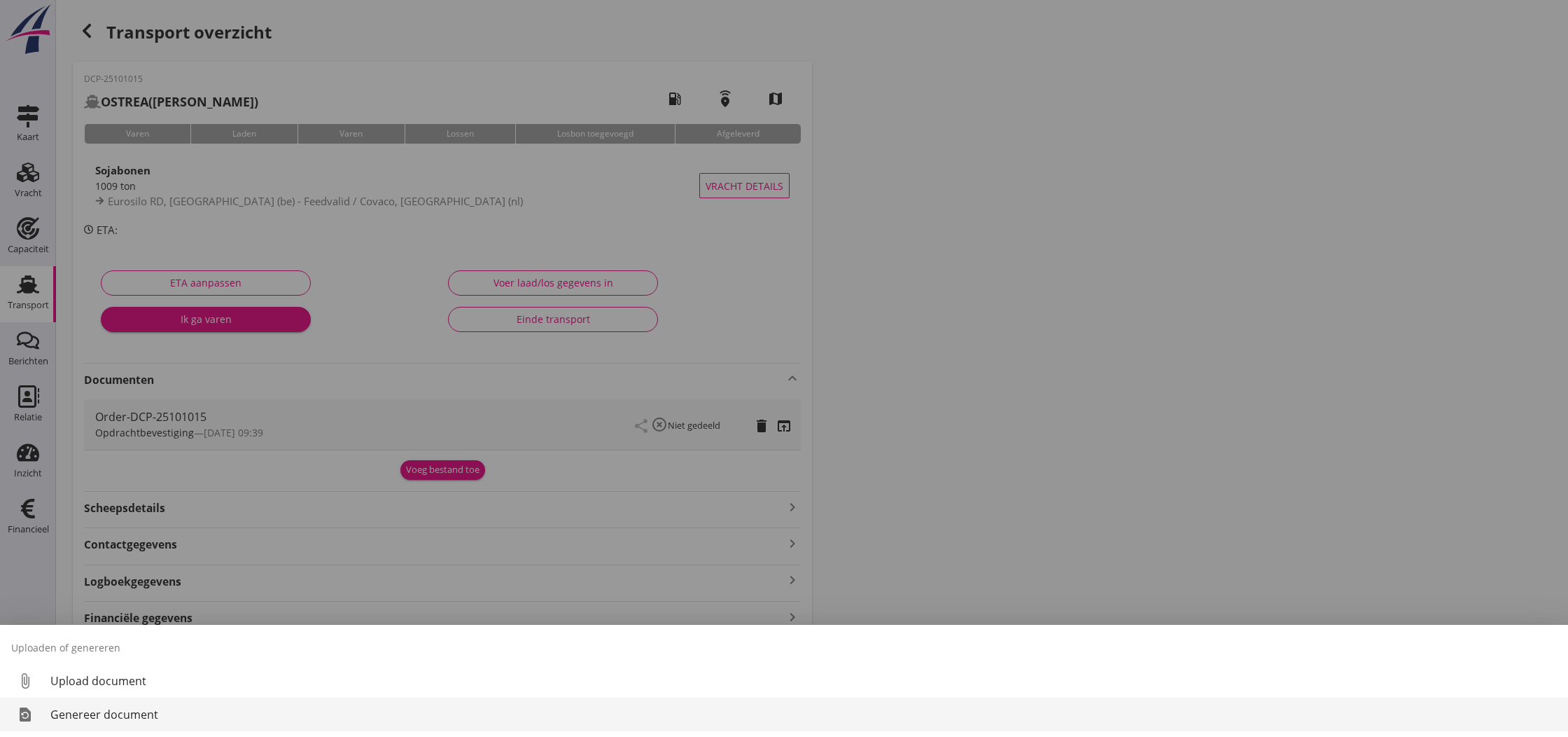
click at [103, 709] on div "Genereer document" at bounding box center [804, 714] width 1506 height 17
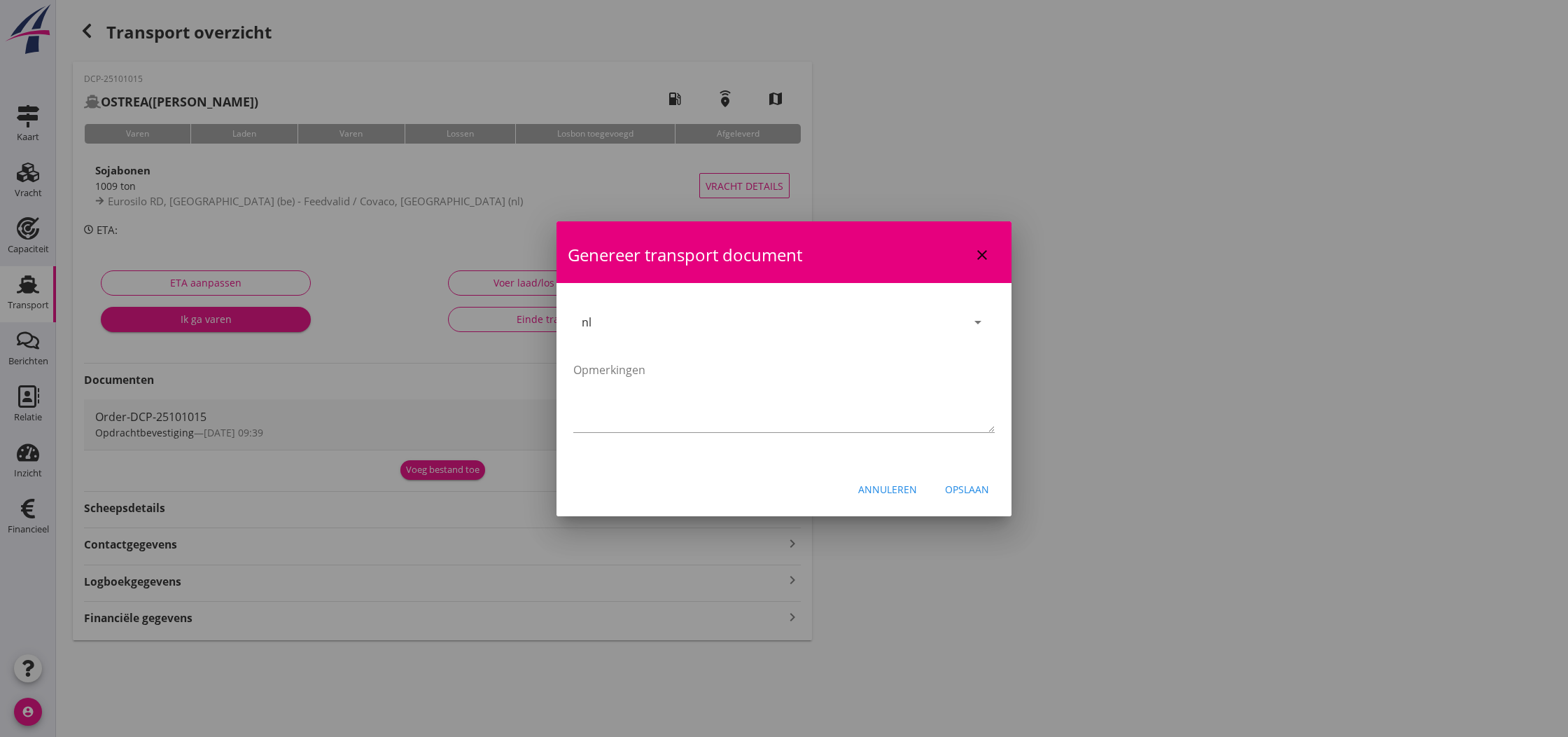
click at [970, 487] on div "Opslaan" at bounding box center [967, 489] width 44 height 15
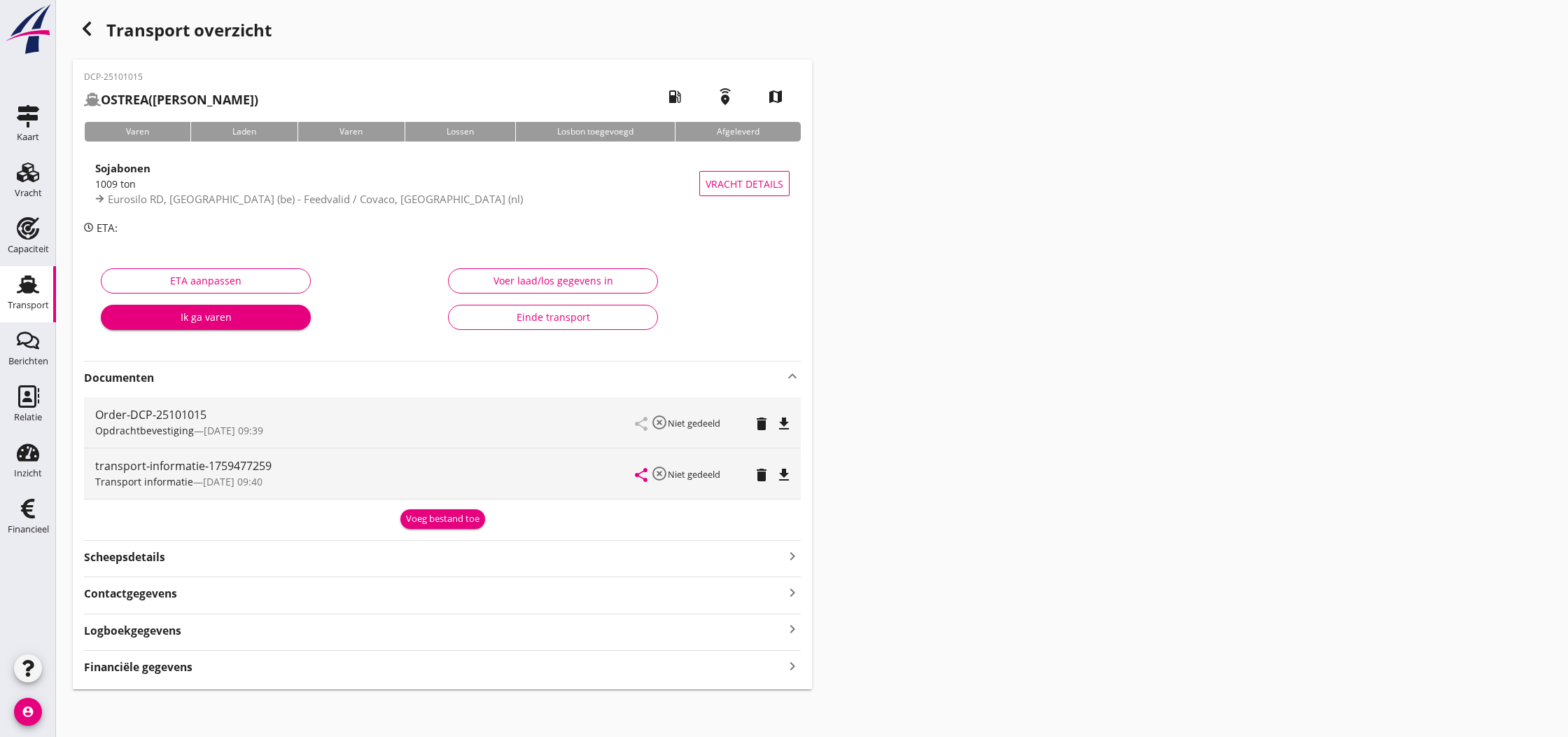
scroll to position [0, 0]
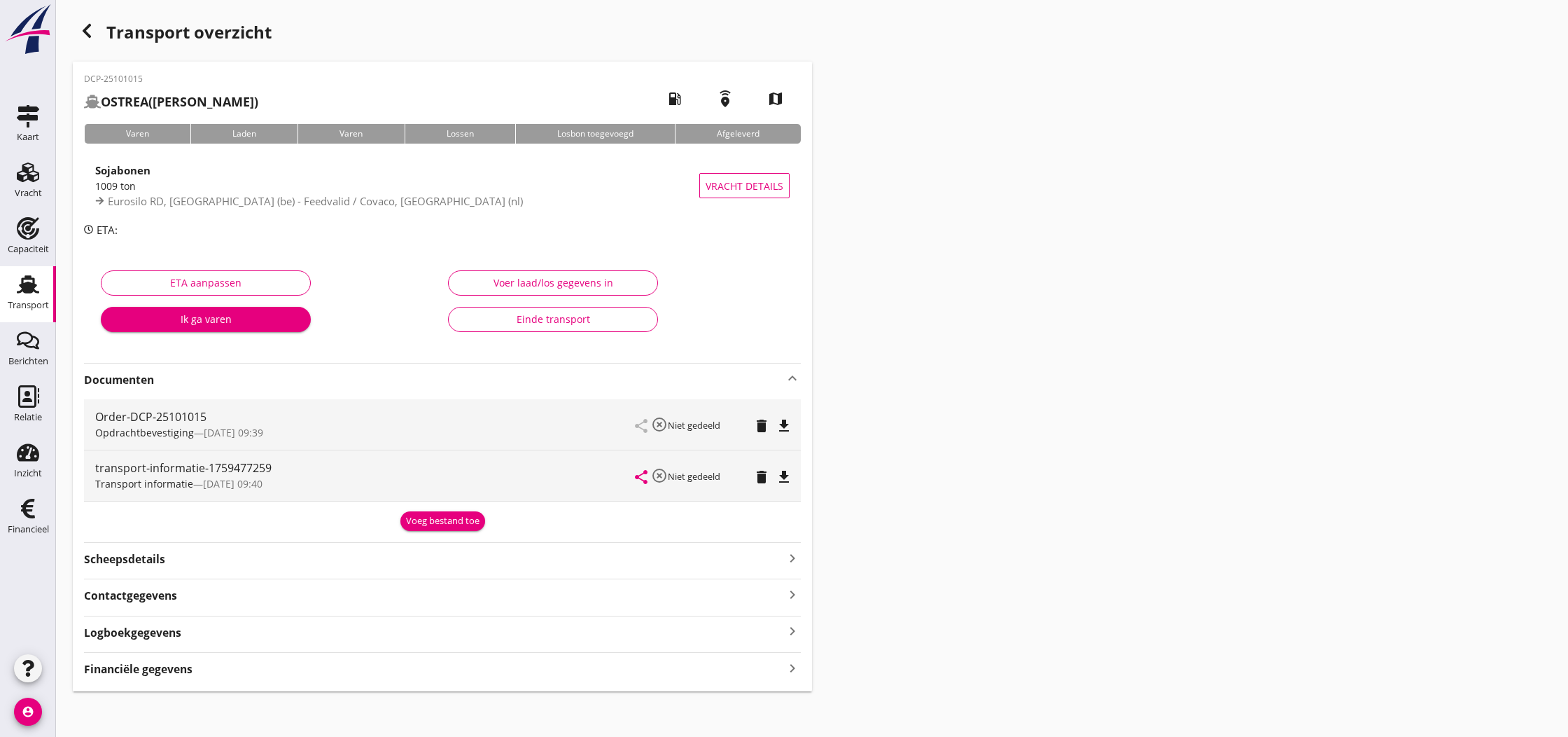
click at [786, 472] on icon "file_download" at bounding box center [783, 476] width 17 height 17
click at [785, 474] on icon "file_download" at bounding box center [783, 475] width 17 height 17
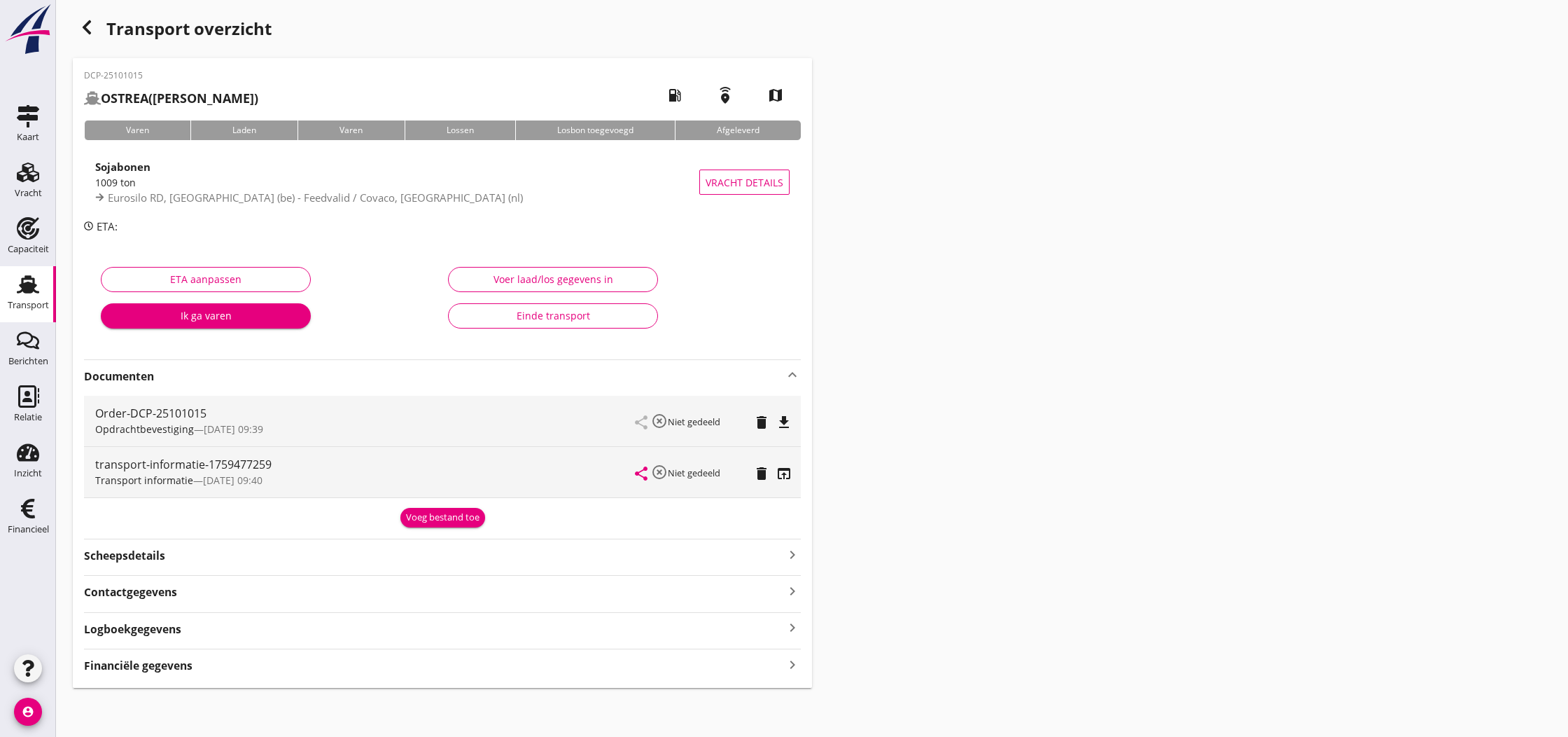
click at [782, 476] on icon "open_in_browser" at bounding box center [783, 473] width 17 height 17
click at [445, 520] on div "Voeg bestand toe" at bounding box center [442, 517] width 73 height 14
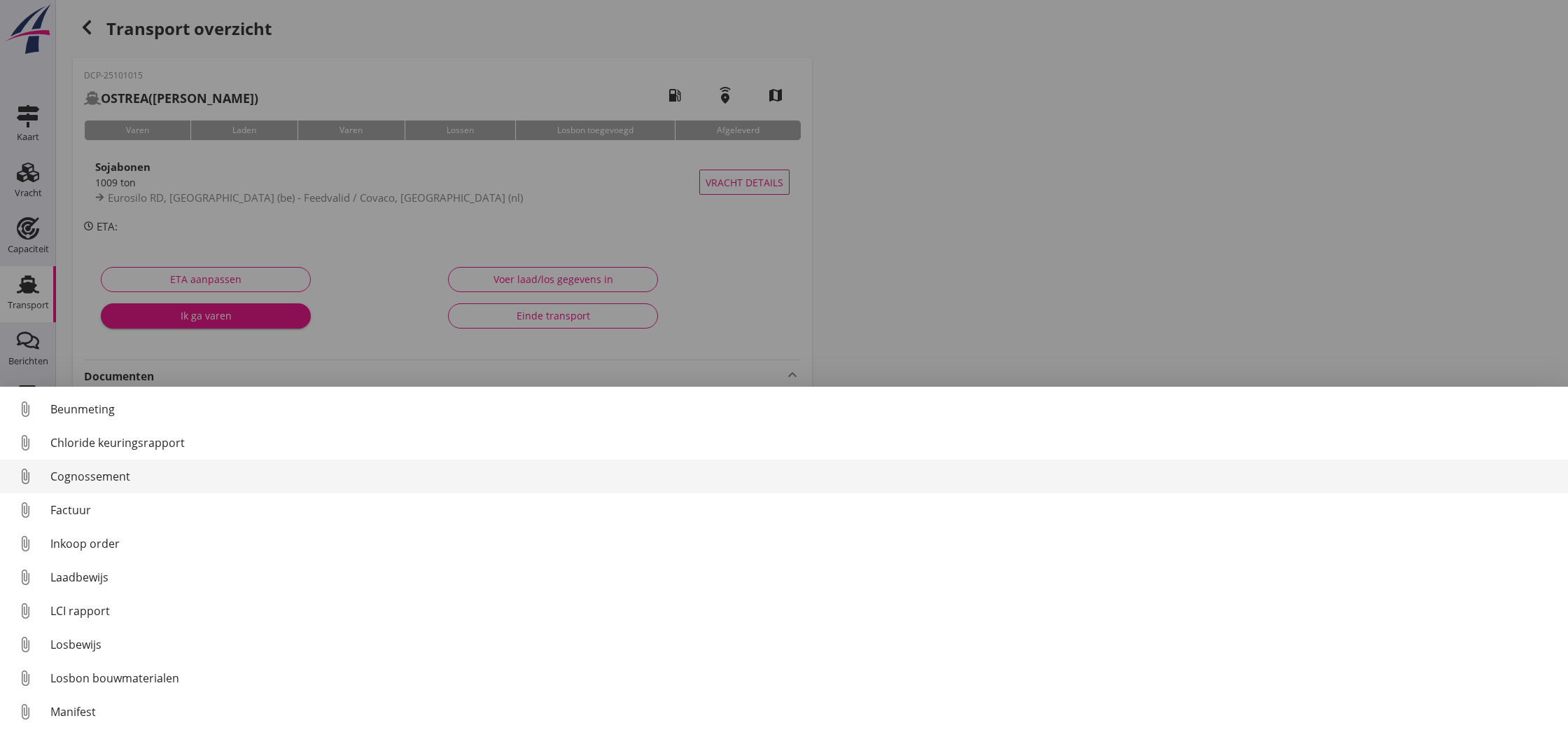
scroll to position [0, 0]
click at [76, 473] on div "Cognossement" at bounding box center [804, 476] width 1506 height 17
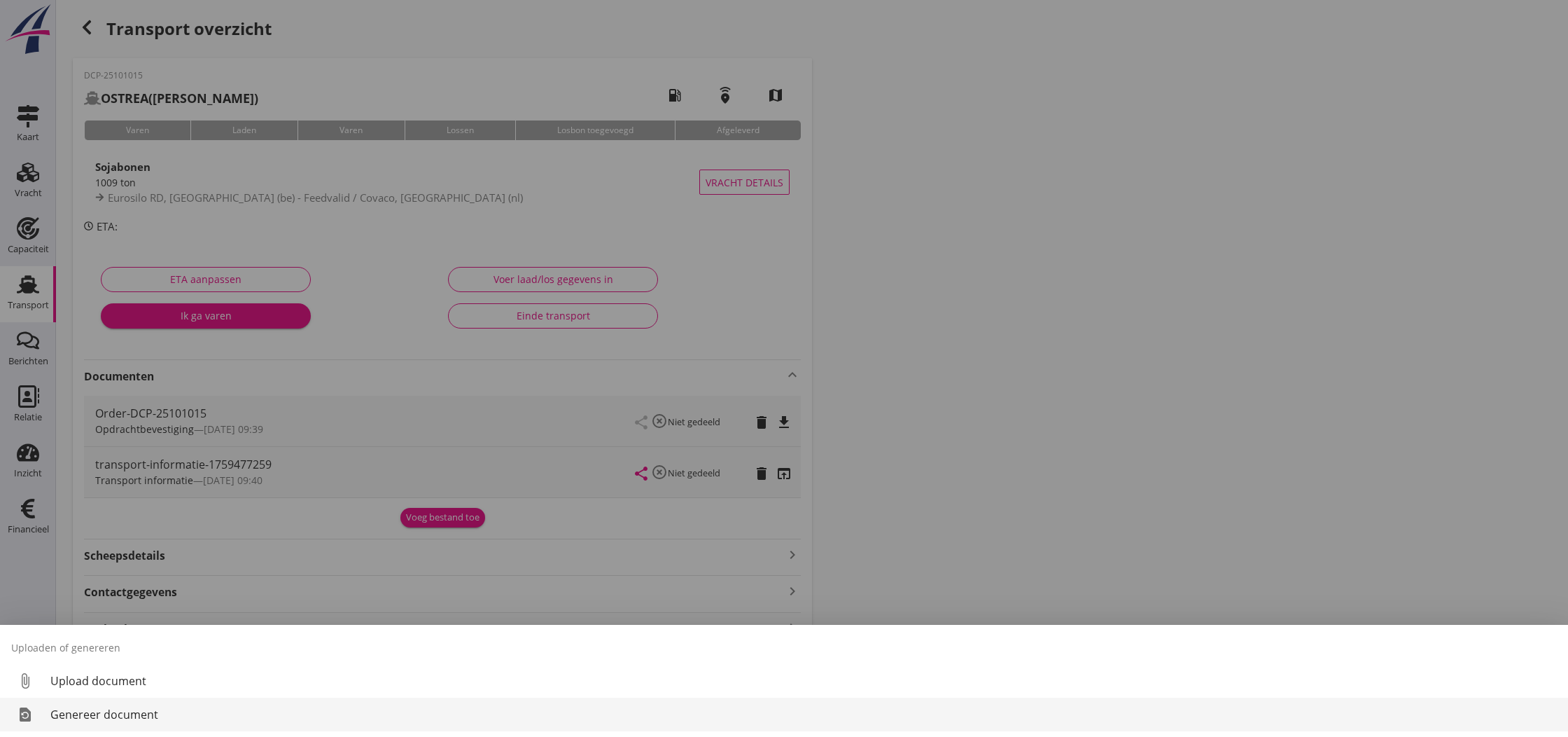
click at [88, 716] on div "Genereer document" at bounding box center [804, 714] width 1506 height 17
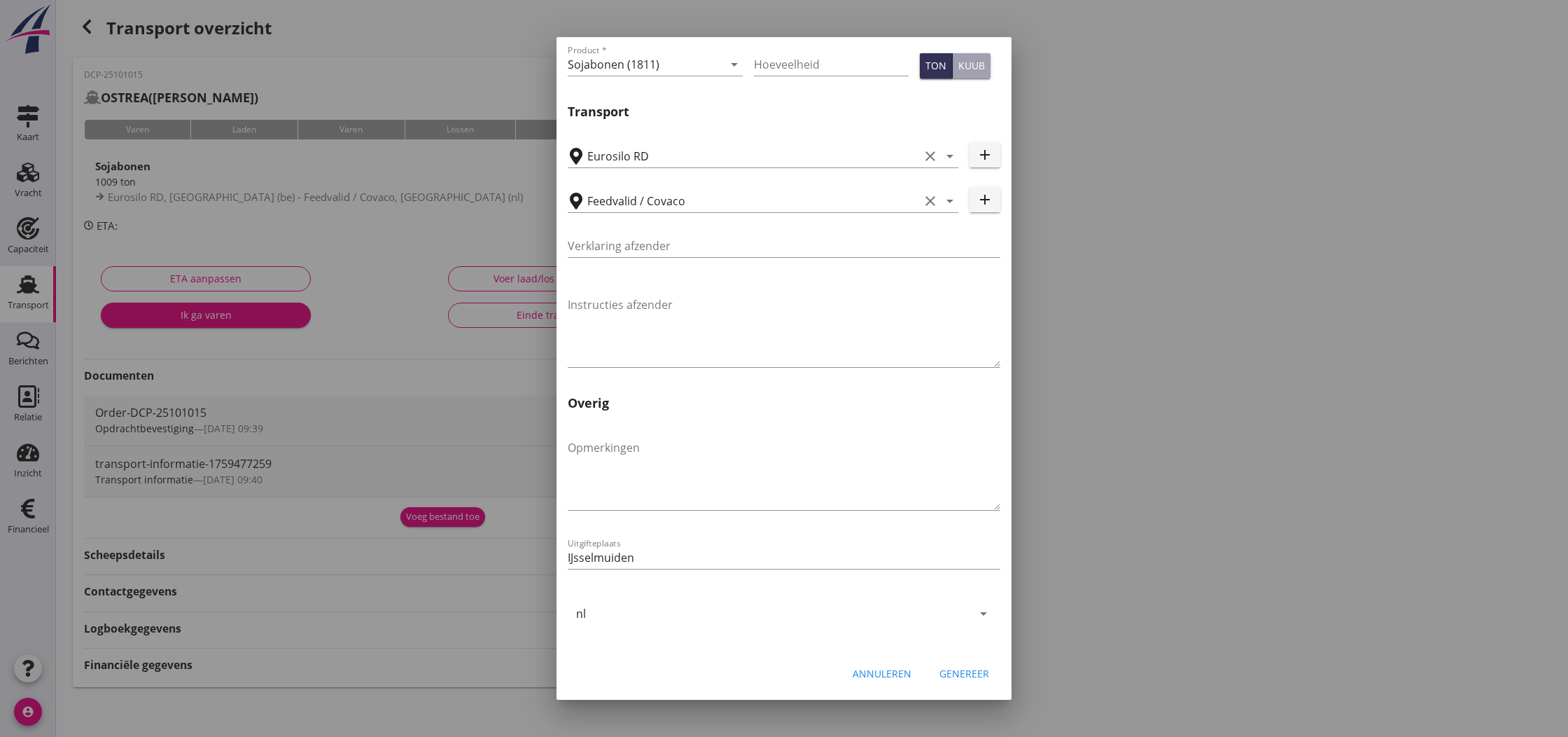
scroll to position [3, 0]
click at [977, 677] on div "Genereer" at bounding box center [964, 673] width 50 height 15
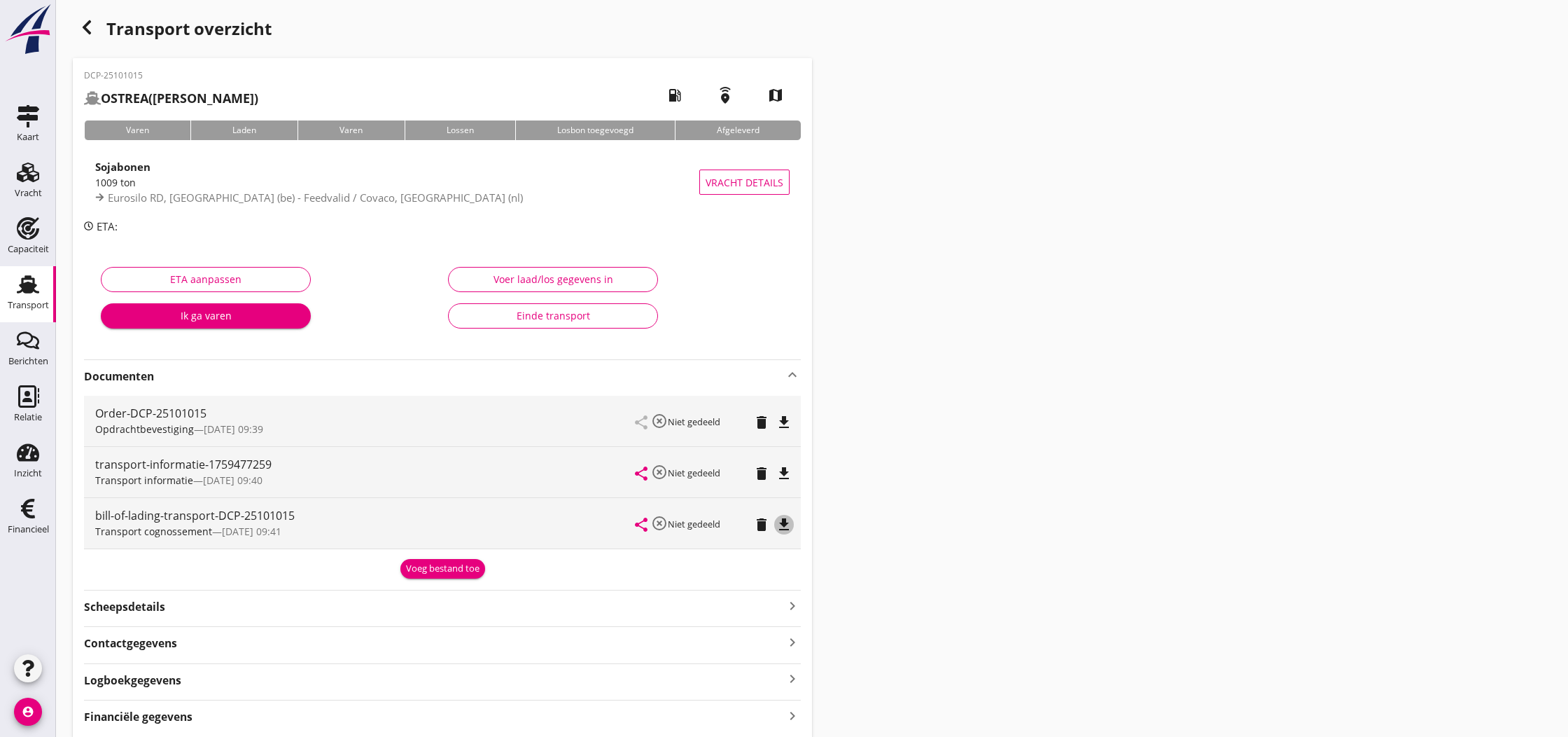
click at [783, 526] on icon "file_download" at bounding box center [783, 524] width 17 height 17
click at [783, 526] on icon "open_in_browser" at bounding box center [783, 524] width 17 height 17
click at [783, 424] on icon "file_download" at bounding box center [783, 422] width 17 height 17
click at [783, 424] on icon "open_in_browser" at bounding box center [783, 422] width 17 height 17
